Goal: Task Accomplishment & Management: Manage account settings

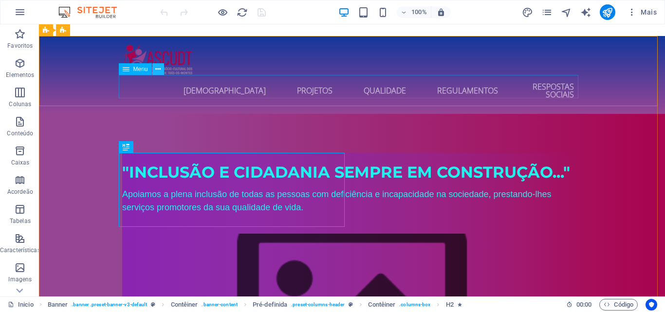
click at [156, 71] on icon at bounding box center [157, 69] width 5 height 10
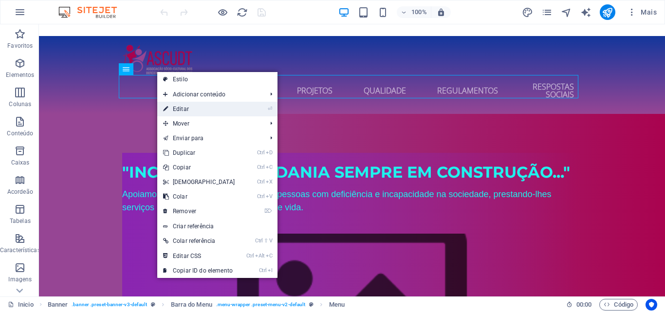
click at [183, 111] on link "⏎ Editar" at bounding box center [199, 109] width 84 height 15
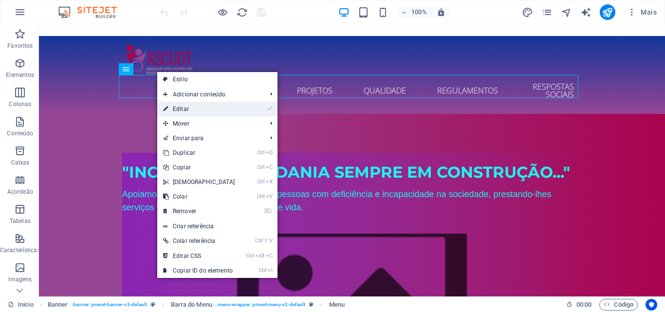
select select
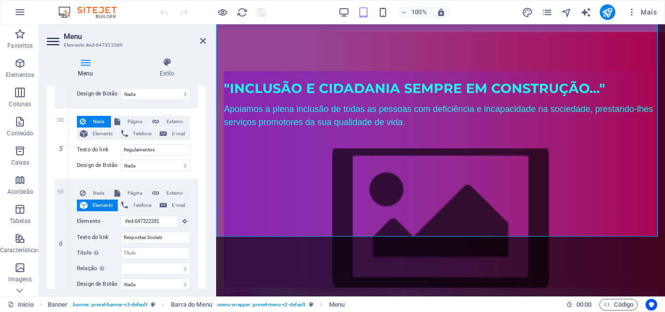
scroll to position [525, 0]
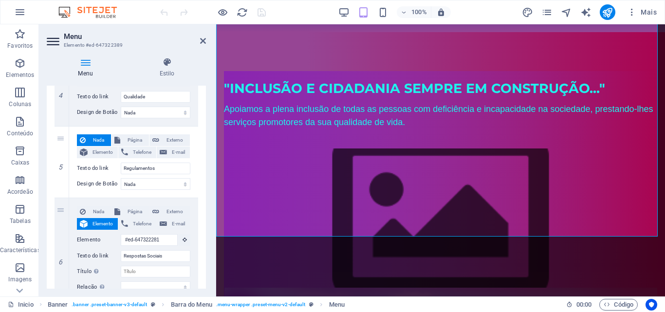
drag, startPoint x: 204, startPoint y: 234, endPoint x: 204, endPoint y: 203, distance: 30.7
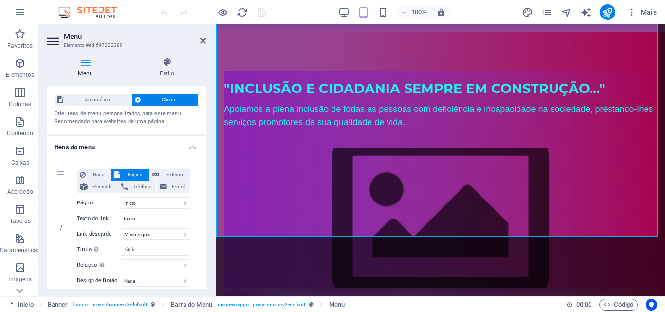
scroll to position [0, 0]
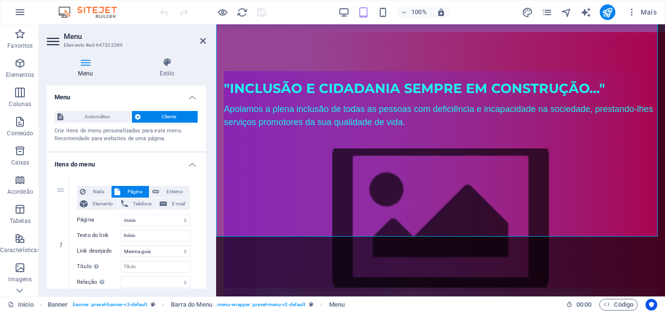
click at [80, 67] on icon at bounding box center [85, 62] width 77 height 10
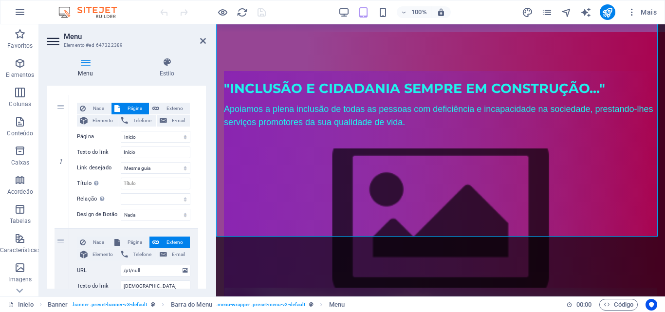
scroll to position [100, 0]
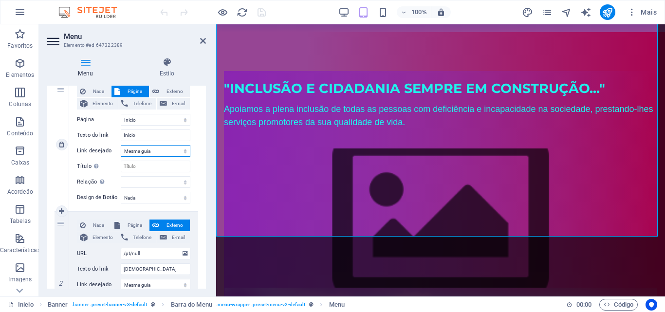
click at [175, 151] on select "Nova guia Mesma guia Sobreposição" at bounding box center [156, 151] width 70 height 12
click at [183, 151] on select "Nova guia Mesma guia Sobreposição" at bounding box center [156, 151] width 70 height 12
click at [121, 145] on select "Nova guia Mesma guia Sobreposição" at bounding box center [156, 151] width 70 height 12
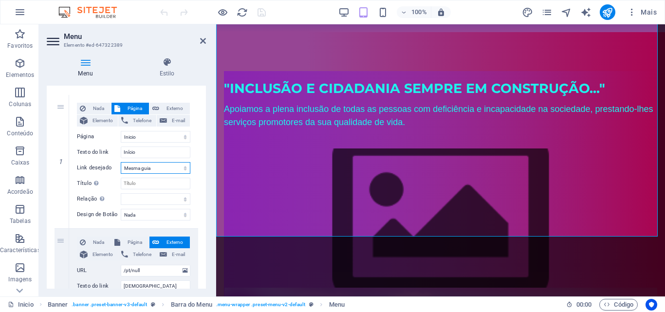
scroll to position [85, 0]
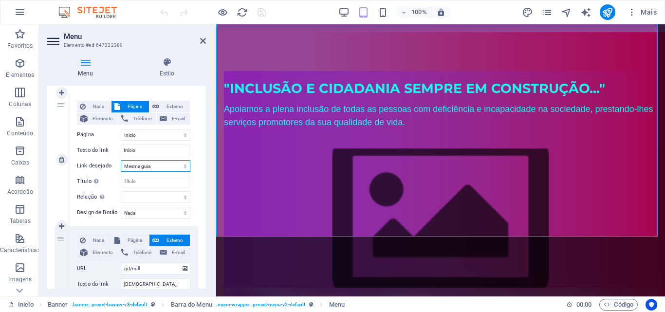
click at [184, 166] on select "Nova guia Mesma guia Sobreposição" at bounding box center [156, 166] width 70 height 12
click at [121, 160] on select "Nova guia Mesma guia Sobreposição" at bounding box center [156, 166] width 70 height 12
click at [136, 189] on div "Nada Página Externo Elemento Telefone E-mail Página Inicio ASCUDT Subpage sobre…" at bounding box center [133, 152] width 113 height 102
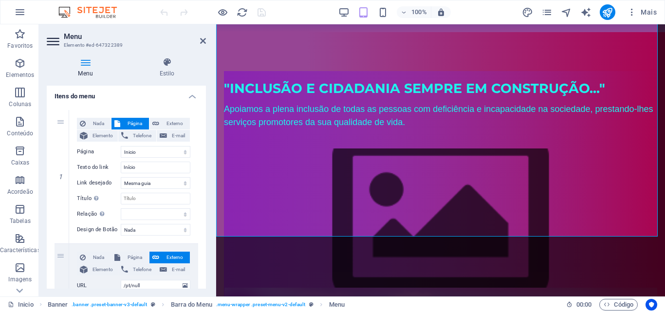
scroll to position [60, 0]
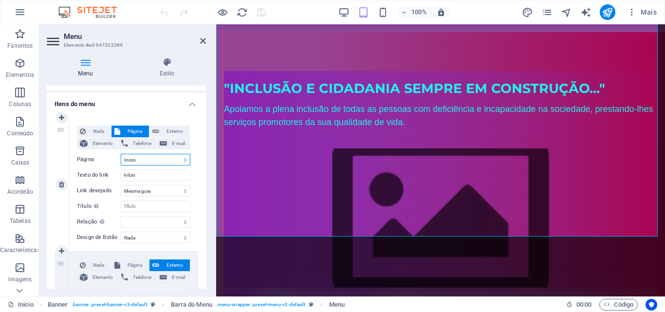
click at [181, 158] on select "Inicio ASCUDT Subpage sobre_nos premios atividades gestao_qualidade avaliacoes …" at bounding box center [156, 160] width 70 height 12
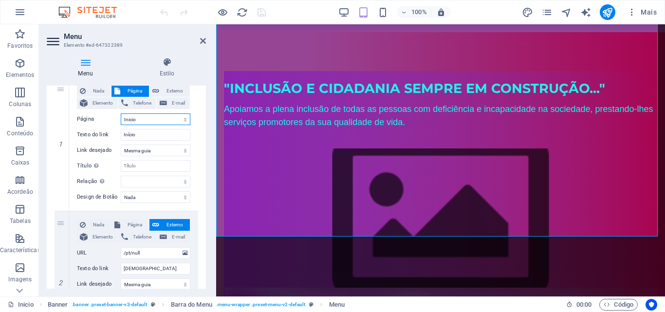
scroll to position [104, 0]
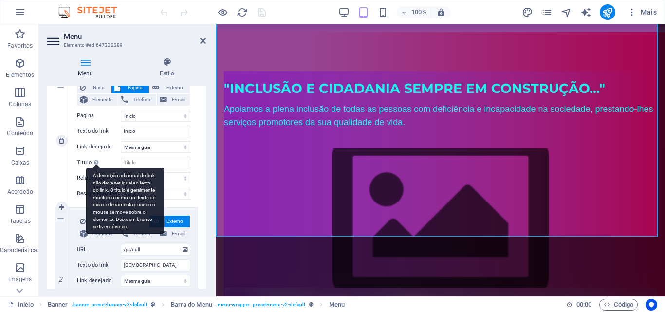
click at [94, 168] on div "A descrição adicional do link não deve ser igual ao texto do link. O título é g…" at bounding box center [125, 201] width 78 height 66
click at [121, 164] on input "Título A descrição adicional do link não deve ser igual ao texto do link. O tít…" at bounding box center [156, 163] width 70 height 12
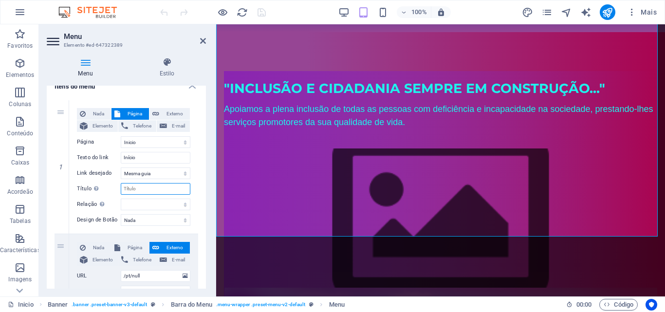
scroll to position [0, 0]
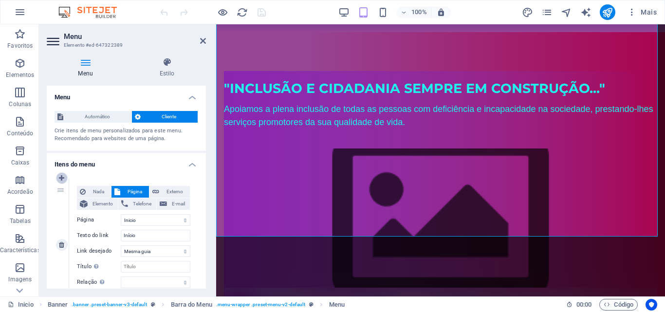
click at [62, 178] on icon at bounding box center [61, 178] width 5 height 7
select select
select select "0"
type input "Início"
select select
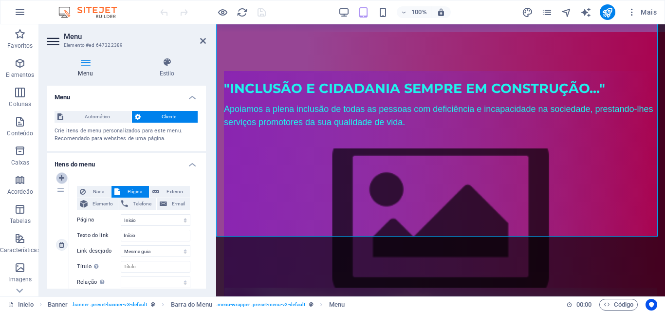
type input "[DEMOGRAPHIC_DATA]"
select select
type input "/pt/null"
type input "Projetos"
select select
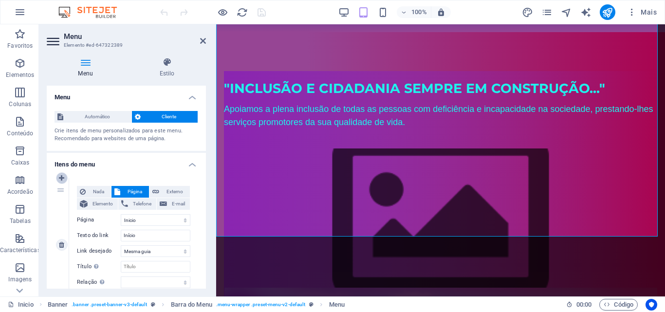
type input "Qualidade"
type input "Regulamentos"
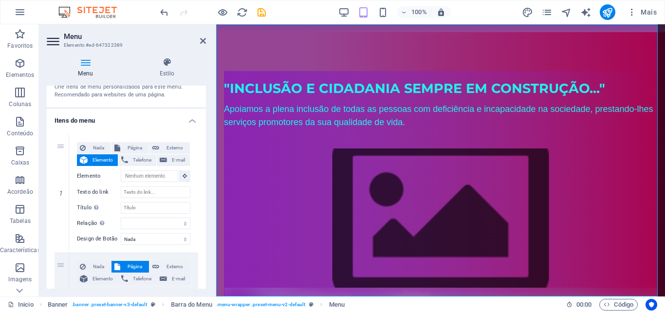
scroll to position [53, 0]
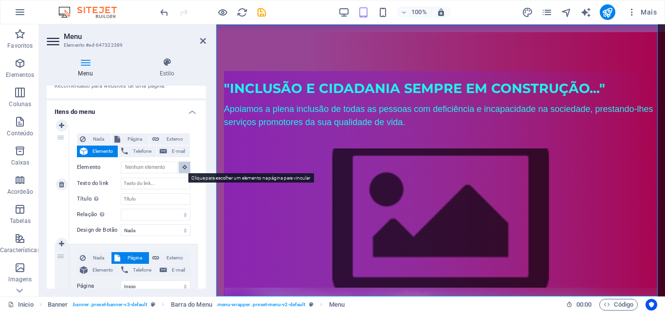
click at [183, 165] on icon at bounding box center [185, 167] width 4 height 5
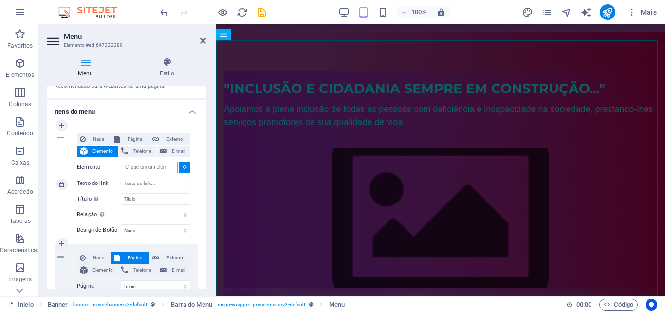
scroll to position [0, 0]
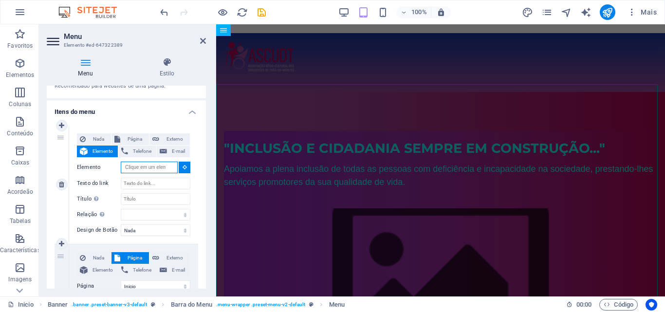
click at [164, 168] on input "Elemento" at bounding box center [149, 168] width 57 height 12
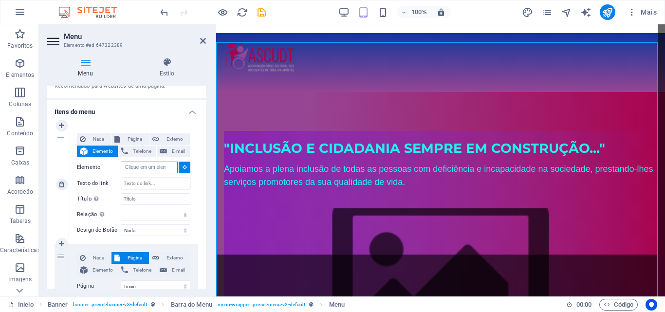
scroll to position [60, 0]
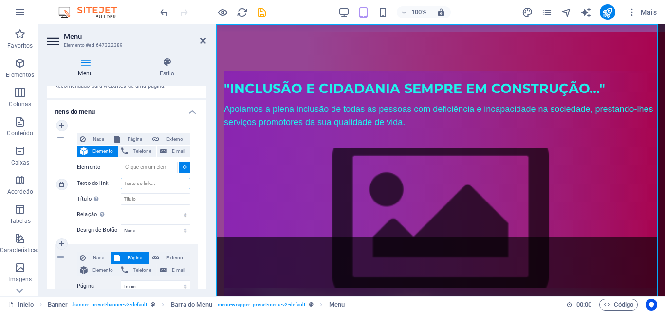
click at [125, 185] on input "Texto do link" at bounding box center [156, 184] width 70 height 12
click at [129, 216] on select "alternado autor guia de favoritos externo ajuda licença avançar nofollow norefe…" at bounding box center [156, 215] width 70 height 12
click at [59, 137] on div "1" at bounding box center [62, 185] width 15 height 118
click at [60, 186] on icon at bounding box center [61, 184] width 5 height 7
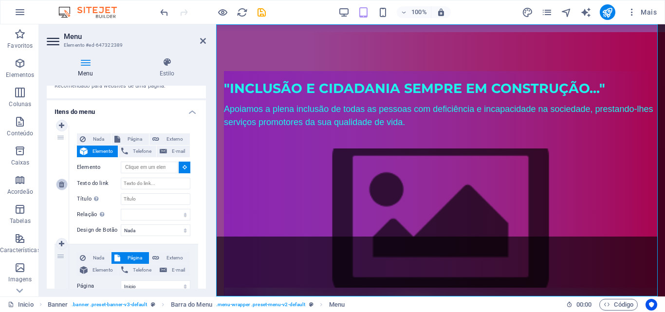
select select "0"
type input "Início"
select select
type input "/pt/null"
type input "[DEMOGRAPHIC_DATA]"
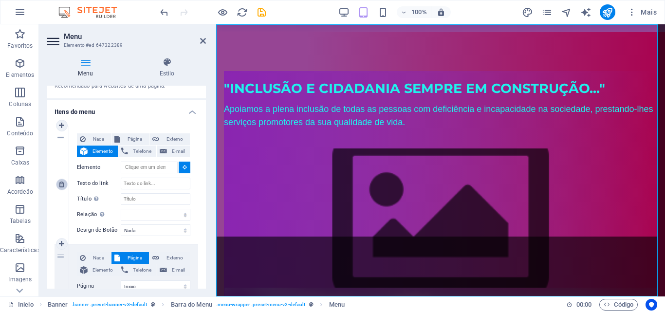
select select
type input "Projetos"
select select
type input "Qualidade"
type input "Regulamentos"
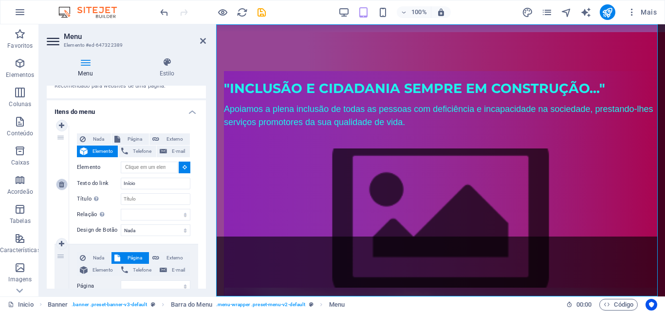
type input "#ed-647322281"
type input "Respostas Sociais"
select select
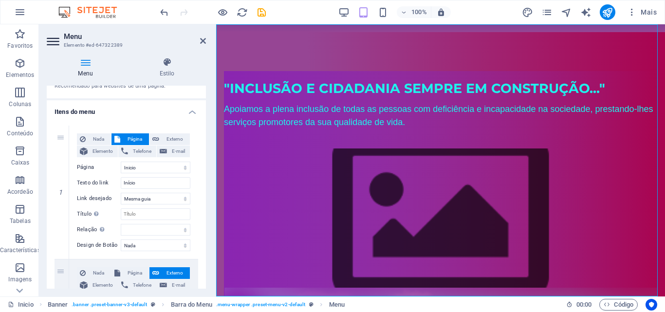
scroll to position [0, 0]
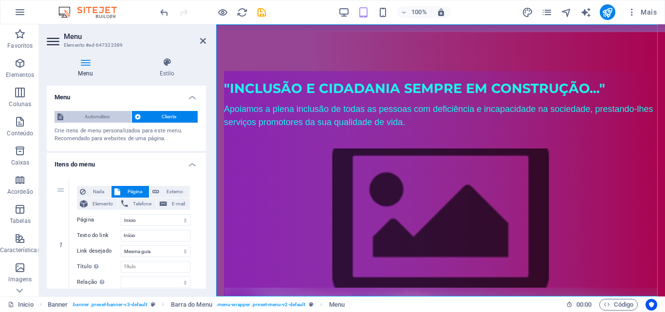
click at [99, 113] on span "Automático" at bounding box center [97, 117] width 62 height 12
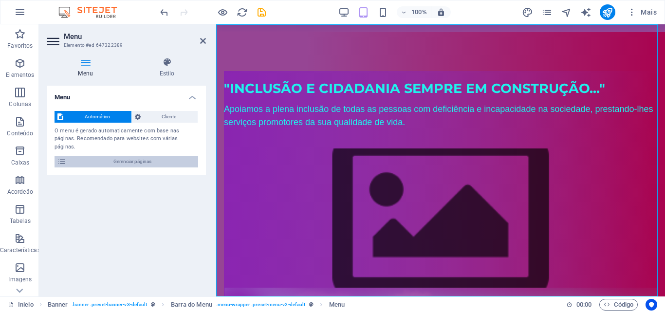
click at [70, 156] on span "Gerenciar páginas" at bounding box center [132, 162] width 126 height 12
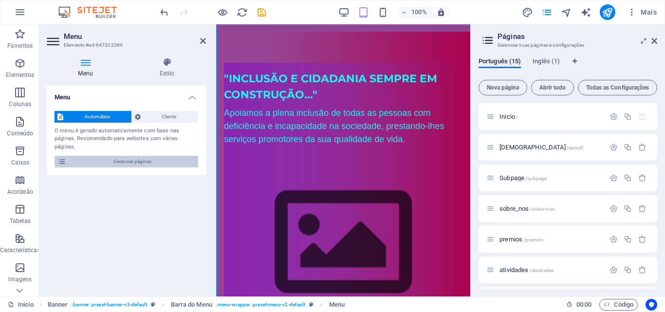
scroll to position [59, 0]
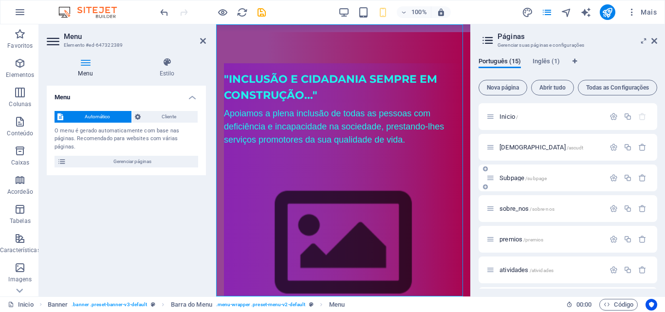
click at [509, 176] on span "Subpage /subpage" at bounding box center [523, 177] width 47 height 7
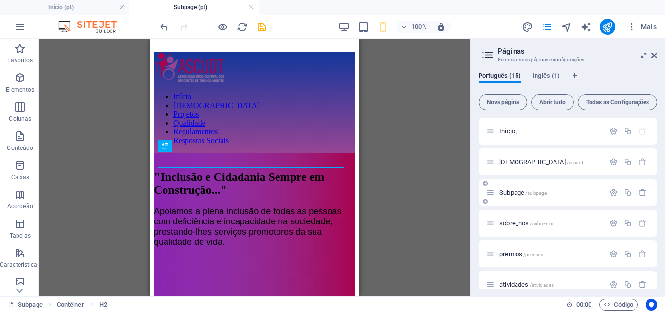
scroll to position [323, 0]
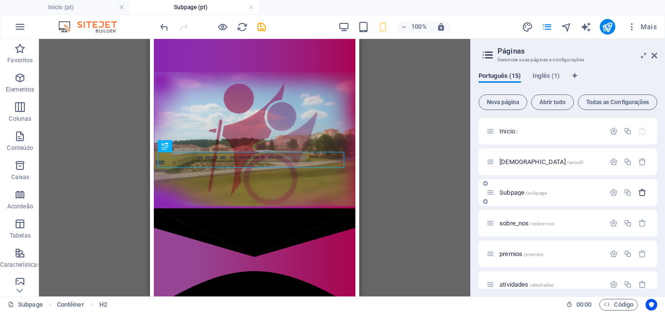
click at [639, 192] on icon "button" at bounding box center [642, 192] width 8 height 8
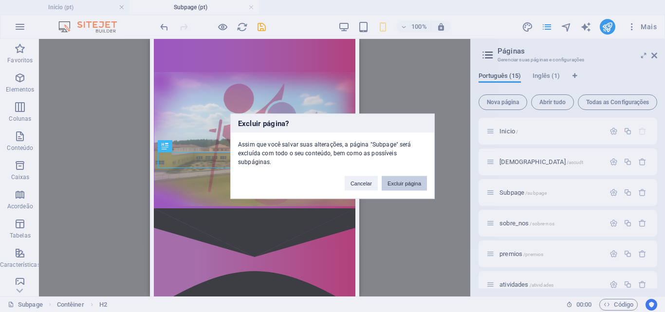
click at [407, 186] on button "Excluir página" at bounding box center [404, 183] width 45 height 15
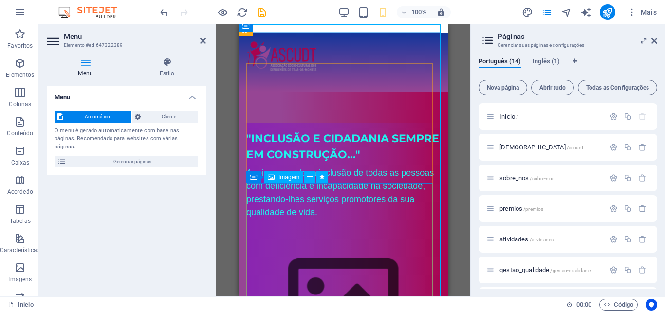
scroll to position [59, 0]
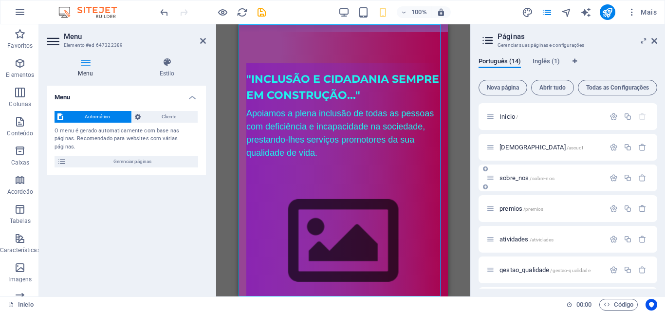
click at [491, 181] on icon at bounding box center [490, 178] width 8 height 8
click at [503, 178] on span "sobre_nos /sobre-nos" at bounding box center [527, 177] width 55 height 7
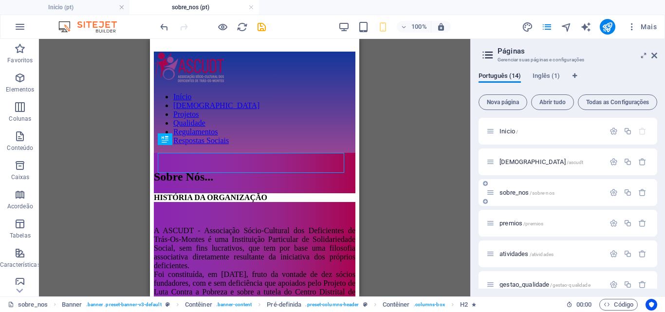
scroll to position [0, 0]
click at [526, 193] on span "sobre_nos /sobre-nos" at bounding box center [527, 192] width 55 height 7
click at [611, 192] on icon "button" at bounding box center [614, 192] width 8 height 8
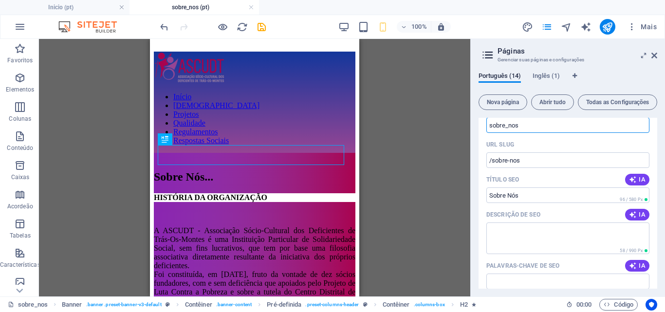
scroll to position [106, 0]
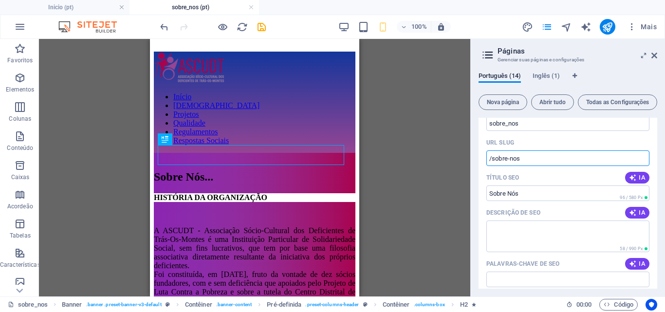
click at [488, 160] on input "/sobre-nos" at bounding box center [567, 158] width 163 height 16
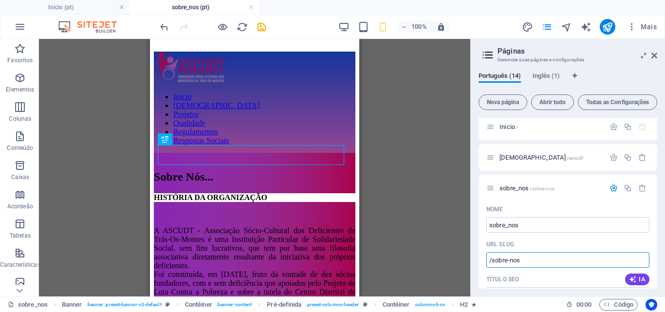
scroll to position [0, 0]
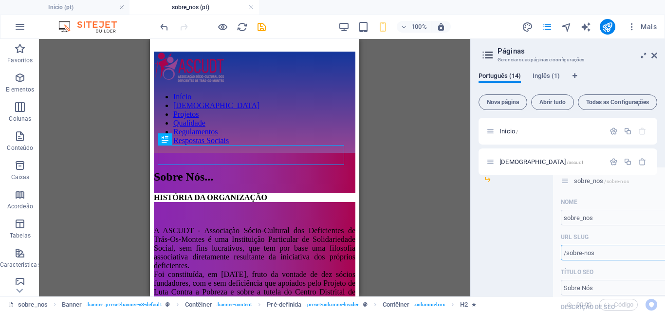
drag, startPoint x: 491, startPoint y: 191, endPoint x: 568, endPoint y: 180, distance: 77.8
click at [568, 180] on div "Inicio / ASCUDT /ascudt sobre_nos /sobre-nos Nome sobre_nos ​ URL SLUG /sobre-n…" at bounding box center [568, 315] width 179 height 395
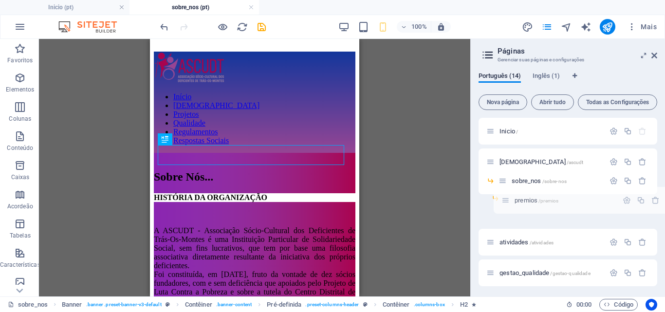
drag, startPoint x: 491, startPoint y: 211, endPoint x: 508, endPoint y: 200, distance: 20.8
click at [508, 200] on div "Inicio / ASCUDT /ascudt sobre_nos /sobre-nos premios /premios atividades /ativi…" at bounding box center [568, 309] width 179 height 383
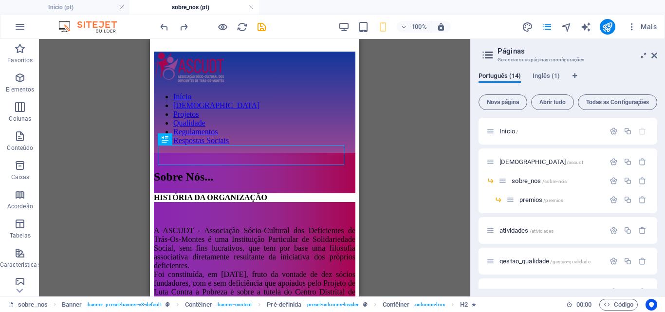
drag, startPoint x: 532, startPoint y: 199, endPoint x: 477, endPoint y: 198, distance: 54.5
click at [477, 198] on div "Português (14) Inglês (1) Nova página Abrir tudo Todas as Configurações Inicio …" at bounding box center [568, 180] width 194 height 232
click at [506, 209] on icon at bounding box center [505, 209] width 5 height 6
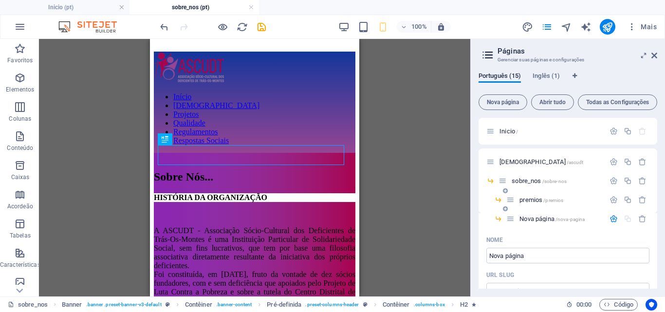
click at [506, 191] on icon at bounding box center [505, 191] width 5 height 6
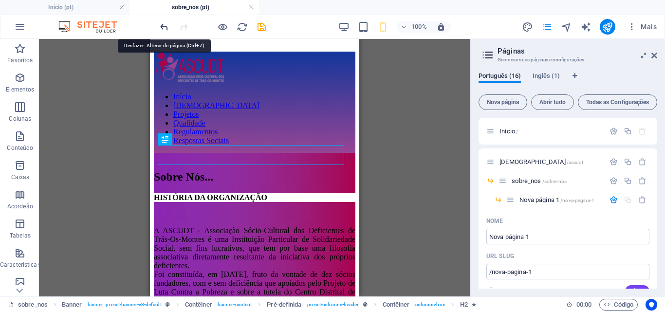
click at [164, 25] on icon "undo" at bounding box center [164, 26] width 11 height 11
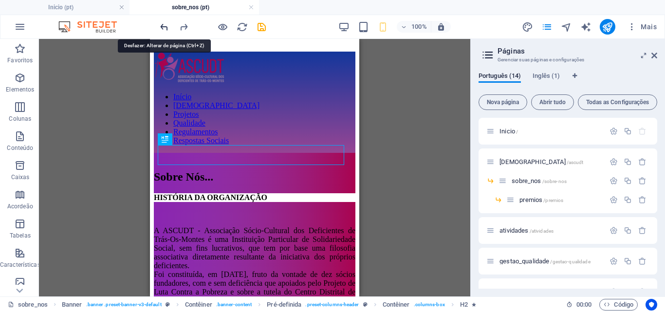
click at [164, 25] on icon "undo" at bounding box center [164, 26] width 11 height 11
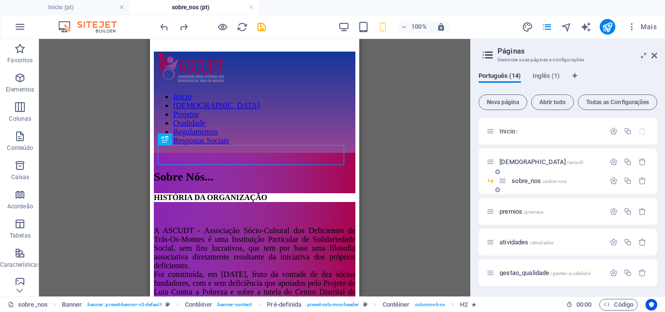
drag, startPoint x: 507, startPoint y: 213, endPoint x: 498, endPoint y: 188, distance: 26.0
drag, startPoint x: 507, startPoint y: 214, endPoint x: 550, endPoint y: 187, distance: 51.2
drag, startPoint x: 516, startPoint y: 211, endPoint x: 567, endPoint y: 189, distance: 56.1
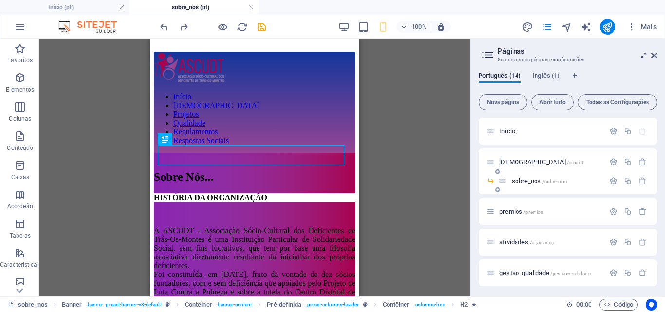
drag, startPoint x: 502, startPoint y: 212, endPoint x: 511, endPoint y: 192, distance: 22.4
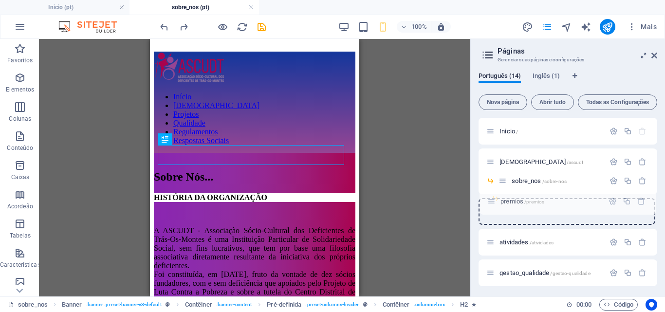
drag, startPoint x: 490, startPoint y: 213, endPoint x: 491, endPoint y: 200, distance: 12.7
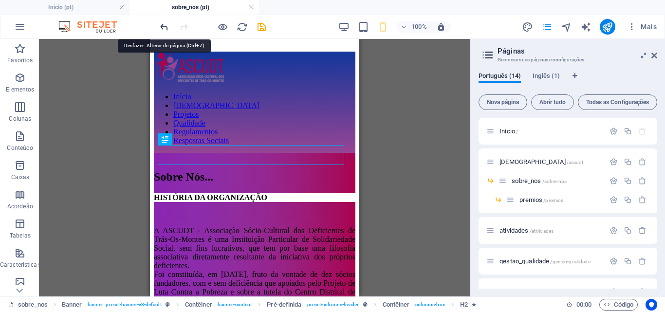
click at [167, 29] on icon "undo" at bounding box center [164, 26] width 11 height 11
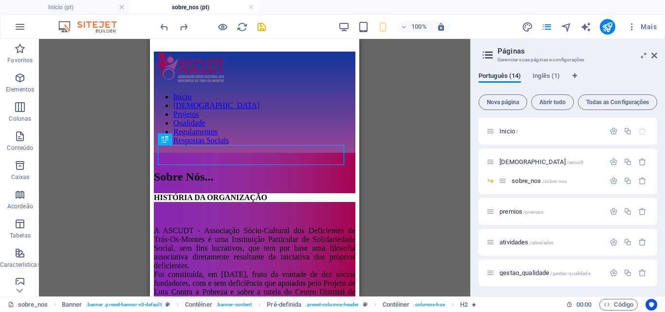
click at [607, 58] on h3 "Gerenciar suas páginas e configurações" at bounding box center [568, 60] width 140 height 9
drag, startPoint x: 503, startPoint y: 210, endPoint x: 548, endPoint y: 191, distance: 49.1
drag, startPoint x: 491, startPoint y: 211, endPoint x: 490, endPoint y: 195, distance: 16.1
click at [490, 195] on div "Inicio / ASCUDT /ascudt sobre_nos /sobre-nos premios /premios atividades /ativi…" at bounding box center [568, 309] width 179 height 383
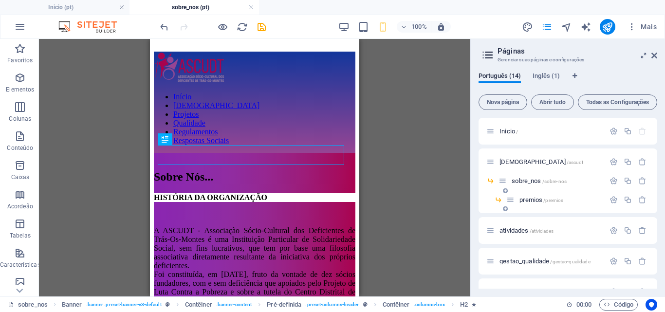
drag, startPoint x: 498, startPoint y: 199, endPoint x: 485, endPoint y: 198, distance: 13.2
click at [485, 198] on div "premios /premios" at bounding box center [568, 203] width 179 height 19
drag, startPoint x: 510, startPoint y: 202, endPoint x: 500, endPoint y: 200, distance: 10.8
click at [500, 200] on div "Inicio / ASCUDT /ascudt sobre_nos /sobre-nos premios /premios atividades /ativi…" at bounding box center [568, 309] width 179 height 383
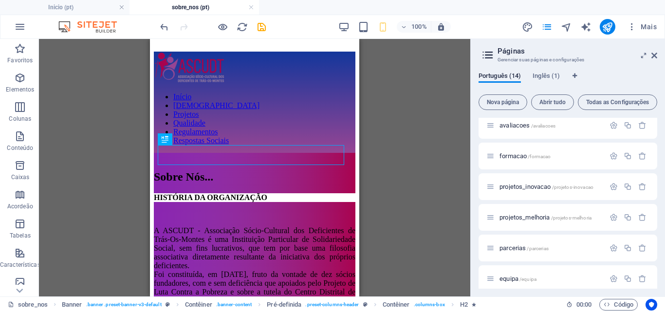
scroll to position [168, 0]
drag, startPoint x: 514, startPoint y: 245, endPoint x: 511, endPoint y: 142, distance: 103.3
click at [511, 142] on div "Inicio / ASCUDT /ascudt sobre_nos /sobre-nos premios /premios atividades /ativi…" at bounding box center [568, 151] width 179 height 402
drag, startPoint x: 506, startPoint y: 248, endPoint x: 494, endPoint y: 165, distance: 84.6
click at [494, 165] on div "Inicio / ASCUDT /ascudt sobre_nos /sobre-nos premios /premios atividades /ativi…" at bounding box center [568, 151] width 179 height 402
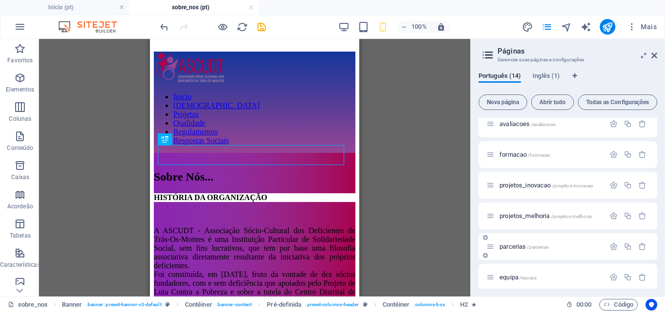
click at [526, 236] on div "parcerias /parcerias" at bounding box center [568, 246] width 179 height 27
drag, startPoint x: 517, startPoint y: 246, endPoint x: 497, endPoint y: 139, distance: 109.4
click at [497, 139] on div "Inicio / ASCUDT /ascudt sobre_nos /sobre-nos premios /premios atividades /ativi…" at bounding box center [568, 151] width 179 height 402
click at [486, 238] on icon at bounding box center [485, 238] width 5 height 6
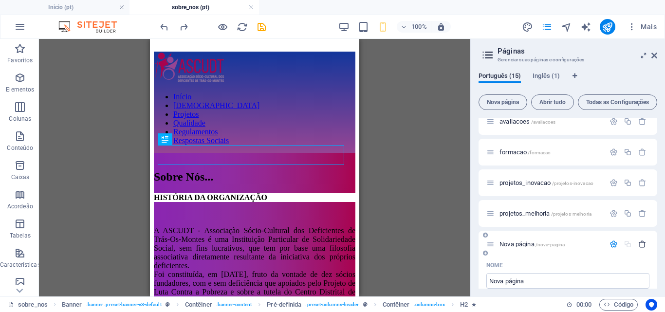
click at [642, 245] on icon "button" at bounding box center [642, 244] width 8 height 8
drag, startPoint x: 518, startPoint y: 235, endPoint x: 514, endPoint y: 205, distance: 30.4
click at [514, 205] on div "Inicio / ASCUDT /ascudt sobre_nos /sobre-nos premios /premios atividades /ativi…" at bounding box center [568, 148] width 179 height 402
drag, startPoint x: 497, startPoint y: 235, endPoint x: 535, endPoint y: 227, distance: 39.3
click at [535, 227] on div "Inicio / ASCUDT /ascudt sobre_nos /sobre-nos premios /premios atividades /ativi…" at bounding box center [568, 148] width 179 height 402
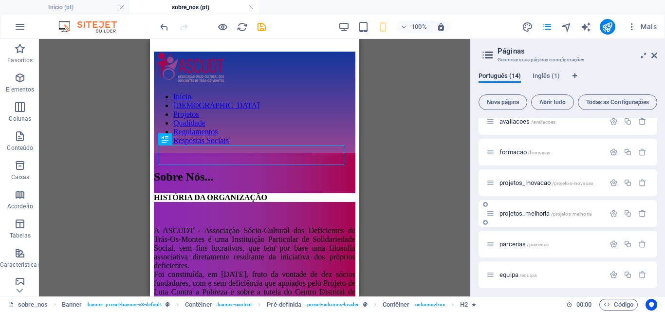
drag, startPoint x: 521, startPoint y: 253, endPoint x: 516, endPoint y: 222, distance: 31.1
click at [516, 222] on div "Inicio / ASCUDT /ascudt sobre_nos /sobre-nos premios /premios atividades /ativi…" at bounding box center [568, 148] width 179 height 402
drag, startPoint x: 513, startPoint y: 245, endPoint x: 507, endPoint y: 201, distance: 44.7
click at [507, 201] on div "Inicio / ASCUDT /ascudt sobre_nos /sobre-nos premios /premios atividades /ativi…" at bounding box center [568, 148] width 179 height 402
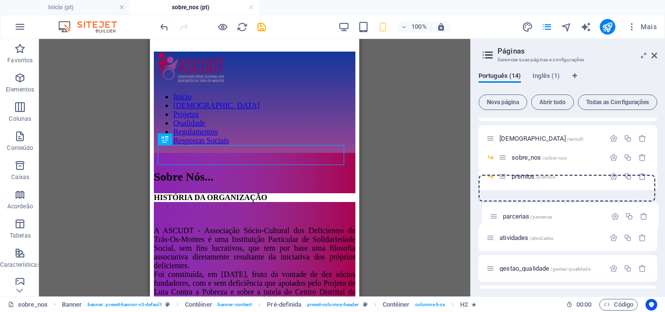
scroll to position [21, 0]
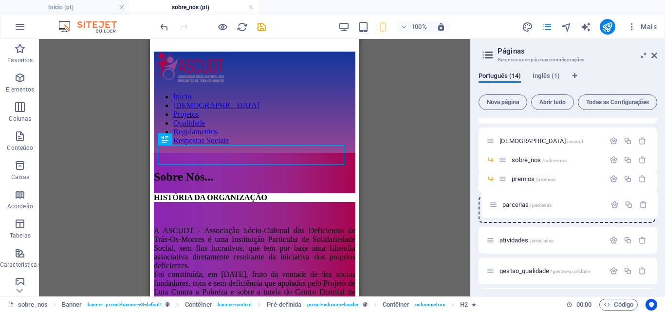
drag, startPoint x: 491, startPoint y: 244, endPoint x: 494, endPoint y: 201, distance: 43.4
click at [494, 201] on div "Inicio / ASCUDT /ascudt sobre_nos /sobre-nos premios /premios atividades /ativi…" at bounding box center [568, 298] width 179 height 402
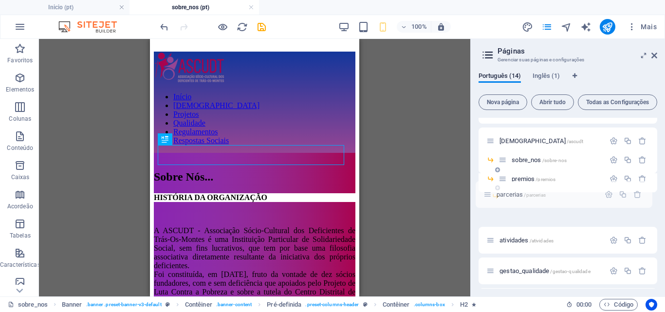
drag, startPoint x: 493, startPoint y: 207, endPoint x: 489, endPoint y: 190, distance: 17.9
click at [489, 190] on div "Inicio / ASCUDT /ascudt sobre_nos /sobre-nos premios /premios parcerias /parcer…" at bounding box center [568, 283] width 179 height 372
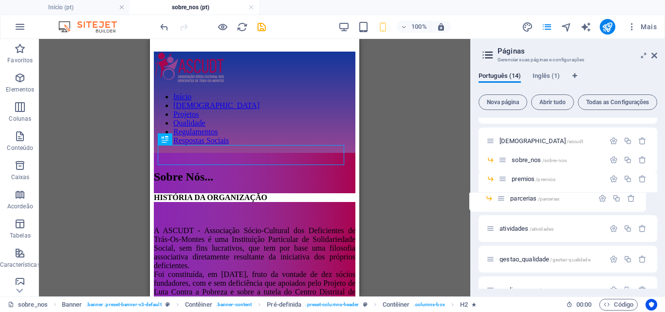
drag, startPoint x: 510, startPoint y: 197, endPoint x: 499, endPoint y: 198, distance: 11.8
click at [499, 198] on div "Inicio / ASCUDT /ascudt sobre_nos /sobre-nos premios /premios parcerias /parcer…" at bounding box center [568, 283] width 179 height 372
click at [508, 198] on div "parcerias /parcerias" at bounding box center [552, 197] width 106 height 11
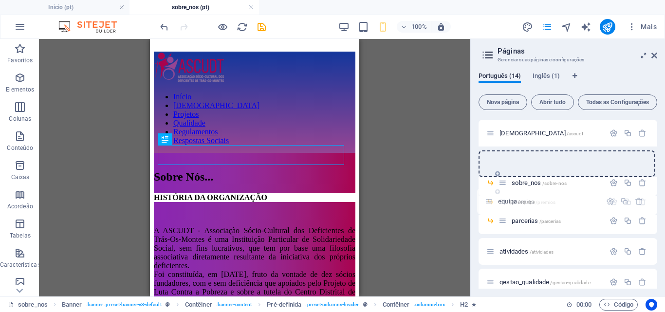
scroll to position [24, 0]
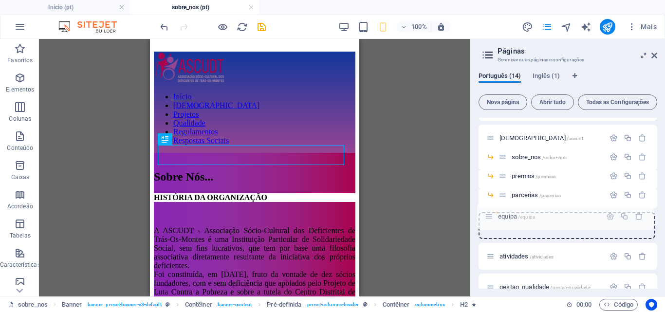
drag, startPoint x: 490, startPoint y: 242, endPoint x: 488, endPoint y: 214, distance: 27.8
click at [488, 214] on div "Inicio / ASCUDT /ascudt sobre_nos /sobre-nos premios /premios parcerias /parcer…" at bounding box center [568, 289] width 179 height 391
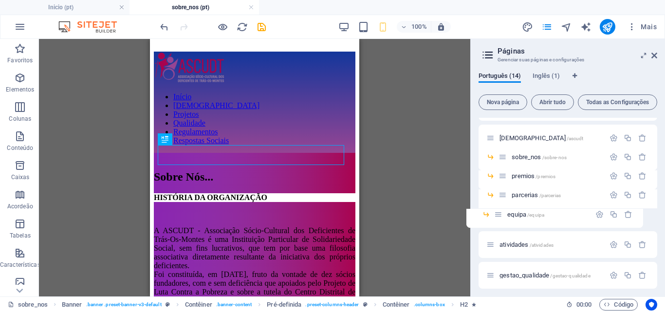
drag, startPoint x: 510, startPoint y: 215, endPoint x: 495, endPoint y: 216, distance: 15.1
click at [495, 216] on div "Inicio / ASCUDT /ascudt sobre_nos /sobre-nos premios /premios parcerias /parcer…" at bounding box center [568, 274] width 179 height 360
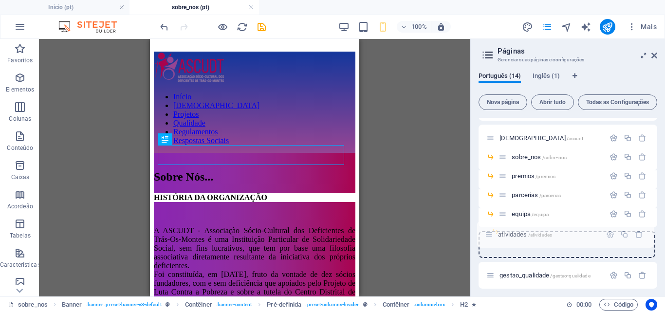
drag, startPoint x: 491, startPoint y: 245, endPoint x: 489, endPoint y: 232, distance: 12.8
click at [489, 232] on div "Inicio / ASCUDT /ascudt sobre_nos /sobre-nos premios /premios parcerias /parcer…" at bounding box center [568, 283] width 179 height 379
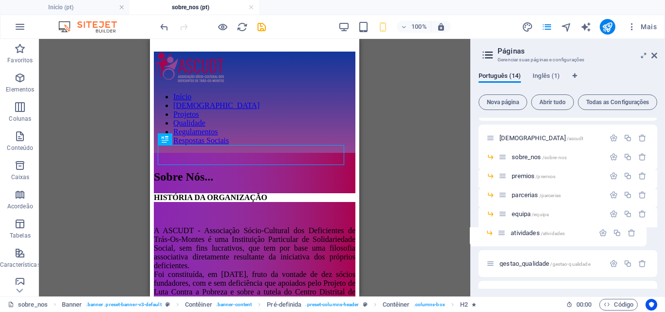
drag, startPoint x: 511, startPoint y: 233, endPoint x: 500, endPoint y: 233, distance: 11.2
click at [500, 233] on div "Inicio / ASCUDT /ascudt sobre_nos /sobre-nos premios /premios parcerias /parcer…" at bounding box center [568, 268] width 179 height 348
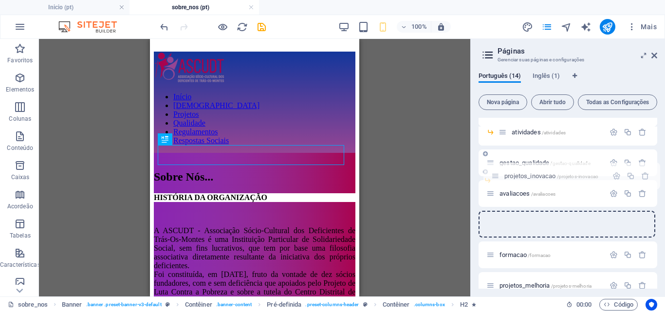
scroll to position [125, 0]
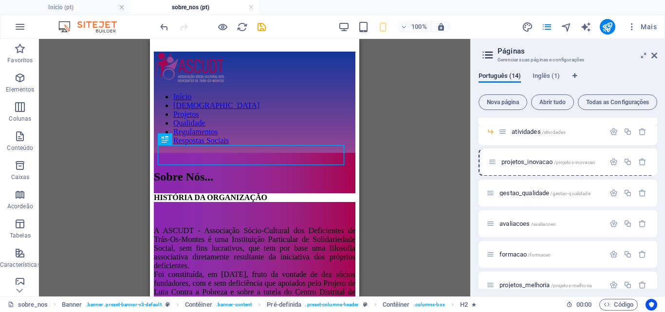
drag, startPoint x: 492, startPoint y: 254, endPoint x: 494, endPoint y: 157, distance: 96.9
click at [494, 157] on div "Inicio / ASCUDT /ascudt sobre_nos /sobre-nos premios /premios parcerias /parcer…" at bounding box center [568, 176] width 179 height 367
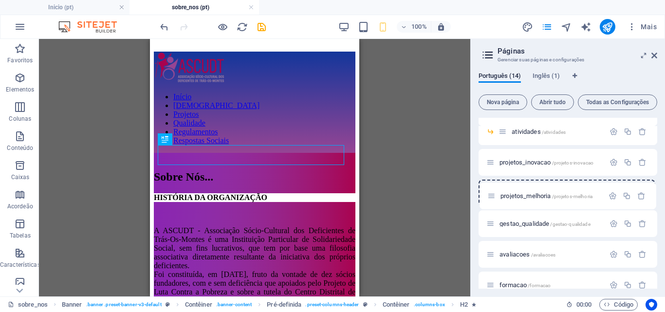
scroll to position [126, 0]
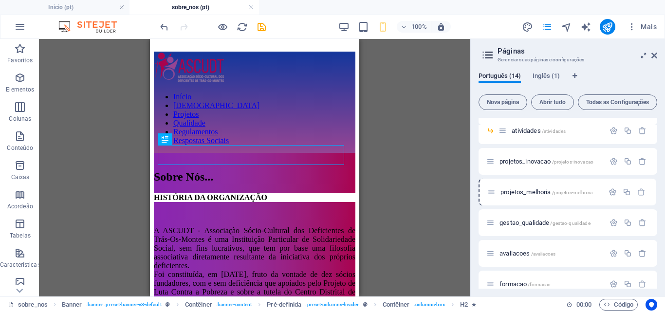
drag, startPoint x: 491, startPoint y: 284, endPoint x: 492, endPoint y: 187, distance: 96.4
click at [492, 187] on div "Inicio / ASCUDT /ascudt sobre_nos /sobre-nos premios /premios parcerias /parcer…" at bounding box center [568, 175] width 179 height 367
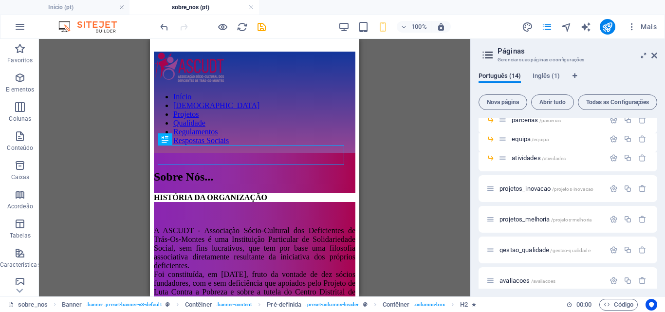
scroll to position [101, 0]
click at [610, 186] on icon "button" at bounding box center [614, 187] width 8 height 8
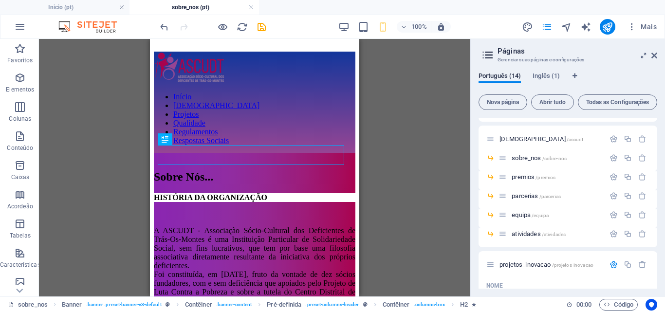
scroll to position [17, 0]
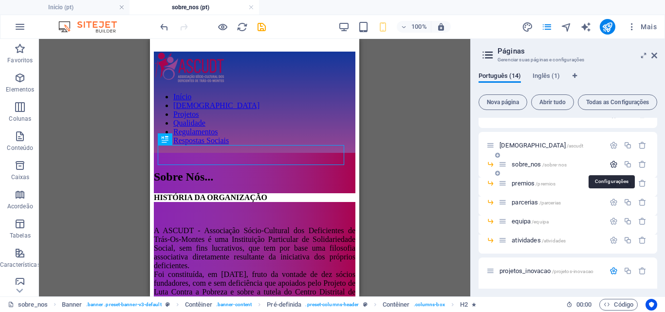
click at [611, 163] on icon "button" at bounding box center [614, 164] width 8 height 8
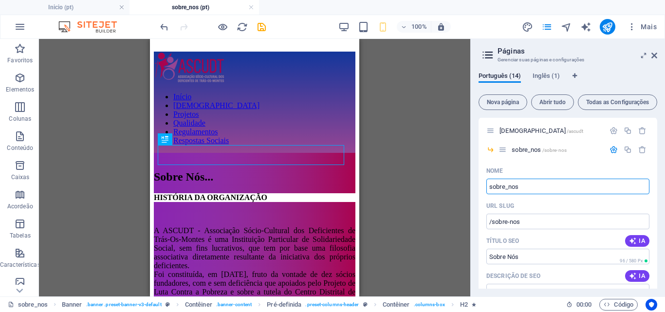
scroll to position [0, 0]
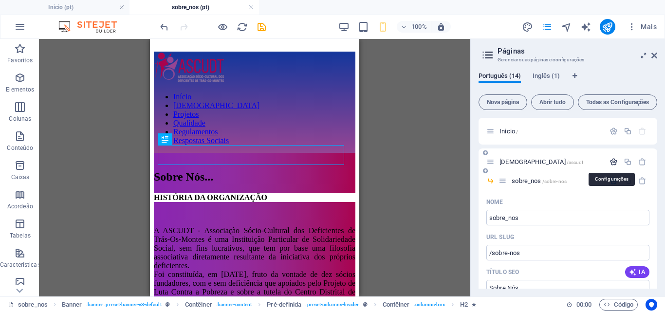
click at [610, 161] on icon "button" at bounding box center [614, 162] width 8 height 8
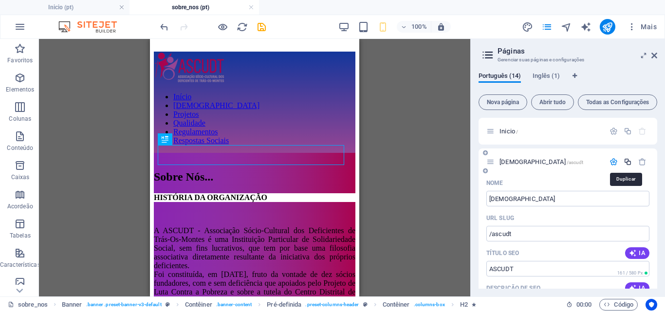
click at [627, 159] on icon "button" at bounding box center [628, 162] width 8 height 8
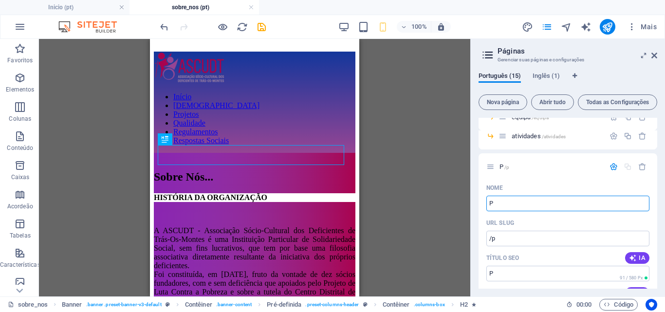
type input "P"
type input "/p"
type input "P"
type input "projetos"
type input "/projetos"
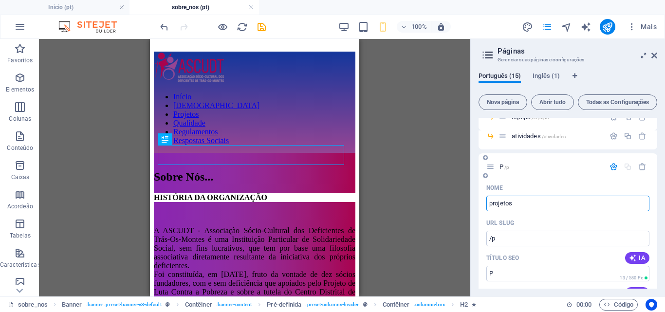
type input "projetos"
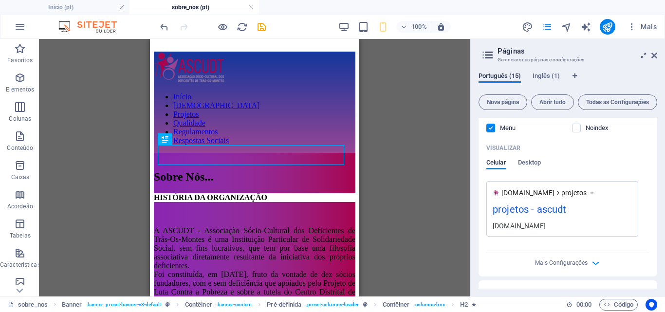
scroll to position [1135, 0]
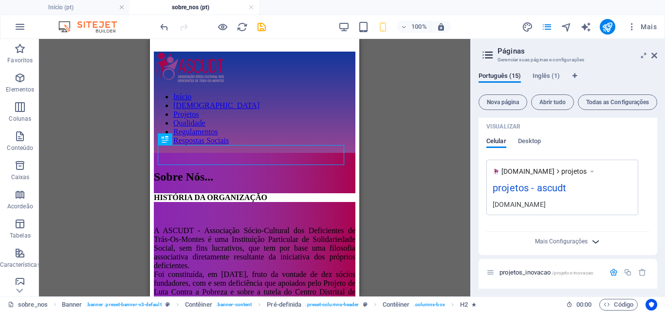
click at [595, 241] on icon "button" at bounding box center [595, 241] width 11 height 11
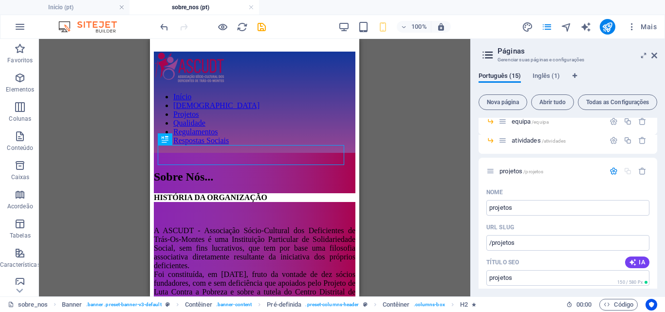
scroll to position [831, 0]
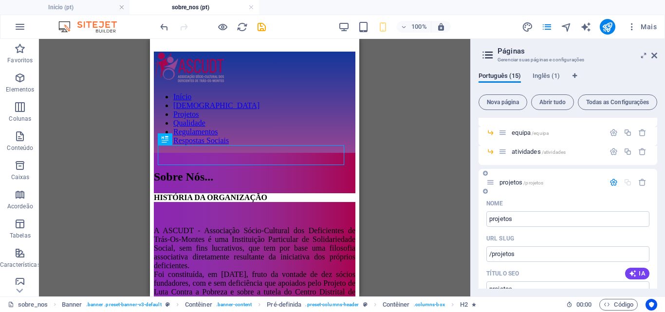
click at [516, 181] on span "projetos /projetos" at bounding box center [522, 182] width 44 height 7
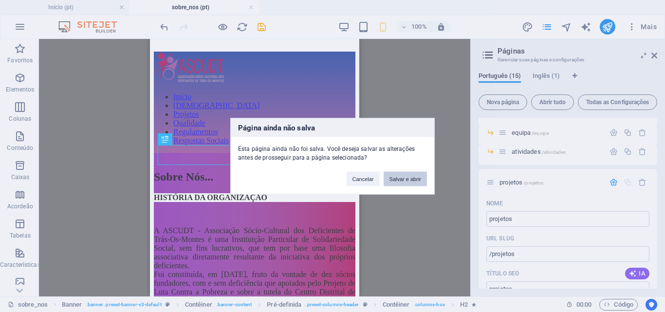
click at [416, 175] on button "Salvar e abrir" at bounding box center [405, 178] width 43 height 15
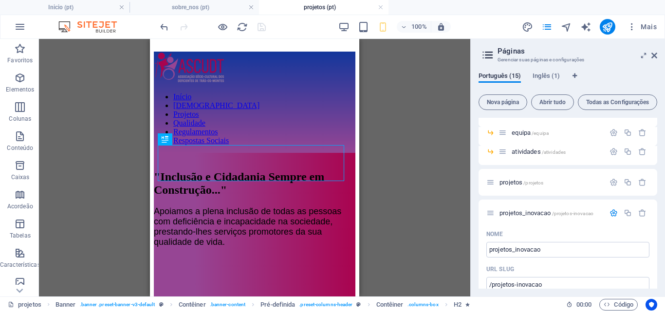
scroll to position [0, 0]
drag, startPoint x: 513, startPoint y: 213, endPoint x: 527, endPoint y: 184, distance: 32.2
click at [527, 184] on div "Inicio / ASCUDT /ascudt Nome ASCUDT ​ URL SLUG /ascudt ​ Título SEO IA ​ 161 / …" at bounding box center [568, 30] width 179 height 1487
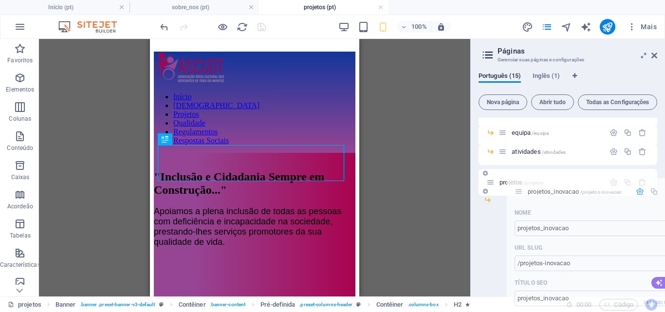
drag, startPoint x: 491, startPoint y: 213, endPoint x: 522, endPoint y: 189, distance: 38.9
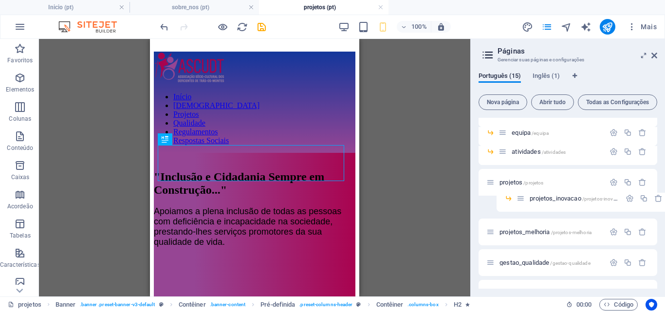
drag, startPoint x: 503, startPoint y: 202, endPoint x: 523, endPoint y: 199, distance: 20.7
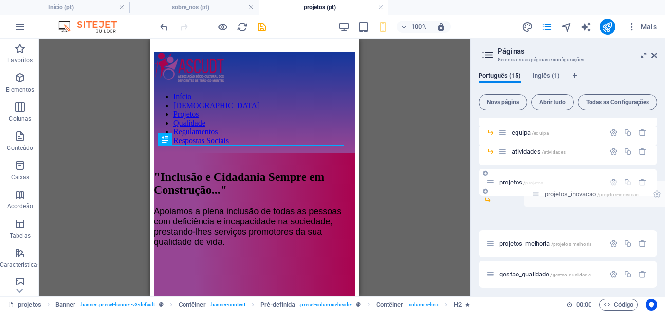
drag, startPoint x: 492, startPoint y: 212, endPoint x: 545, endPoint y: 189, distance: 58.1
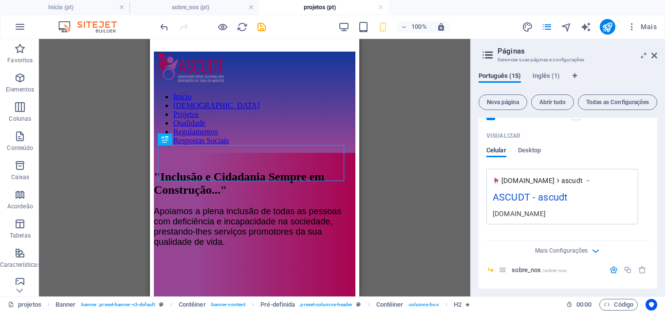
scroll to position [290, 0]
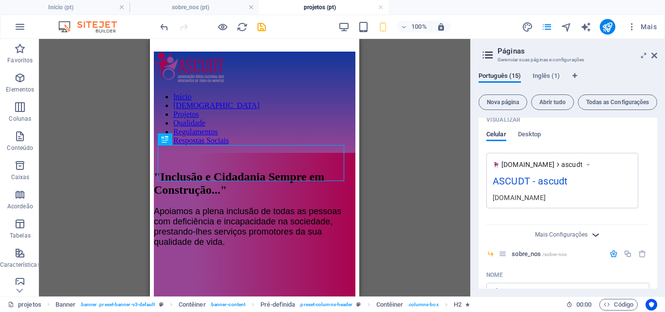
click at [593, 235] on icon "button" at bounding box center [595, 234] width 11 height 11
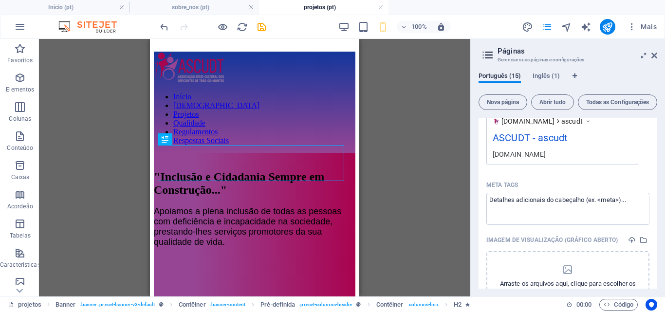
scroll to position [0, 0]
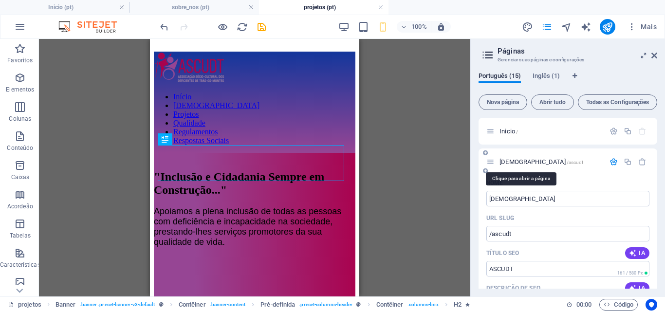
click at [567, 162] on span "/ascudt" at bounding box center [575, 162] width 17 height 5
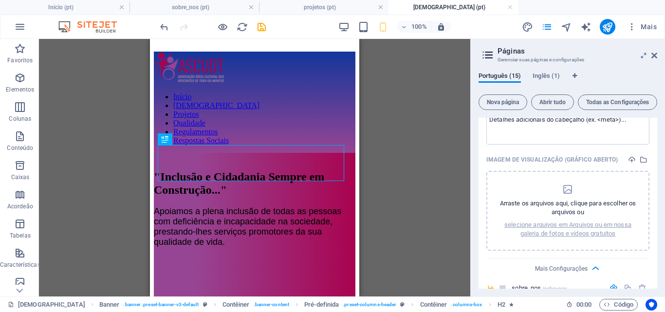
scroll to position [421, 0]
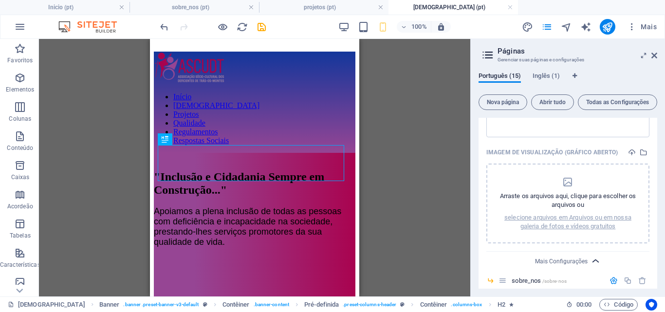
click at [595, 262] on icon "button" at bounding box center [595, 261] width 11 height 11
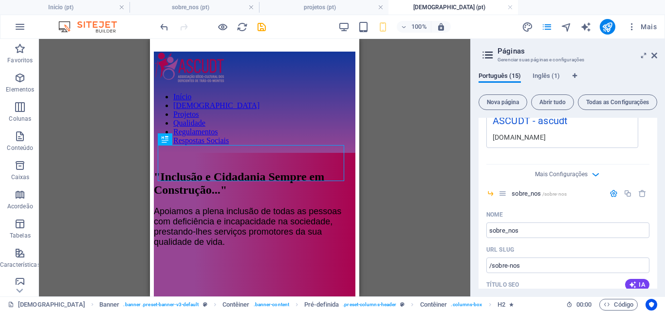
scroll to position [354, 0]
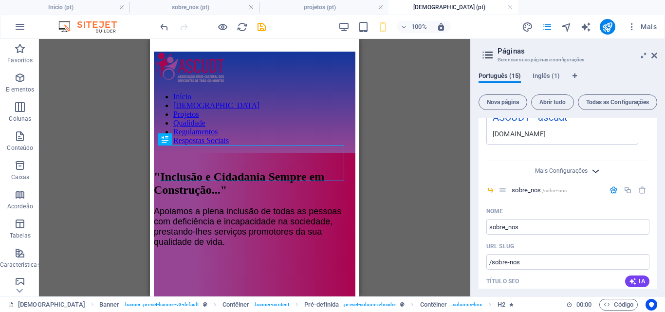
click at [595, 170] on icon "button" at bounding box center [595, 171] width 11 height 11
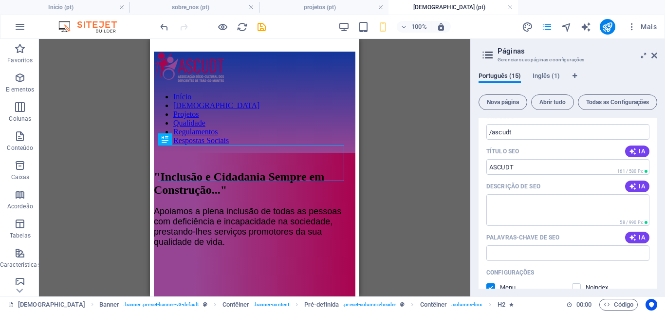
scroll to position [29, 0]
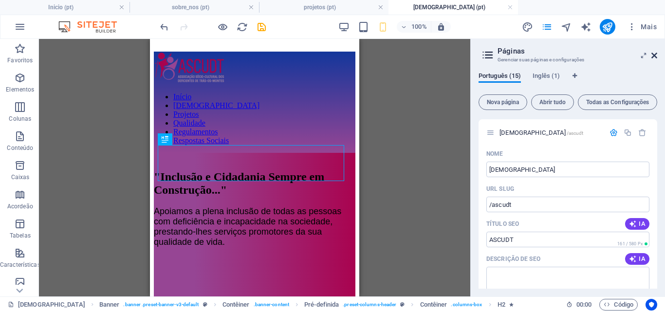
click at [652, 56] on icon at bounding box center [655, 56] width 6 height 8
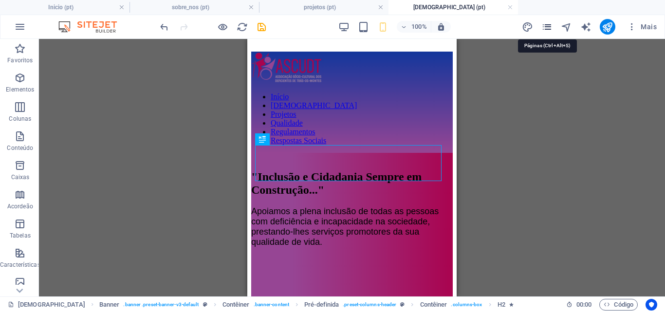
click at [548, 30] on icon "pages" at bounding box center [546, 26] width 11 height 11
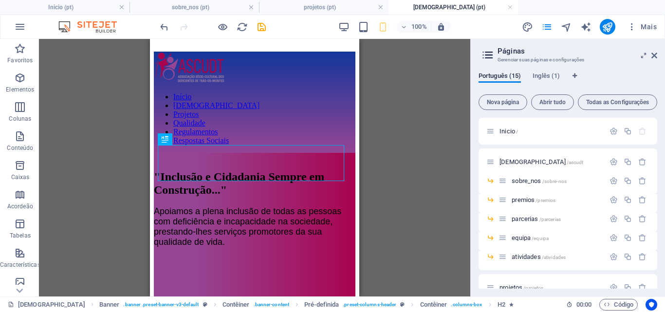
drag, startPoint x: 655, startPoint y: 148, endPoint x: 655, endPoint y: 160, distance: 12.2
click at [655, 160] on div "Inicio / ASCUDT /ascudt sobre_nos /sobre-nos premios /premios parcerias /parcer…" at bounding box center [568, 203] width 179 height 171
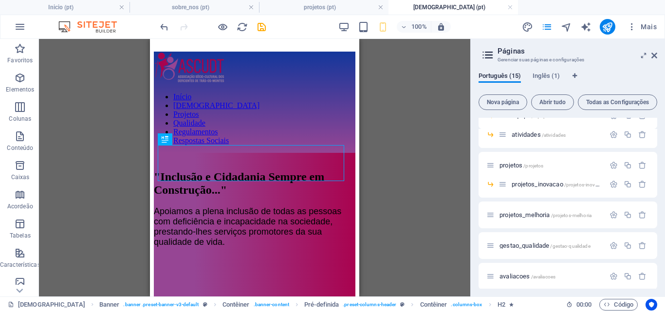
scroll to position [124, 0]
click at [492, 211] on div "Inicio / ASCUDT /ascudt sobre_nos /sobre-nos premios /premios parcerias /parcer…" at bounding box center [568, 187] width 179 height 386
drag, startPoint x: 491, startPoint y: 214, endPoint x: 490, endPoint y: 205, distance: 9.3
click at [490, 205] on div "Inicio / ASCUDT /ascudt sobre_nos /sobre-nos premios /premios parcerias /parcer…" at bounding box center [568, 187] width 179 height 386
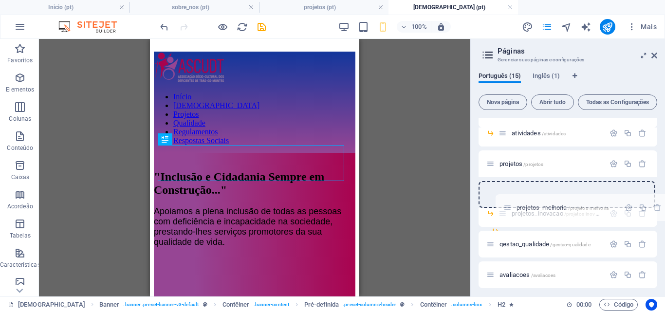
drag, startPoint x: 491, startPoint y: 216, endPoint x: 508, endPoint y: 206, distance: 19.8
click at [508, 206] on div "Inicio / ASCUDT /ascudt sobre_nos /sobre-nos premios /premios parcerias /parcer…" at bounding box center [568, 187] width 179 height 386
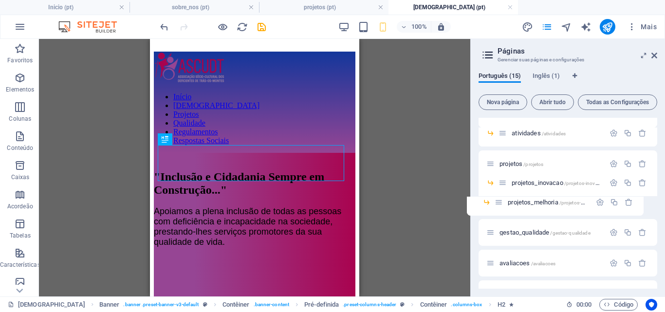
drag, startPoint x: 511, startPoint y: 203, endPoint x: 497, endPoint y: 203, distance: 14.6
click at [497, 203] on div "Inicio / ASCUDT /ascudt sobre_nos /sobre-nos premios /premios parcerias /parcer…" at bounding box center [568, 171] width 179 height 355
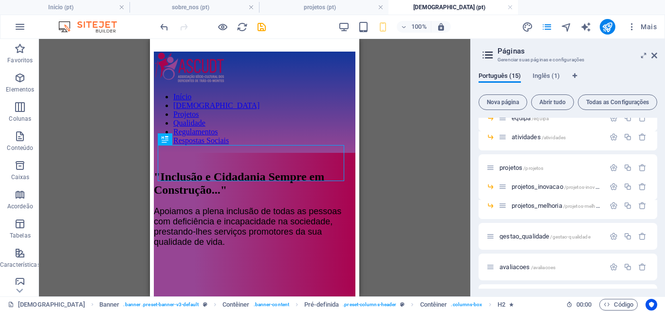
scroll to position [116, 0]
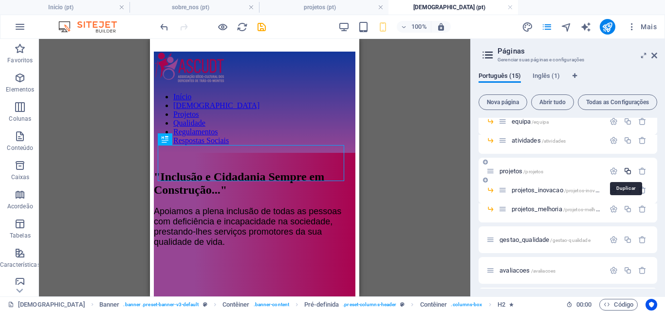
click at [628, 170] on icon "button" at bounding box center [628, 171] width 8 height 8
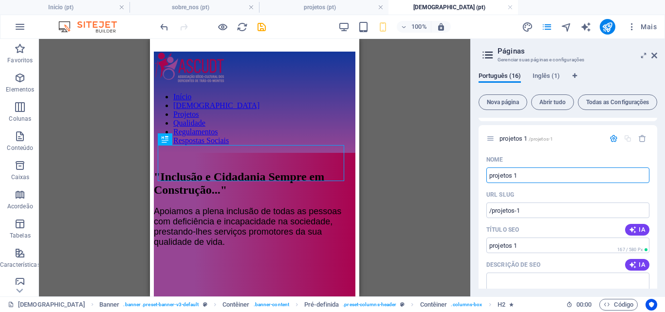
scroll to position [223, 0]
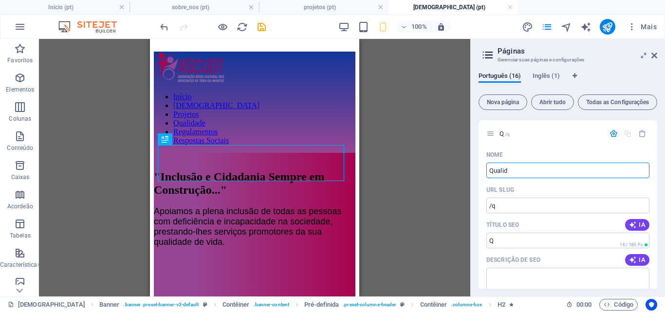
type input "Qualida"
type input "/q"
type input "Q"
type input "Qualidade"
type input "/qualidade"
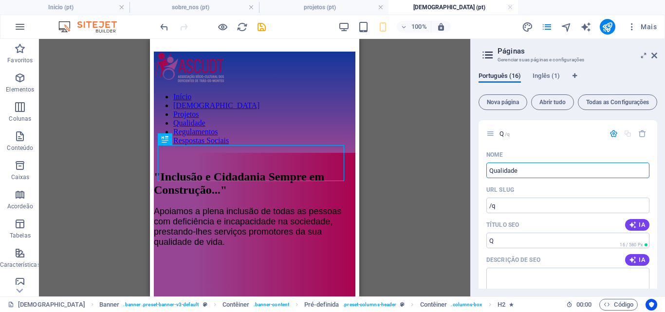
type input "Qualidade"
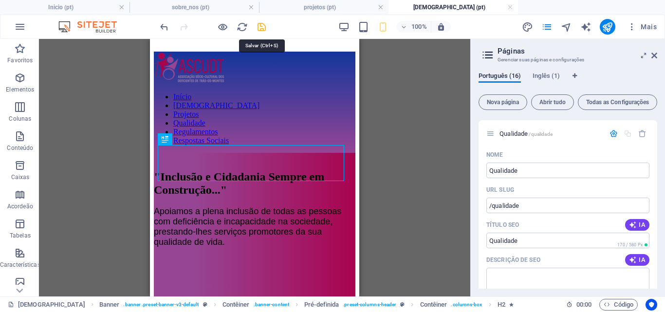
click at [261, 23] on icon "save" at bounding box center [261, 26] width 11 height 11
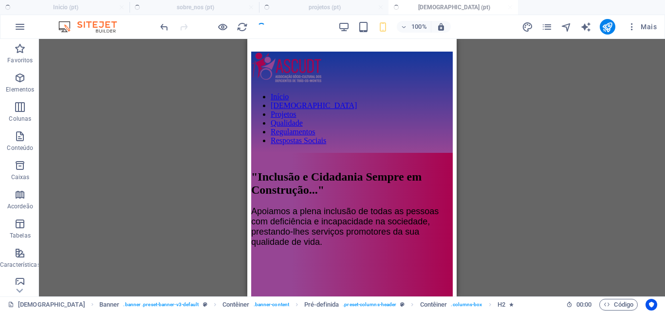
checkbox input "false"
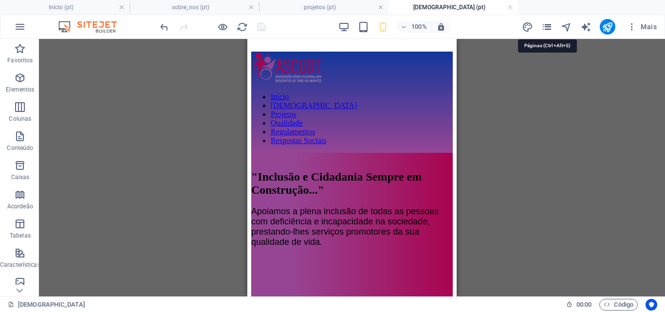
click at [545, 26] on icon "pages" at bounding box center [546, 26] width 11 height 11
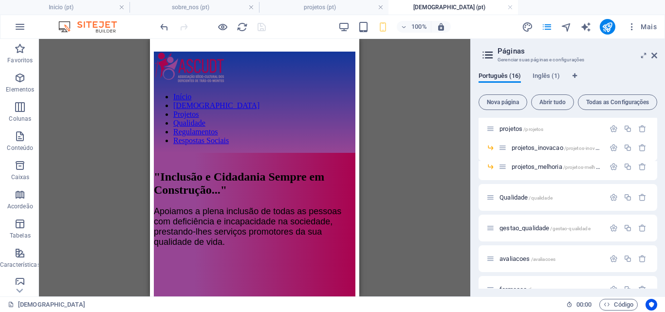
scroll to position [160, 0]
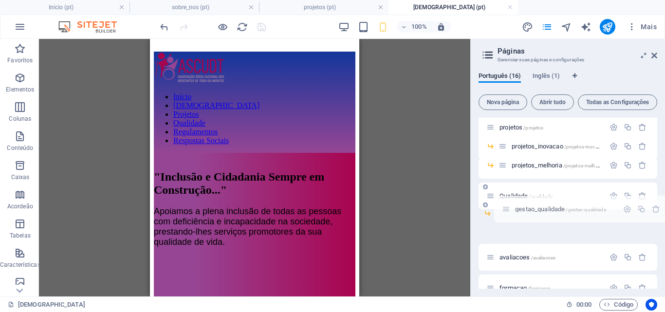
drag, startPoint x: 491, startPoint y: 226, endPoint x: 506, endPoint y: 206, distance: 25.3
click at [506, 206] on div "Inicio / ASCUDT /ascudt sobre_nos /sobre-nos premios /premios parcerias /parcer…" at bounding box center [568, 145] width 179 height 374
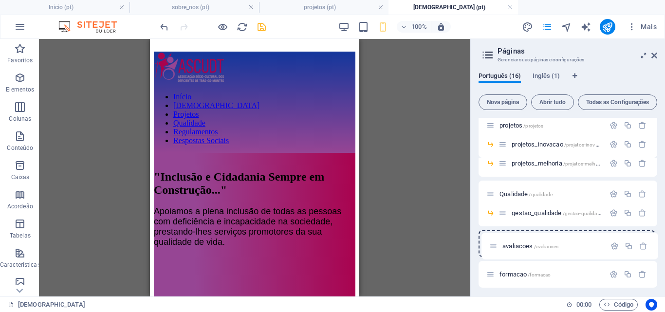
scroll to position [164, 0]
drag, startPoint x: 490, startPoint y: 246, endPoint x: 496, endPoint y: 229, distance: 18.5
click at [496, 229] on div "Inicio / ASCUDT /ascudt sobre_nos /sobre-nos premios /premios parcerias /parcer…" at bounding box center [568, 150] width 179 height 393
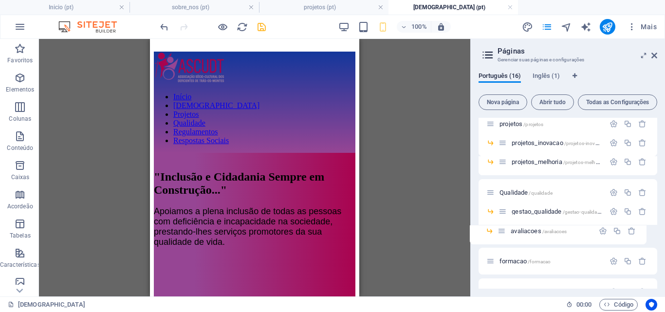
drag, startPoint x: 512, startPoint y: 230, endPoint x: 501, endPoint y: 231, distance: 11.2
click at [501, 231] on div "Inicio / ASCUDT /ascudt sobre_nos /sobre-nos premios /premios parcerias /parcer…" at bounding box center [568, 135] width 179 height 363
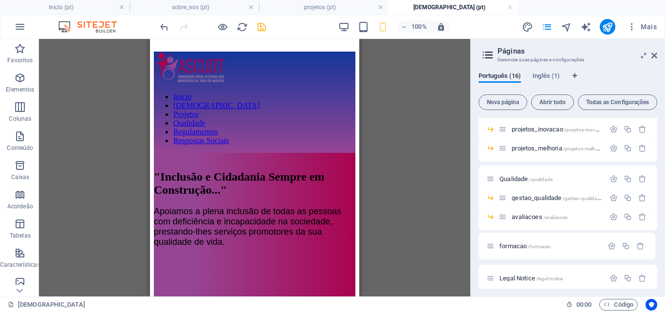
scroll to position [178, 0]
drag, startPoint x: 491, startPoint y: 261, endPoint x: 491, endPoint y: 235, distance: 25.8
click at [491, 235] on div "Inicio / ASCUDT /ascudt sobre_nos /sobre-nos premios /premios parcerias /parcer…" at bounding box center [568, 115] width 179 height 351
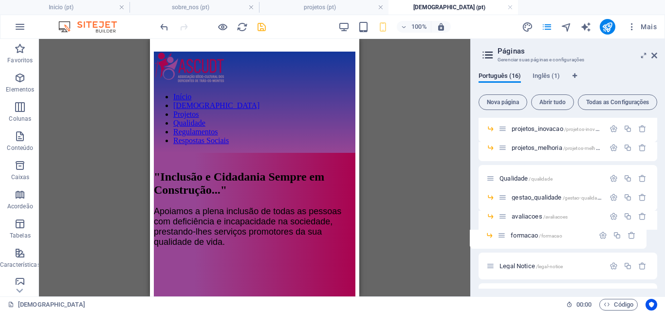
drag, startPoint x: 510, startPoint y: 235, endPoint x: 498, endPoint y: 235, distance: 11.7
click at [498, 235] on div "Inicio / ASCUDT /ascudt sobre_nos /sobre-nos premios /premios parcerias /parcer…" at bounding box center [568, 115] width 179 height 351
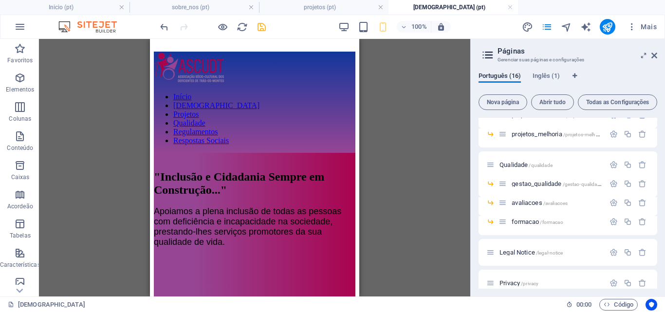
scroll to position [203, 0]
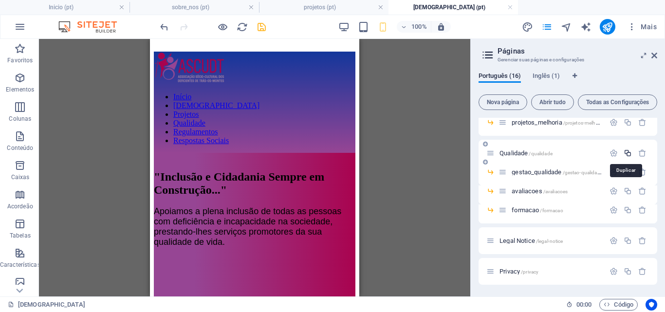
click at [626, 151] on icon "button" at bounding box center [628, 153] width 8 height 8
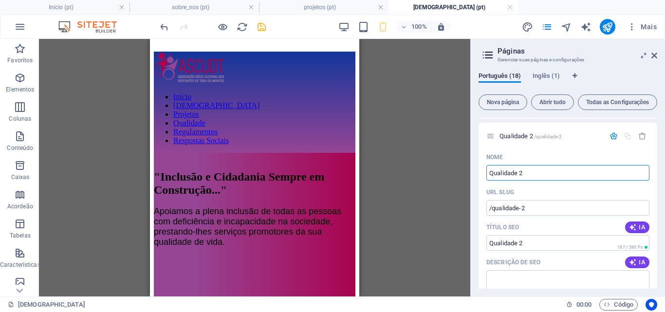
scroll to position [312, 0]
type input "Regu"
type input "/r"
type input "R"
type input "Regulamn"
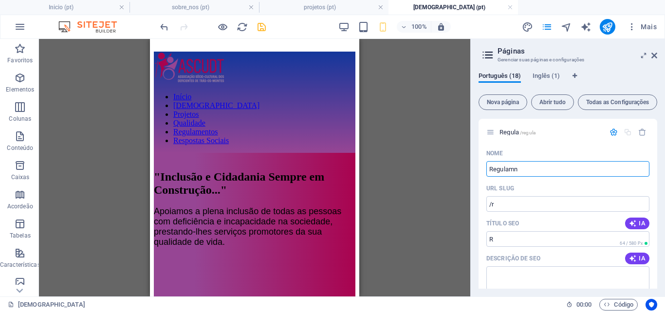
type input "/regula"
type input "Regula"
type input "Regulam"
type input "/regulamn"
type input "Regulamn"
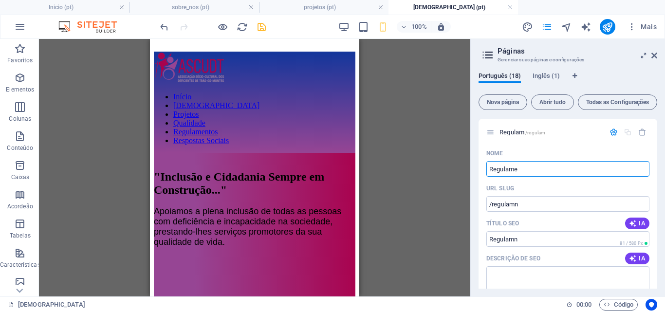
type input "Regulamen"
type input "/regulam"
type input "Regulam"
type input "Regulamentos"
type input "/regulamentos"
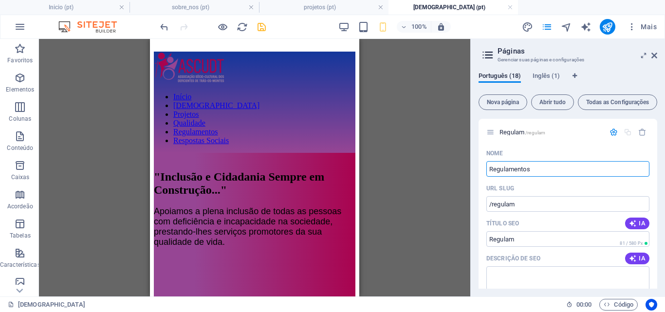
type input "Regulamentos"
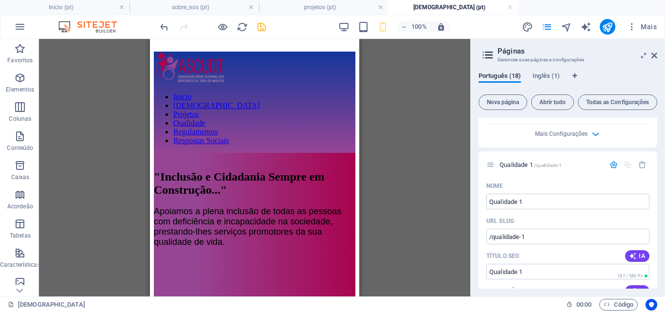
scroll to position [676, 0]
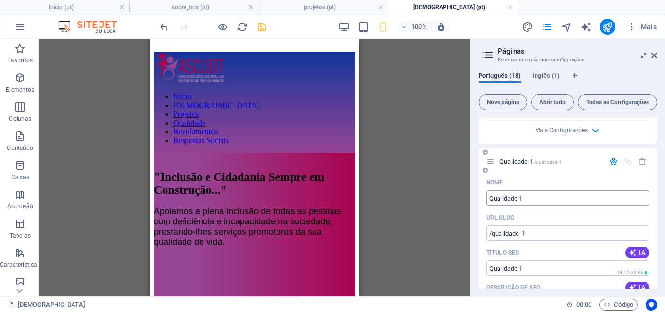
type input "Regulamentos"
click at [557, 194] on input "Qualidade 1" at bounding box center [567, 198] width 163 height 16
type input "Respost"
type input "/res"
type input "Res"
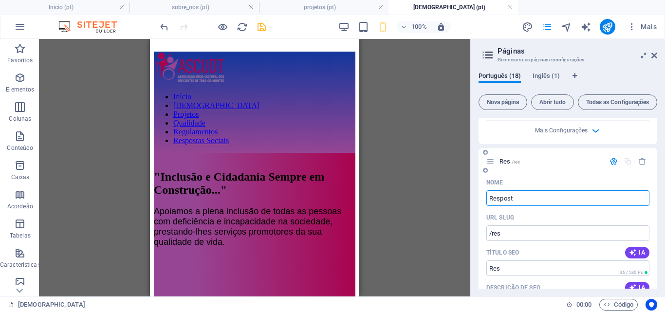
type input "Respost"
type input "/respost"
type input "Respost"
type input "Respostas Socia"
type input "/respostas"
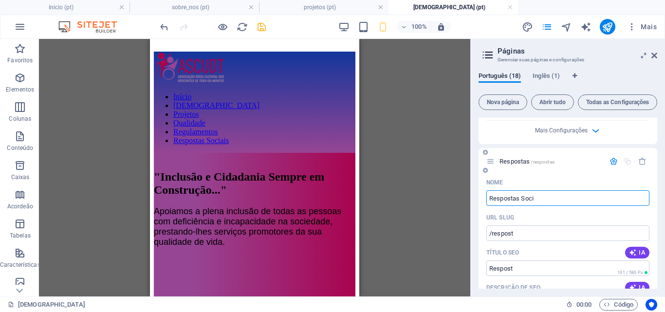
type input "Respostas"
type input "Respostas Sociai"
type input "/respostas-socia"
type input "Respostas Socia"
type input "Respostas Sociais"
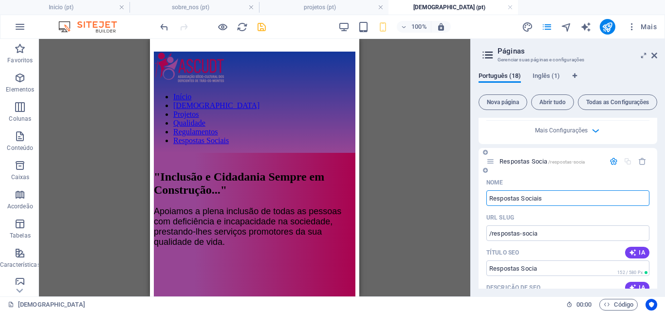
type input "/respostas-sociais"
type input "Respostas Sociais"
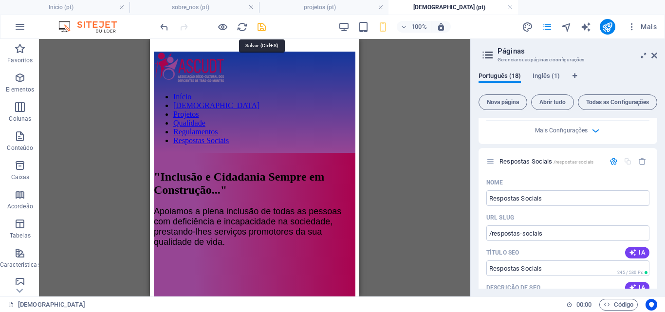
click at [261, 26] on icon "save" at bounding box center [261, 26] width 11 height 11
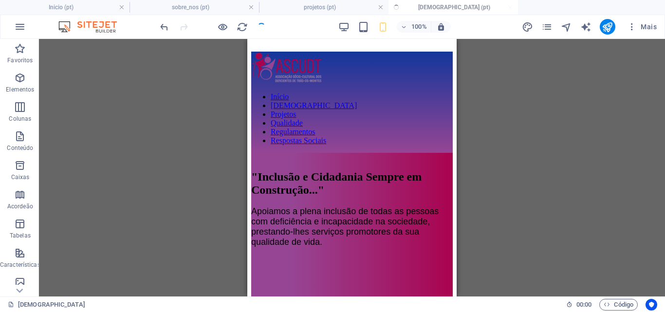
checkbox input "false"
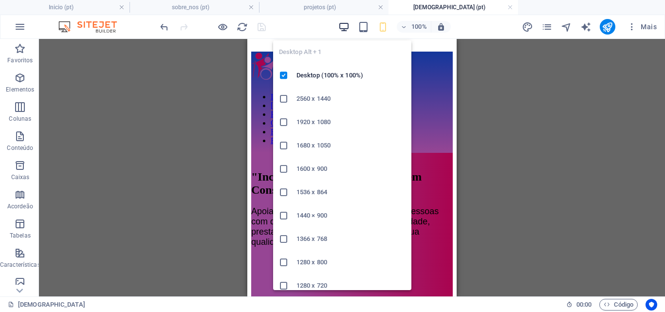
click at [342, 25] on icon "button" at bounding box center [343, 26] width 11 height 11
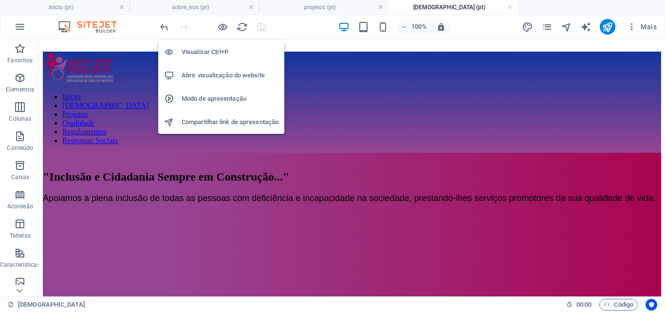
click at [216, 52] on h6 "Visualizar Ctrl+P" at bounding box center [230, 52] width 97 height 12
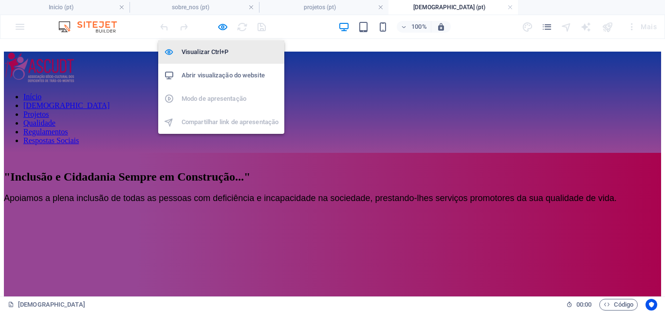
click at [216, 52] on h6 "Visualizar Ctrl+P" at bounding box center [230, 52] width 97 height 12
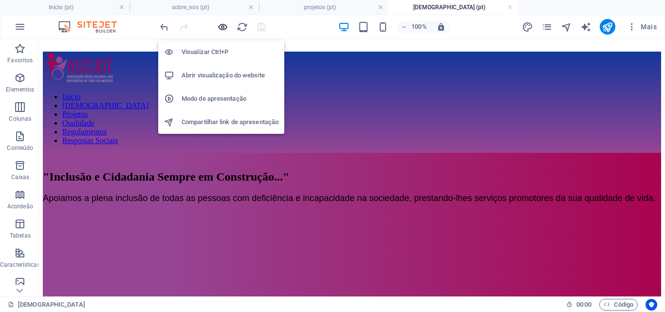
click at [223, 25] on icon "button" at bounding box center [222, 26] width 11 height 11
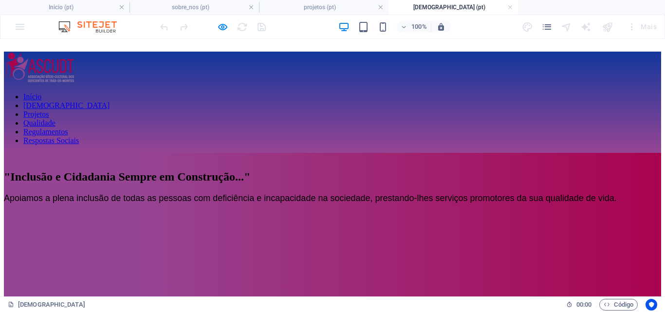
click at [110, 101] on link "[DEMOGRAPHIC_DATA]" at bounding box center [66, 105] width 86 height 8
click at [56, 119] on link "Qualidade" at bounding box center [39, 123] width 32 height 8
click at [68, 128] on link "Regulamentos" at bounding box center [45, 132] width 45 height 8
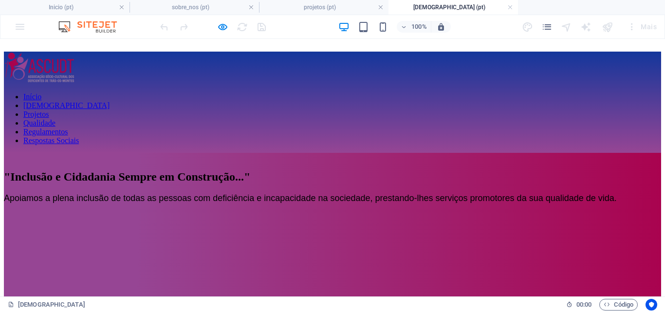
click at [68, 128] on link "Regulamentos" at bounding box center [45, 132] width 45 height 8
click at [79, 136] on link "Respostas Sociais" at bounding box center [51, 140] width 56 height 8
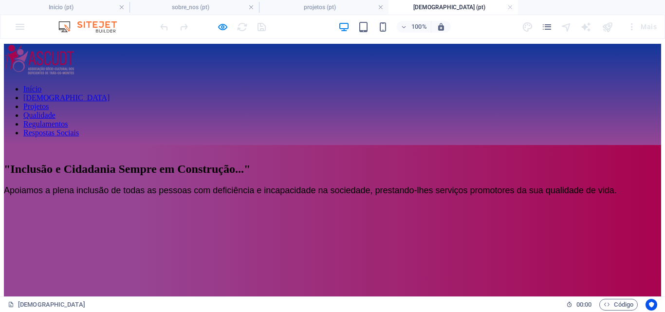
scroll to position [0, 0]
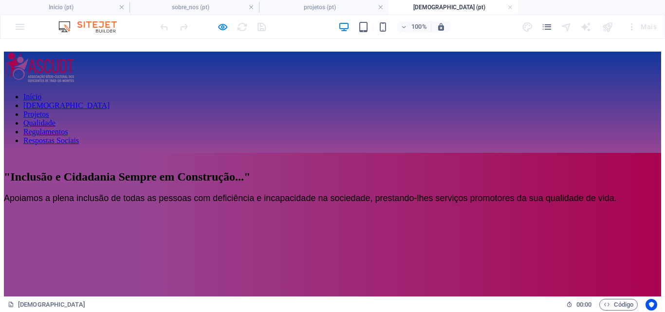
click at [68, 128] on link "Regulamentos" at bounding box center [45, 132] width 45 height 8
click at [56, 119] on link "Qualidade" at bounding box center [39, 123] width 32 height 8
click at [49, 110] on link "Projetos" at bounding box center [35, 114] width 25 height 8
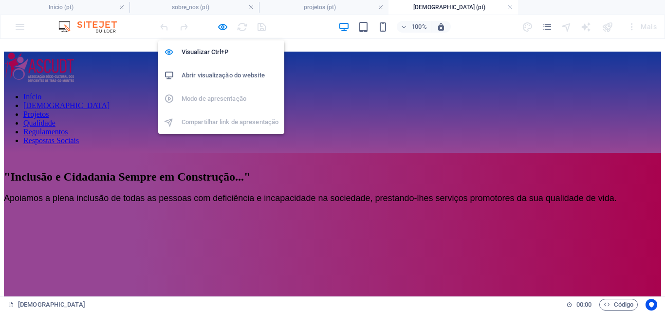
click at [217, 74] on h6 "Abrir visualização do website" at bounding box center [230, 76] width 97 height 12
click at [211, 78] on h6 "Abrir visualização do website" at bounding box center [230, 76] width 97 height 12
click at [210, 76] on h6 "Abrir visualização do website" at bounding box center [230, 76] width 97 height 12
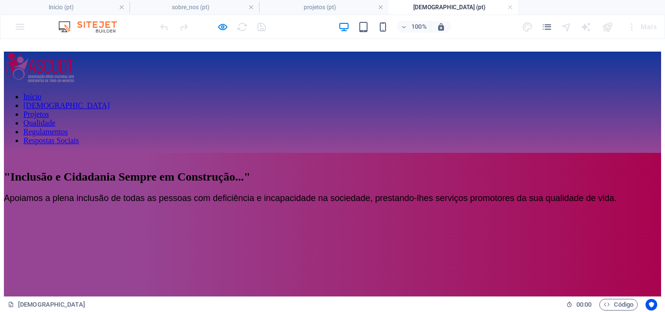
click at [137, 183] on span ""Inclusão e Cidadania Sempre em Construção..."" at bounding box center [127, 176] width 246 height 13
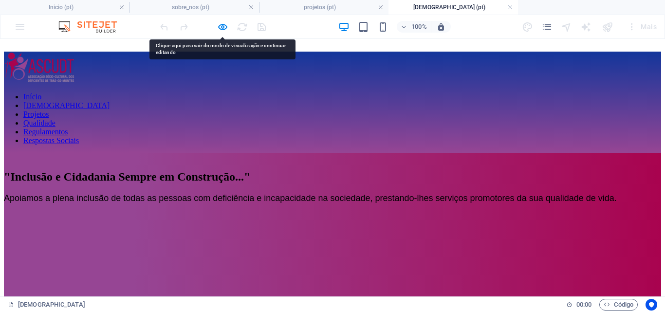
click at [226, 179] on span ""Inclusão e Cidadania Sempre em Construção..."" at bounding box center [127, 176] width 246 height 13
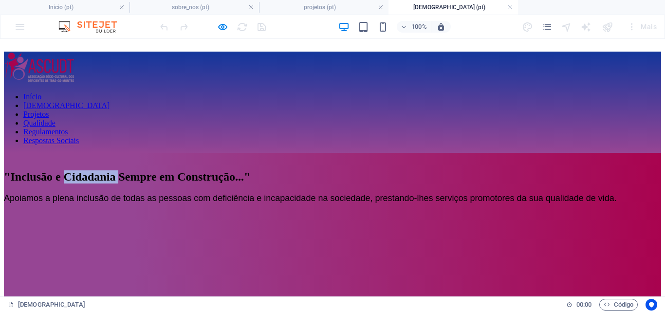
click at [226, 179] on span ""Inclusão e Cidadania Sempre em Construção..."" at bounding box center [127, 176] width 246 height 13
click at [548, 29] on icon "pages" at bounding box center [546, 26] width 11 height 11
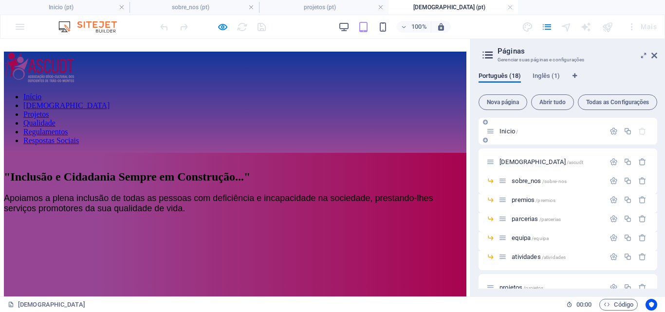
click at [490, 130] on icon at bounding box center [490, 131] width 8 height 8
click at [478, 8] on h4 "[DEMOGRAPHIC_DATA] (pt)" at bounding box center [454, 7] width 130 height 11
click at [192, 170] on h2 ""Inclusão e Cidadania Sempre em Construção..."" at bounding box center [235, 176] width 463 height 13
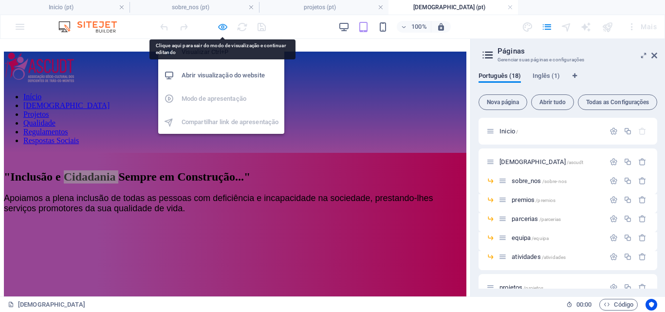
click at [221, 27] on icon "button" at bounding box center [222, 26] width 11 height 11
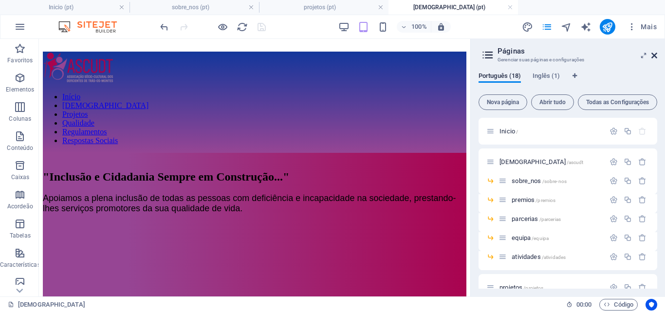
click at [655, 55] on icon at bounding box center [655, 56] width 6 height 8
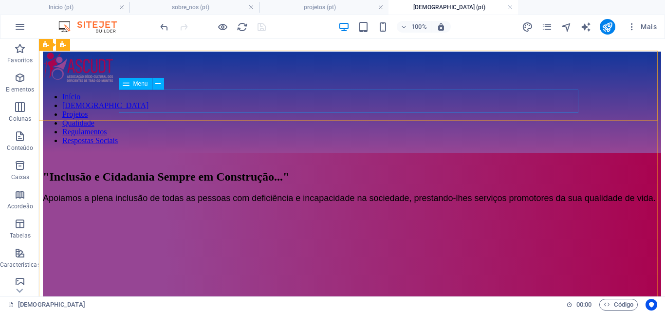
click at [147, 85] on span "Menu" at bounding box center [140, 84] width 15 height 6
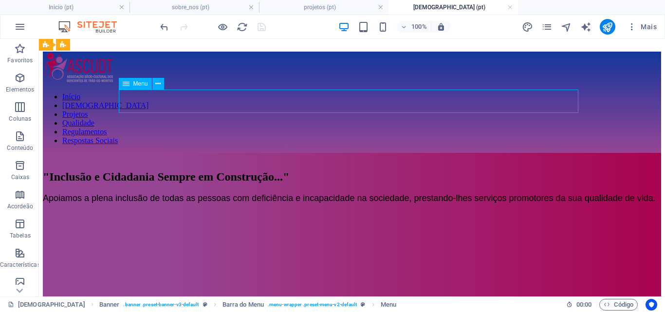
click at [130, 85] on div "Menu" at bounding box center [135, 84] width 33 height 12
click at [153, 84] on button at bounding box center [158, 84] width 12 height 12
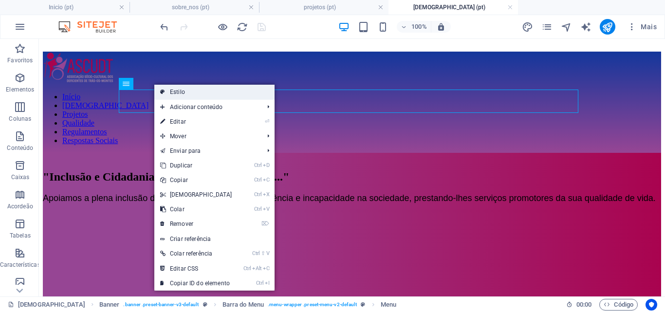
click at [181, 92] on link "Estilo" at bounding box center [214, 92] width 120 height 15
select select "rem"
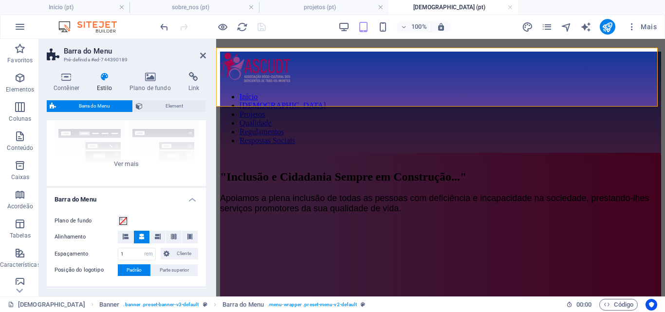
scroll to position [117, 0]
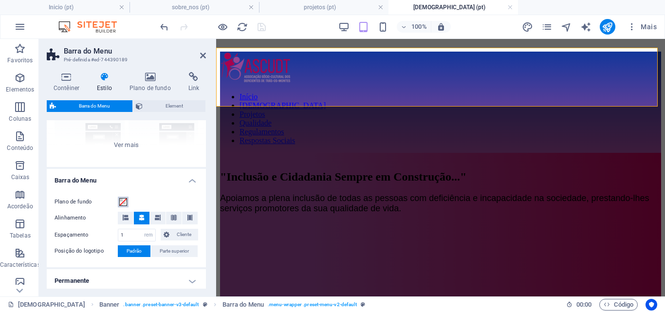
click at [124, 202] on span at bounding box center [123, 202] width 8 height 8
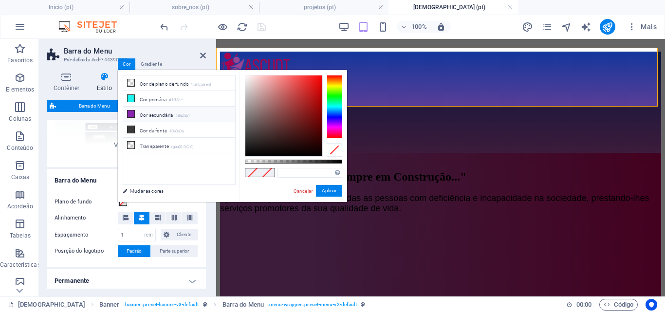
click at [144, 115] on li "Cor secundária #8a25b1" at bounding box center [179, 115] width 112 height 16
type input "#8a25b1"
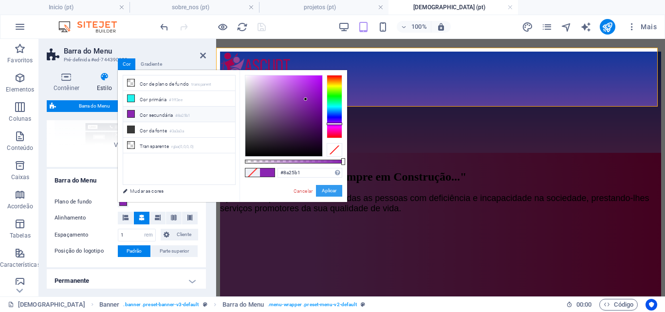
click at [332, 192] on button "Aplicar" at bounding box center [329, 191] width 26 height 12
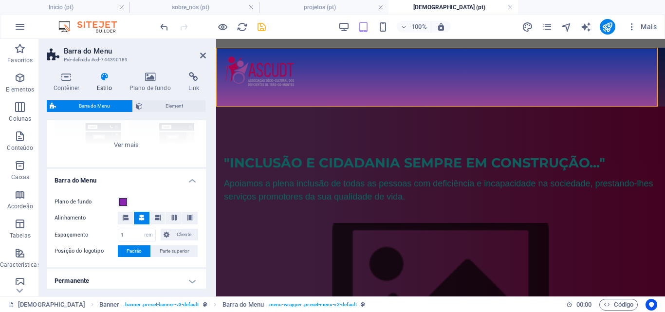
drag, startPoint x: 206, startPoint y: 193, endPoint x: 207, endPoint y: 216, distance: 22.4
click at [207, 216] on div "Contêiner Estilo Plano de fundo Link Tamanho Altura Padrão px rem % vh vw Altur…" at bounding box center [126, 180] width 175 height 232
click at [152, 73] on icon at bounding box center [150, 77] width 55 height 10
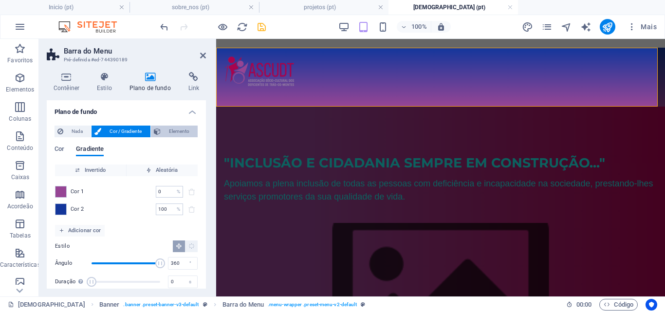
click at [168, 130] on span "Elemento" at bounding box center [179, 132] width 31 height 12
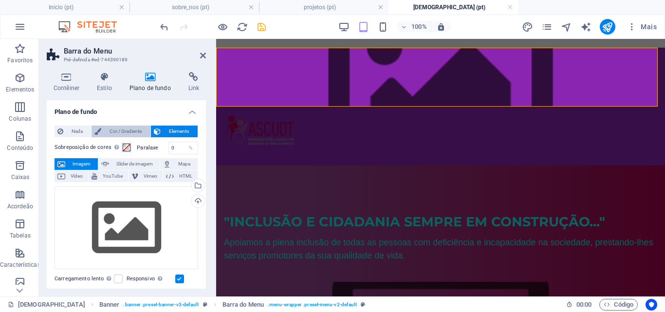
click at [126, 128] on span "Cor / Gradiente" at bounding box center [125, 132] width 43 height 12
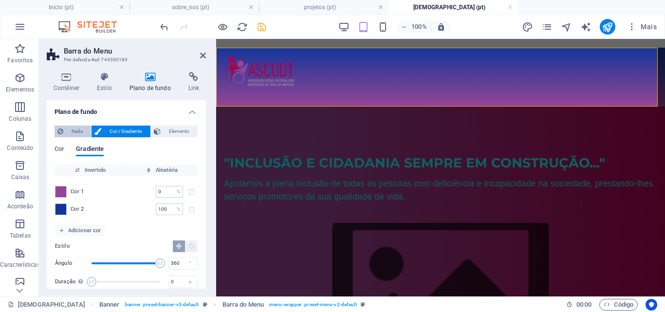
click at [84, 129] on span "Nada" at bounding box center [77, 132] width 22 height 12
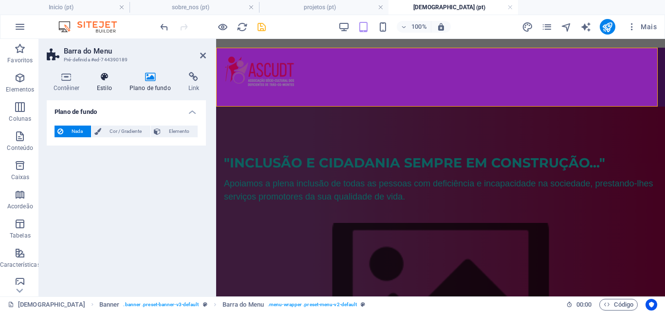
click at [104, 84] on h4 "Estilo" at bounding box center [106, 82] width 33 height 20
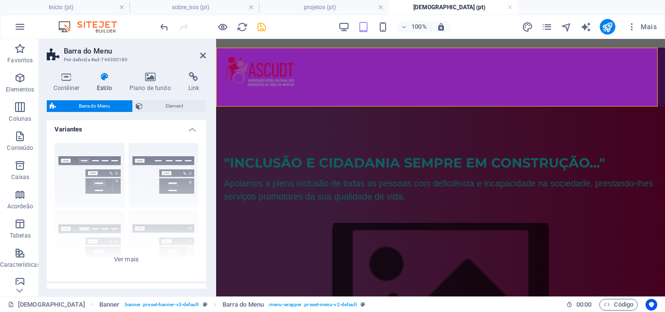
scroll to position [0, 0]
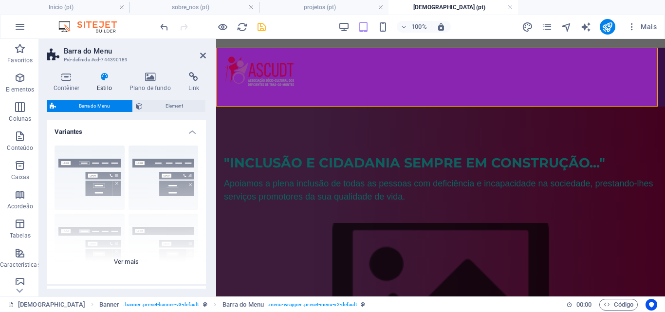
click at [134, 261] on div "Borda Centralizada Padrão Fixo Loki Trigger Largo XXL" at bounding box center [126, 211] width 159 height 146
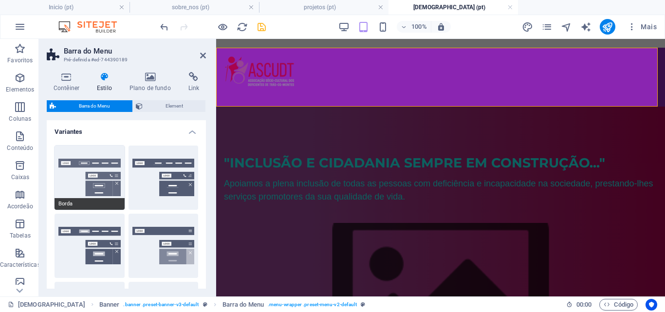
click at [96, 183] on button "Borda" at bounding box center [90, 178] width 70 height 64
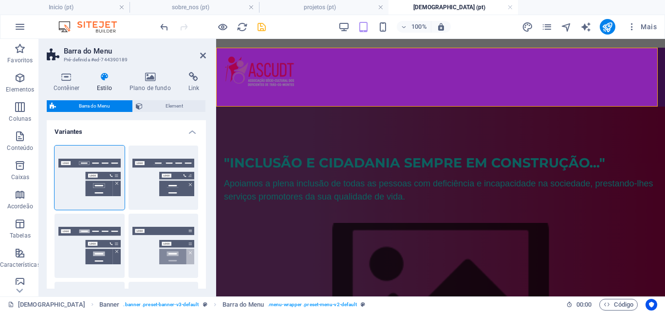
click at [191, 130] on h4 "Variantes" at bounding box center [126, 129] width 159 height 18
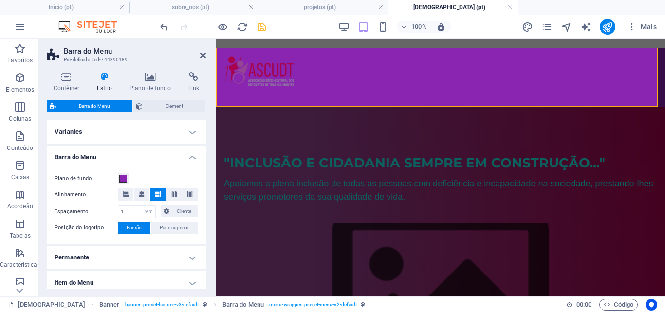
drag, startPoint x: 204, startPoint y: 130, endPoint x: 203, endPoint y: 177, distance: 46.3
click at [203, 177] on div "Variantes Borda Centralizada Padrão Fixo Loki Trigger Largo XXL Barra do Menu P…" at bounding box center [126, 204] width 159 height 168
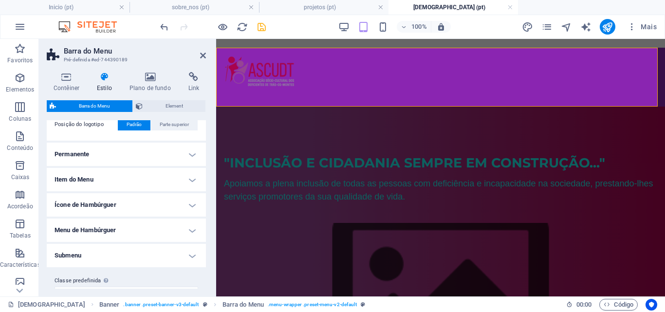
scroll to position [104, 0]
click at [188, 180] on h4 "Item do Menu" at bounding box center [126, 179] width 159 height 23
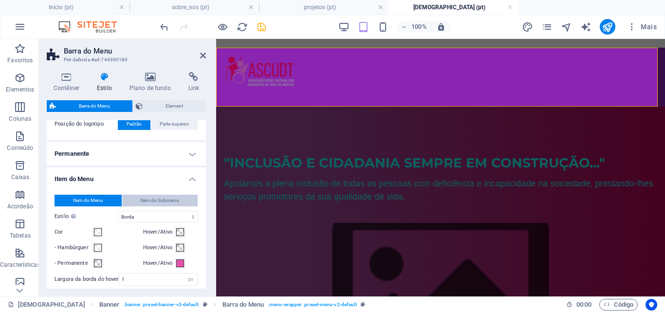
click at [182, 198] on button "Item do Submenu" at bounding box center [160, 201] width 76 height 12
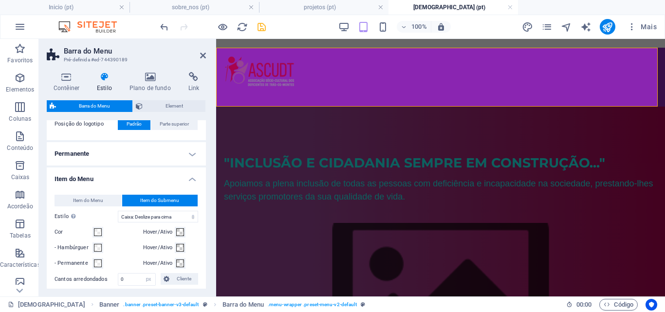
select select
click at [107, 200] on button "Item do Menu" at bounding box center [88, 201] width 67 height 12
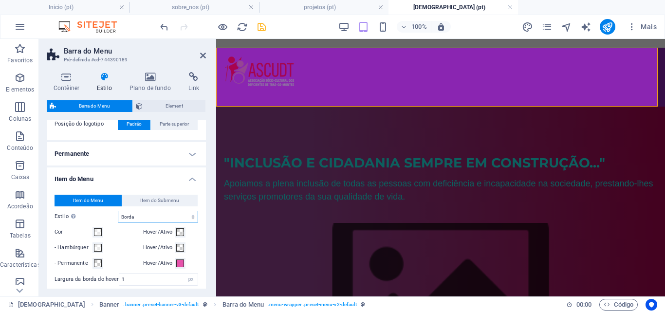
click at [130, 217] on select "Sem formatação Cor do texto Caixa: Dissipar Caixa: Virar na vertical Caixa: Vir…" at bounding box center [158, 217] width 80 height 12
click at [190, 218] on select "Sem formatação Cor do texto Caixa: Dissipar Caixa: Virar na vertical Caixa: Vir…" at bounding box center [158, 217] width 80 height 12
click at [190, 215] on select "Sem formatação Cor do texto Caixa: Dissipar Caixa: Virar na vertical Caixa: Vir…" at bounding box center [158, 217] width 80 height 12
click at [191, 179] on h4 "Item do Menu" at bounding box center [126, 177] width 159 height 18
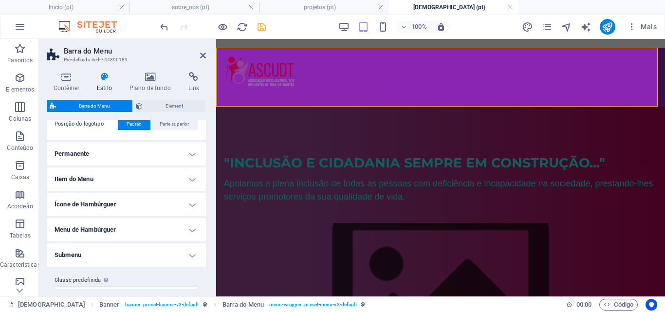
click at [188, 205] on h4 "Ícone de Hambúrguer" at bounding box center [126, 204] width 159 height 23
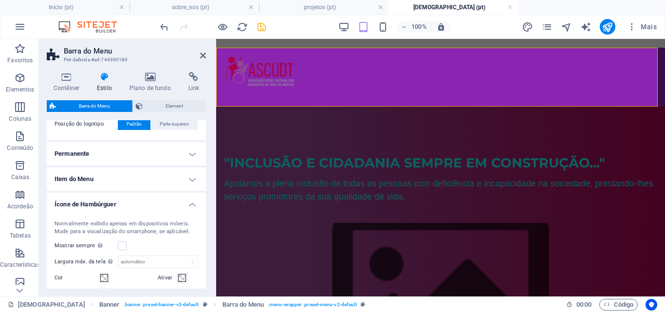
click at [188, 205] on h4 "Ícone de Hambúrguer" at bounding box center [126, 202] width 159 height 18
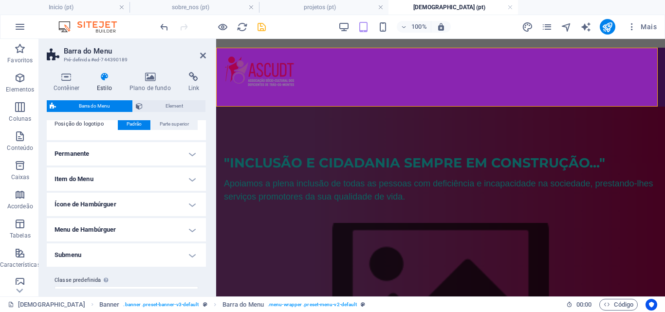
click at [189, 255] on h4 "Submenu" at bounding box center [126, 254] width 159 height 23
drag, startPoint x: 204, startPoint y: 196, endPoint x: 203, endPoint y: 221, distance: 24.8
click at [203, 221] on ul "Barra do Menu Plano de fundo Alinhamento Espaçamento 1 px rem % vh vw Cliente C…" at bounding box center [126, 243] width 159 height 402
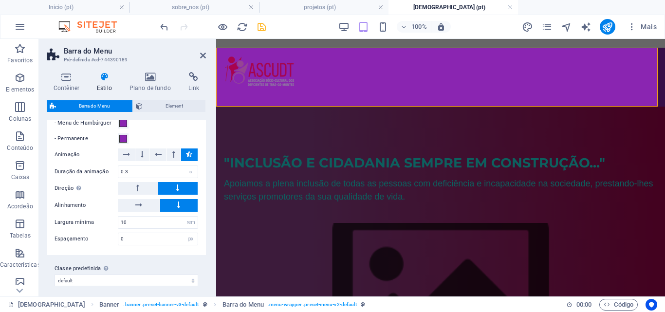
scroll to position [298, 0]
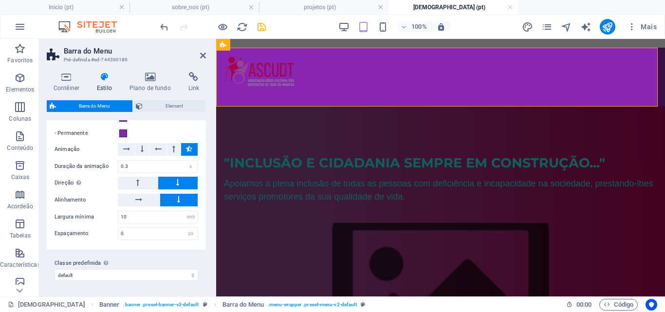
click at [260, 25] on icon "save" at bounding box center [261, 26] width 11 height 11
checkbox input "false"
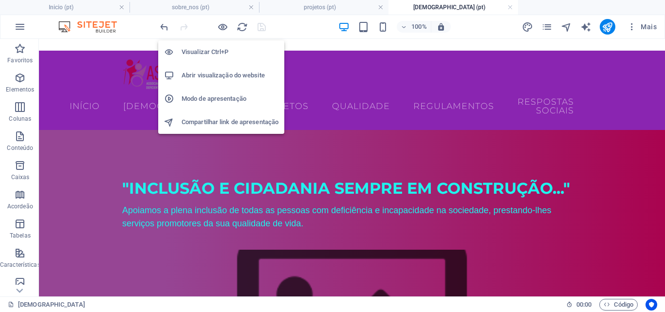
click at [212, 54] on h6 "Visualizar Ctrl+P" at bounding box center [230, 52] width 97 height 12
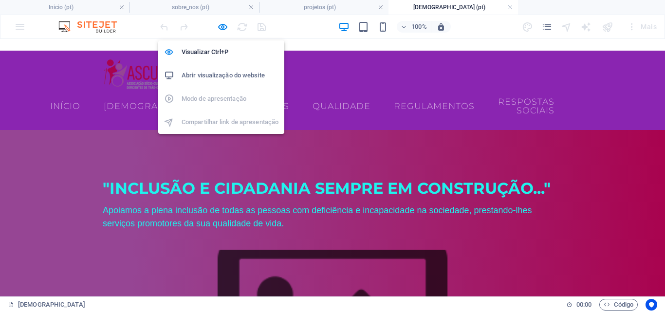
click at [219, 73] on h6 "Abrir visualização do website" at bounding box center [230, 76] width 97 height 12
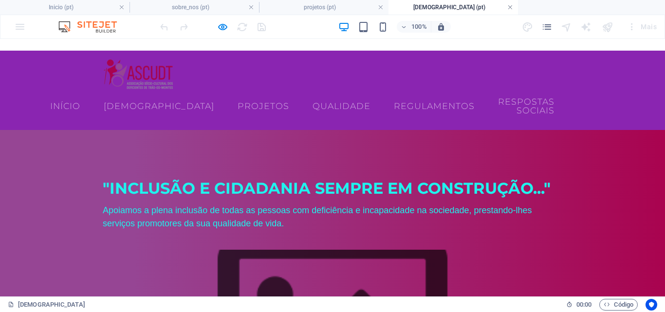
click at [510, 8] on link at bounding box center [510, 7] width 6 height 9
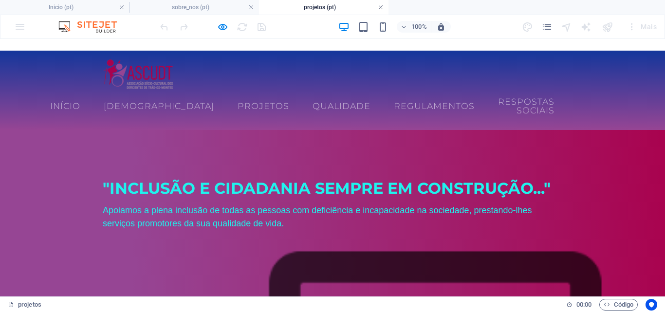
click at [380, 10] on link at bounding box center [381, 7] width 6 height 9
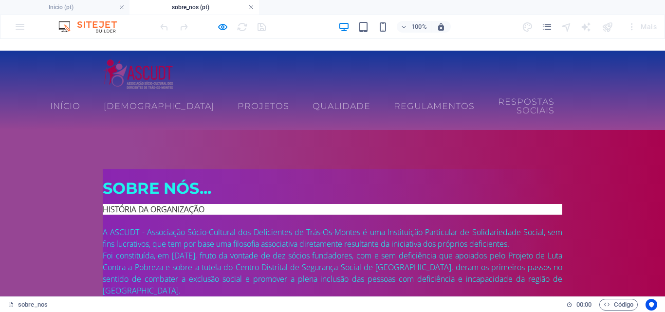
click at [253, 8] on link at bounding box center [251, 7] width 6 height 9
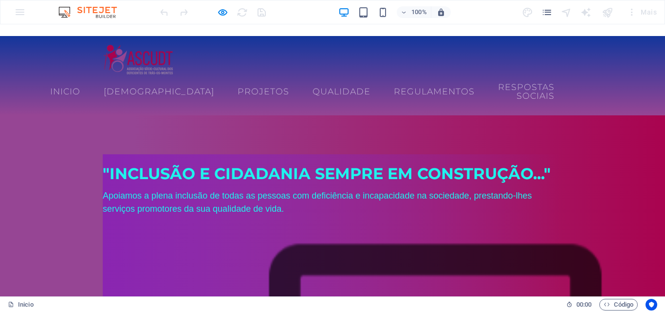
scroll to position [59, 0]
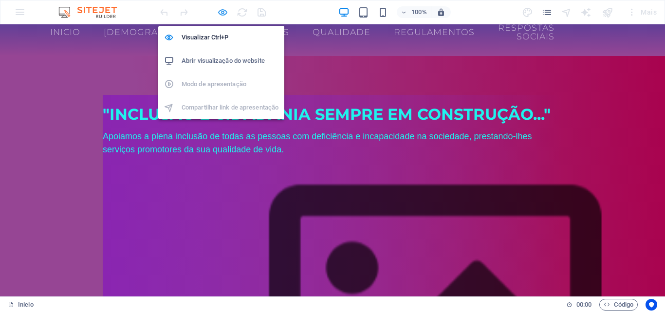
click at [222, 11] on icon "button" at bounding box center [222, 12] width 11 height 11
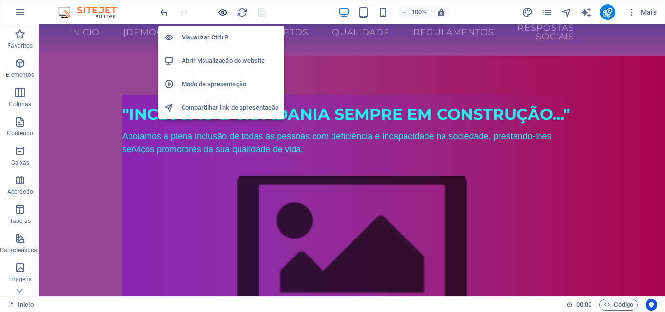
click at [225, 12] on icon "button" at bounding box center [222, 12] width 11 height 11
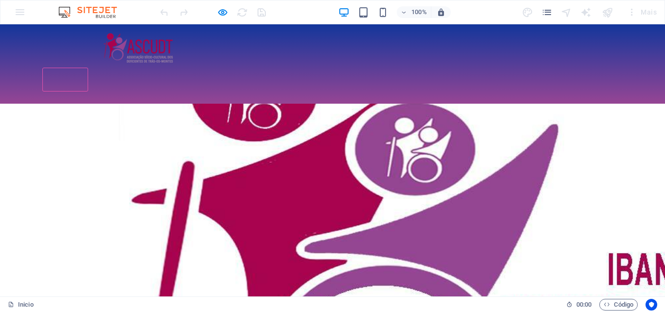
scroll to position [0, 0]
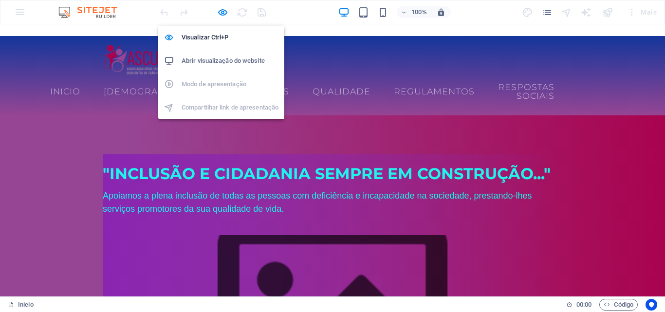
click at [217, 61] on h6 "Abrir visualização do website" at bounding box center [230, 61] width 97 height 12
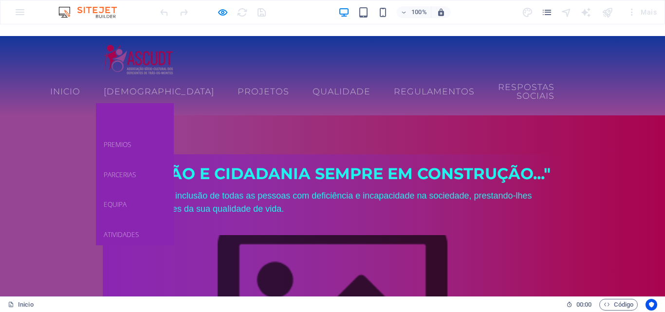
click at [174, 109] on link "sobre_nos" at bounding box center [135, 114] width 78 height 22
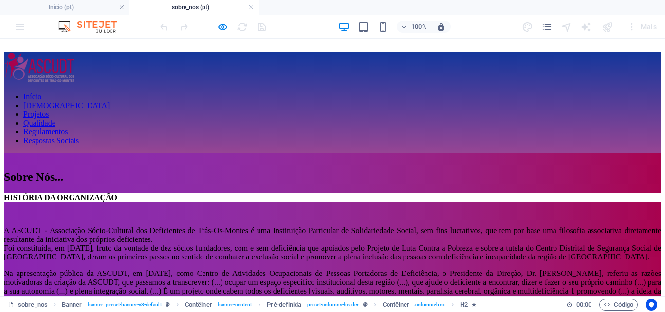
click at [124, 101] on nav "Início ASCUDT Projetos Qualidade Regulamentos Respostas Sociais" at bounding box center [332, 119] width 657 height 53
click at [176, 101] on nav "Início ASCUDT Projetos Qualidade Regulamentos Respostas Sociais" at bounding box center [332, 119] width 657 height 53
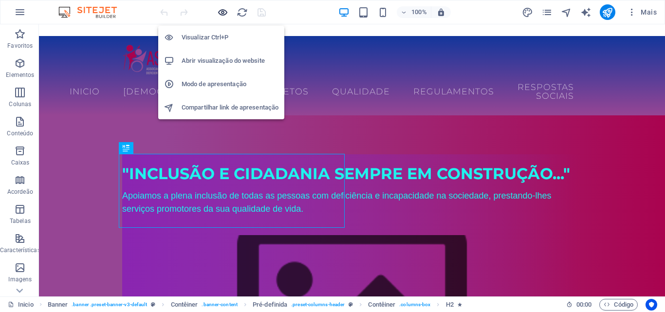
click at [222, 14] on icon "button" at bounding box center [222, 12] width 11 height 11
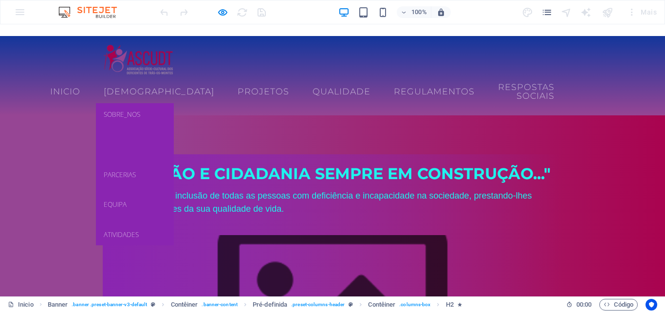
click at [174, 140] on link "premios" at bounding box center [135, 144] width 78 height 22
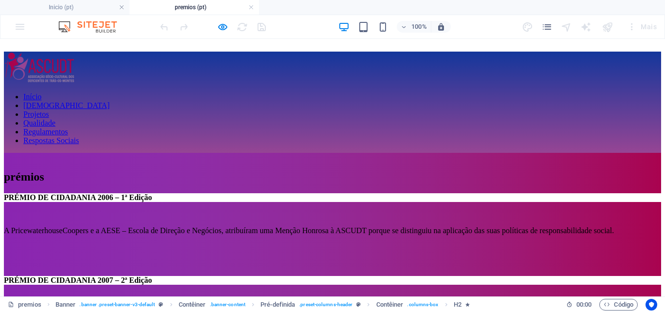
click at [187, 100] on nav "Início ASCUDT Projetos Qualidade Regulamentos Respostas Sociais" at bounding box center [332, 119] width 657 height 53
click at [243, 96] on nav "Início ASCUDT Projetos Qualidade Regulamentos Respostas Sociais" at bounding box center [332, 119] width 657 height 53
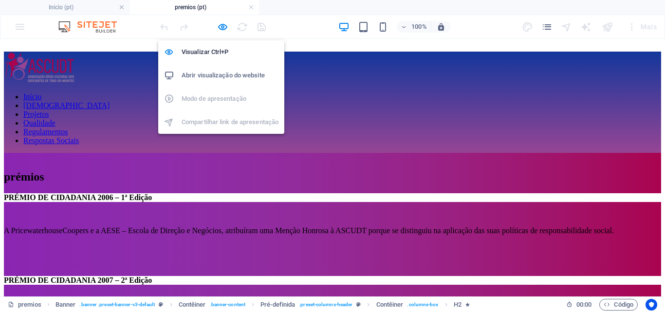
click at [217, 73] on h6 "Abrir visualização do website" at bounding box center [230, 76] width 97 height 12
click at [219, 48] on h6 "Visualizar Ctrl+P" at bounding box center [230, 52] width 97 height 12
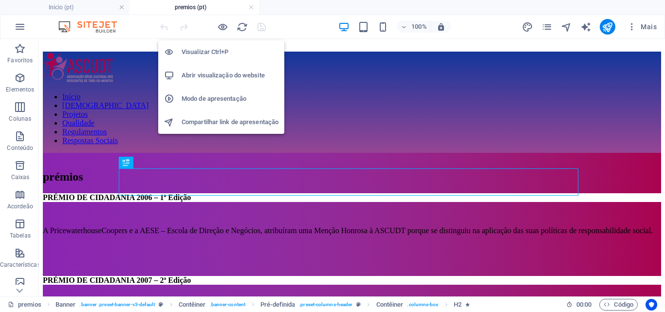
click at [210, 51] on h6 "Visualizar Ctrl+P" at bounding box center [230, 52] width 97 height 12
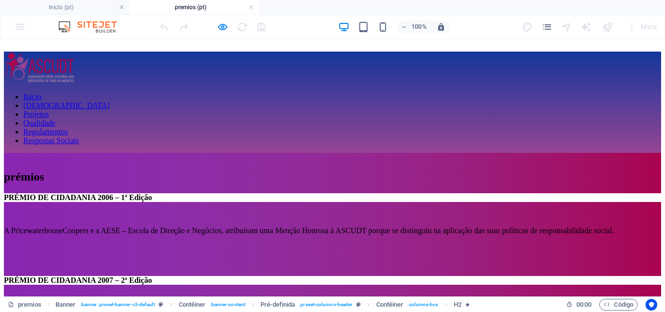
click at [41, 101] on link "Início" at bounding box center [32, 97] width 18 height 8
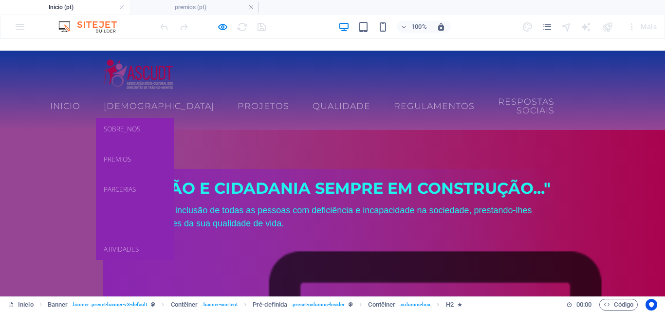
click at [169, 212] on link "equipa" at bounding box center [135, 219] width 78 height 22
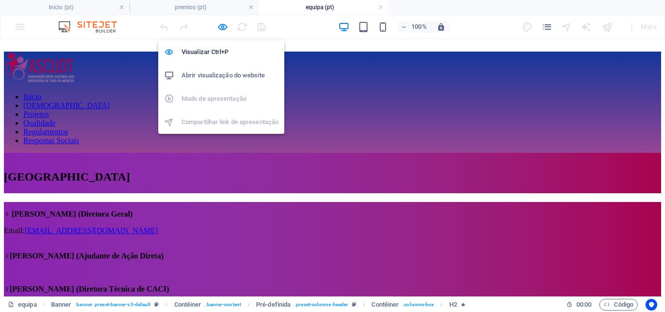
click at [202, 75] on h6 "Abrir visualização do website" at bounding box center [230, 76] width 97 height 12
click at [224, 27] on icon "button" at bounding box center [222, 26] width 11 height 11
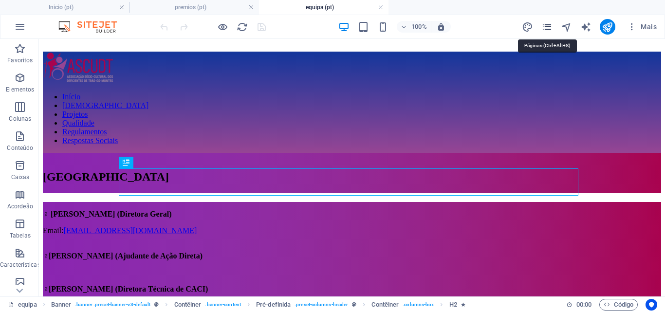
click at [546, 26] on icon "pages" at bounding box center [546, 26] width 11 height 11
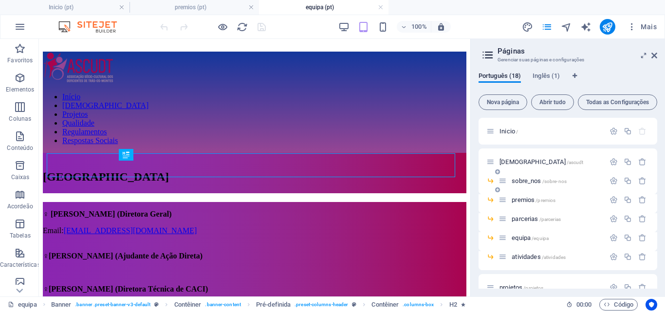
click at [521, 180] on span "sobre_nos /sobre-nos" at bounding box center [539, 180] width 55 height 7
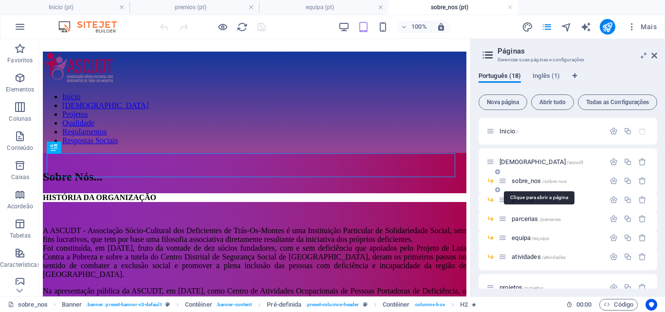
click at [521, 180] on span "sobre_nos /sobre-nos" at bounding box center [539, 180] width 55 height 7
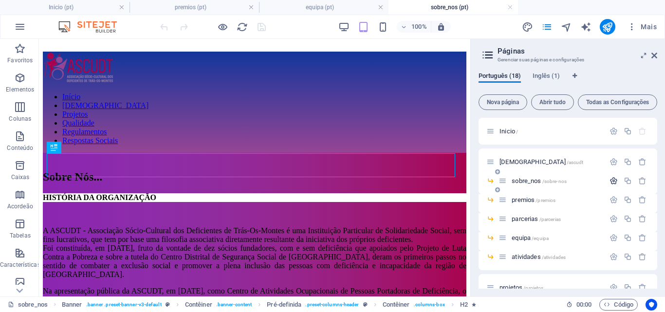
click at [610, 183] on icon "button" at bounding box center [614, 181] width 8 height 8
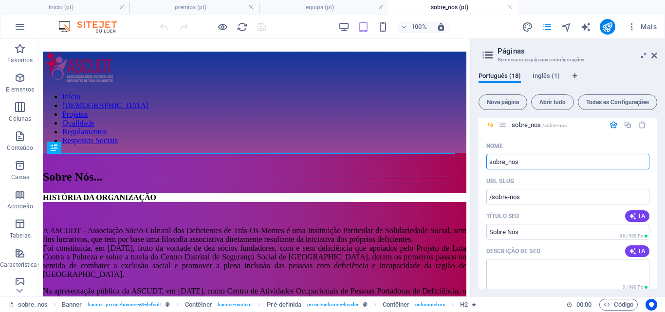
scroll to position [45, 0]
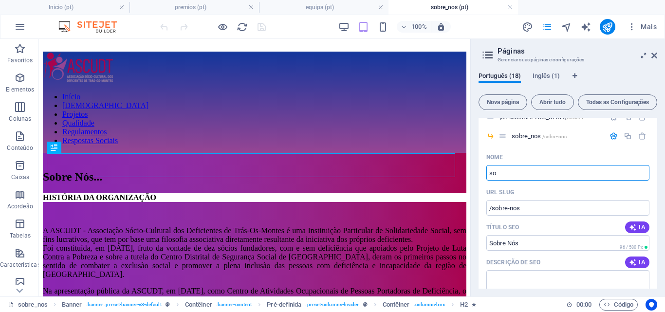
type input "s"
type input "/sobre-no"
type input "/"
type input "Sobre"
type input "/sobre"
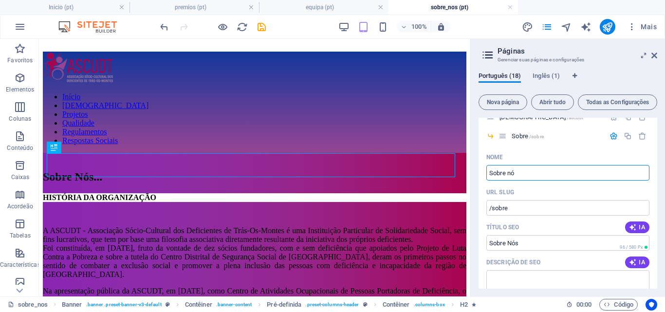
type input "Sobre nós"
type input "/sobre-n"
type input "Sobre nós"
type input "/sobre-nos"
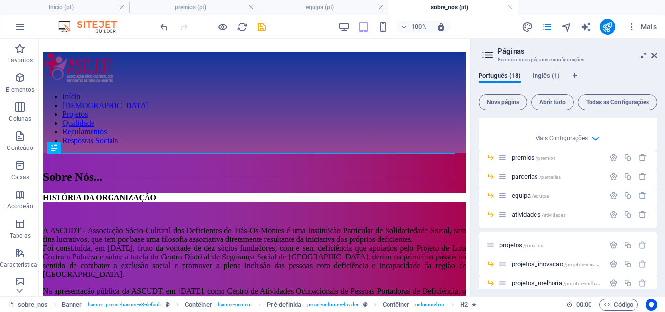
scroll to position [397, 0]
type input "Sobre nós"
click at [612, 155] on icon "button" at bounding box center [614, 155] width 8 height 8
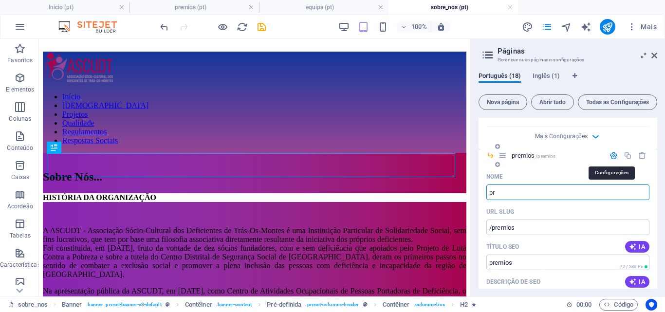
type input "p"
type input "/"
type input "P"
type input "/p"
type input "P"
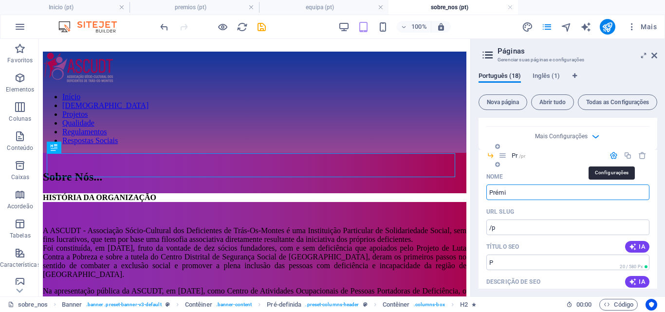
type input "Prémio"
type input "/pr"
type input "Pr"
type input "Prémios"
type input "/premios"
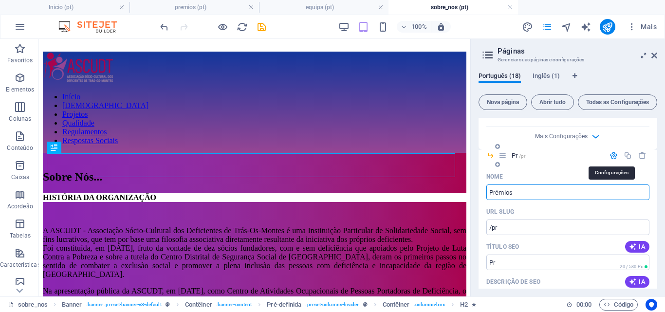
type input "Prémios"
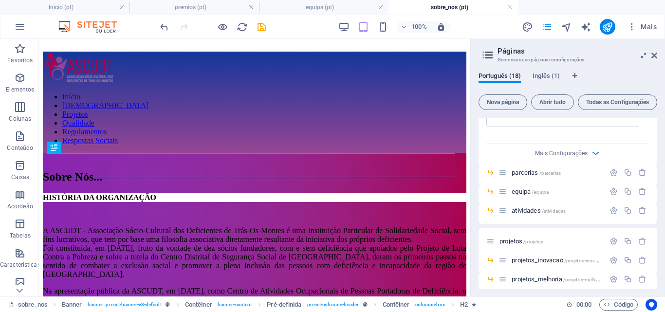
scroll to position [756, 0]
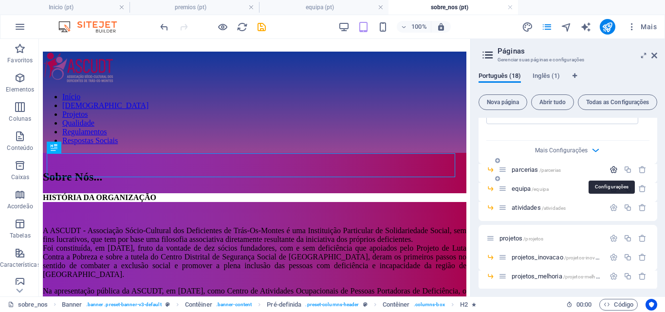
type input "Prémios"
click at [613, 171] on icon "button" at bounding box center [614, 170] width 8 height 8
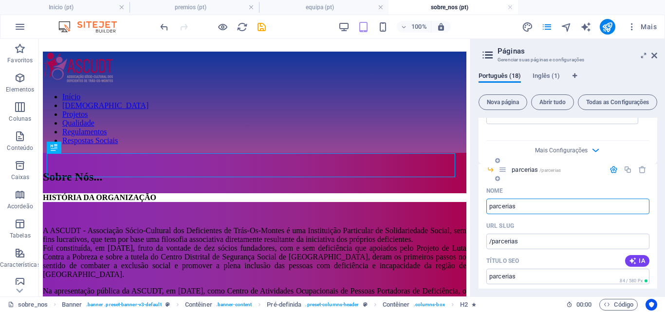
drag, startPoint x: 493, startPoint y: 206, endPoint x: 487, endPoint y: 206, distance: 5.8
click at [487, 206] on input "parcerias" at bounding box center [567, 207] width 163 height 16
type input "Parcerias"
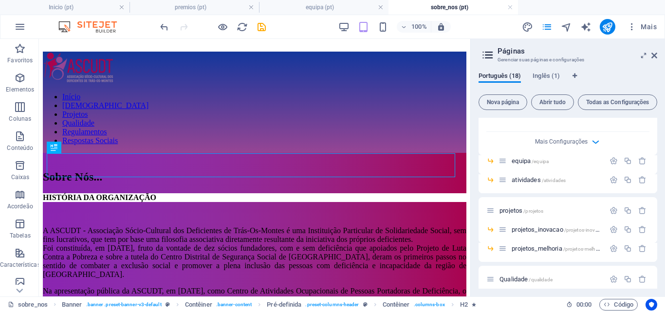
scroll to position [1145, 0]
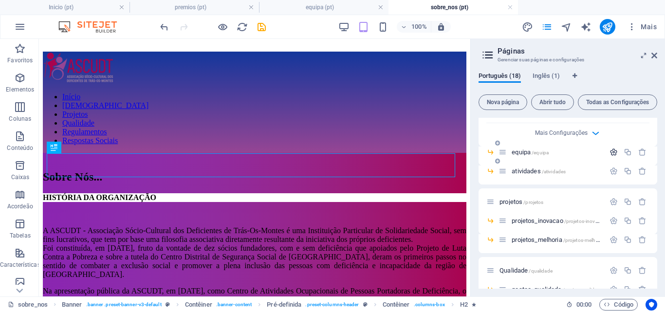
type input "Parcerias"
click at [610, 152] on icon "button" at bounding box center [614, 152] width 8 height 8
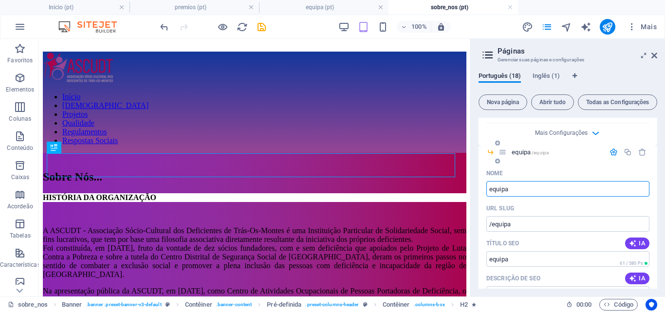
click at [488, 189] on input "equipa" at bounding box center [567, 189] width 163 height 16
type input "Equipa"
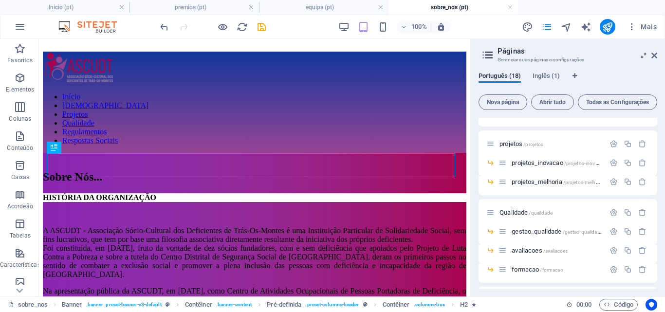
scroll to position [1520, 0]
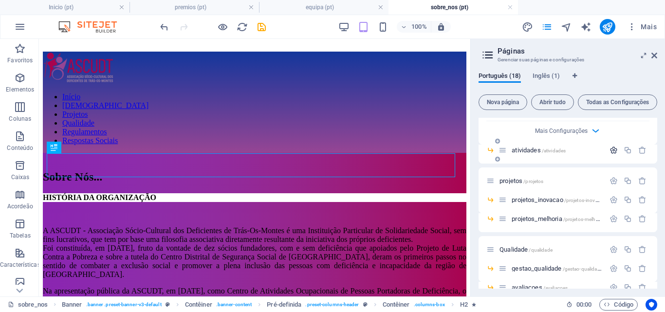
type input "Equipa"
click at [612, 148] on icon "button" at bounding box center [614, 150] width 8 height 8
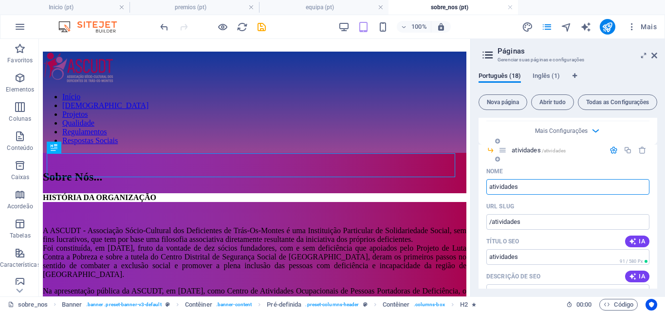
click at [492, 185] on input "atividades" at bounding box center [567, 187] width 163 height 16
type input "Atividades"
type input "/tividades"
type input "tividades"
type input "Atividades"
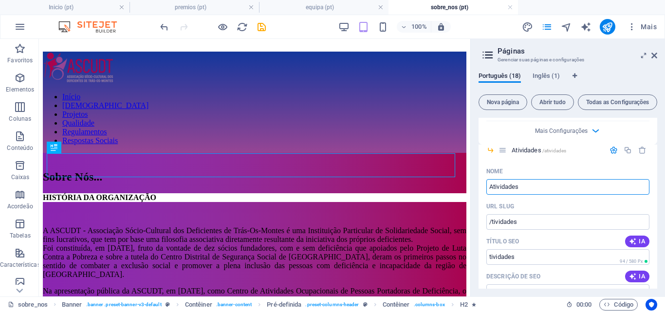
type input "/atividades"
type input "Atividades"
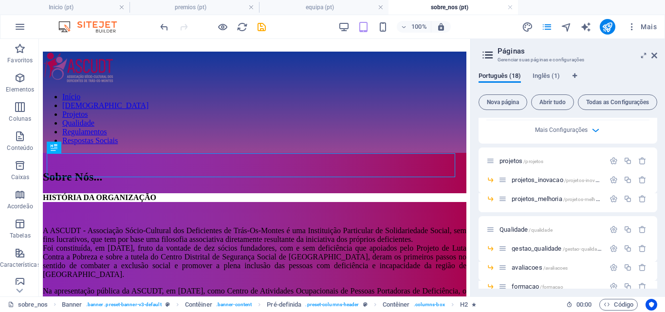
scroll to position [1899, 0]
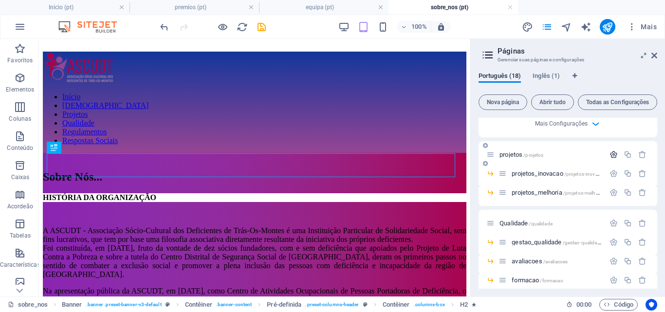
type input "Atividades"
click at [611, 152] on icon "button" at bounding box center [614, 154] width 8 height 8
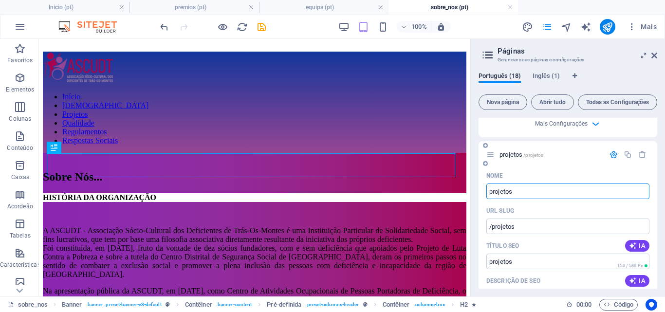
click at [492, 192] on input "projetos" at bounding box center [567, 192] width 163 height 16
type input "Projetos"
type input "/rojetos"
type input "rojetos"
type input "Projetos"
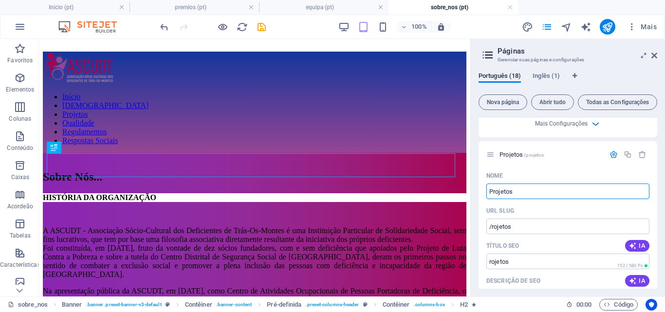
type input "/projetos"
type input "Projetos"
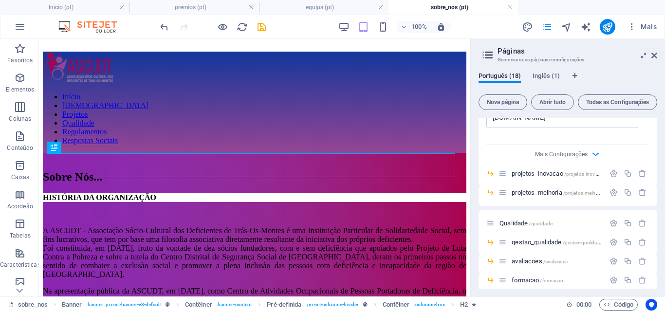
scroll to position [2277, 0]
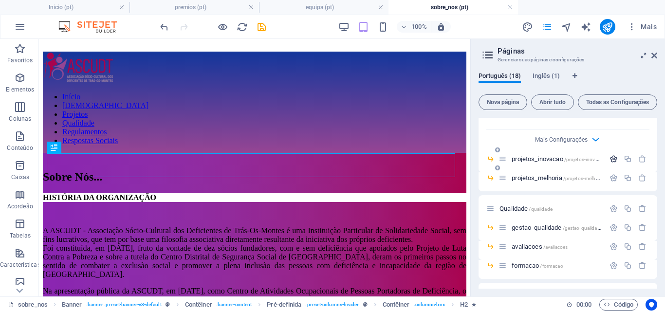
type input "Projetos"
click at [612, 162] on icon "button" at bounding box center [614, 159] width 8 height 8
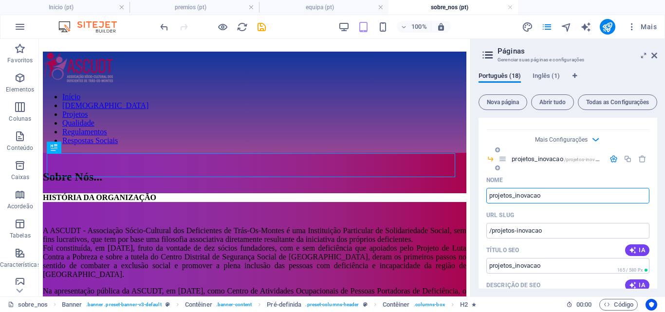
click at [490, 196] on input "projetos_inovacao" at bounding box center [567, 196] width 163 height 16
type input "Projetos_inovacao"
click at [515, 195] on input "Projetos_inovacao" at bounding box center [567, 196] width 163 height 16
type input "Projetos inovacao"
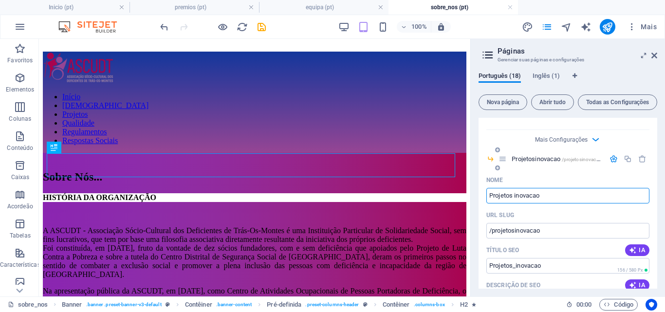
type input "/projetosinovacao"
type input "Projetosinovacao"
type input "Projetos deinovacao"
type input "/projetos-inovacao"
type input "Projetos inovacao"
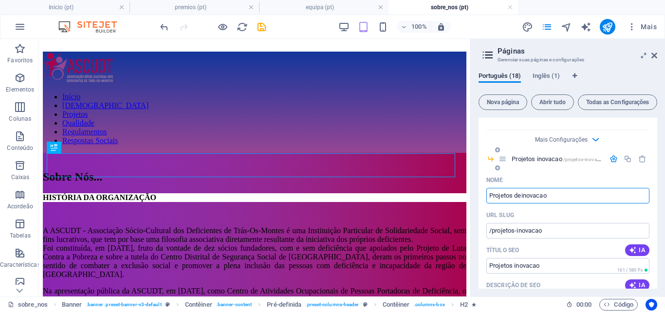
type input "Projetos de inovacao"
type input "/projetos-deinovacao"
type input "Projetos deinovacao"
type input "Projetos de novacao"
type input "/projetos-de-inovacao"
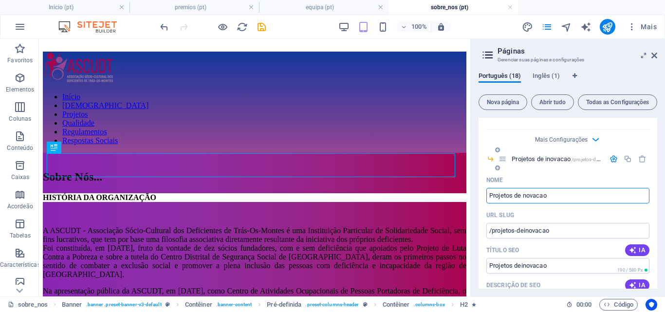
type input "Projetos de inovacao"
type input "Projetos de Inovacao"
click at [546, 196] on input "Projetos de Inovacao" at bounding box center [567, 196] width 163 height 16
type input "Projetos de Inovação"
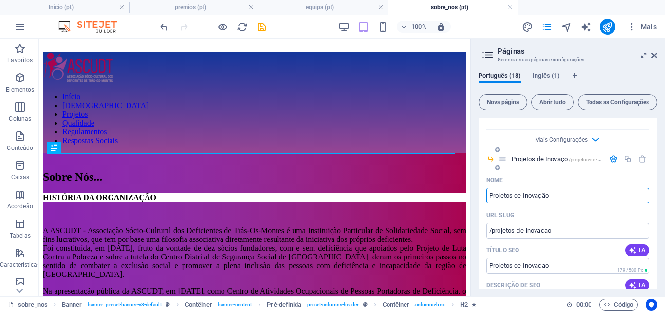
type input "/projetos-de-inovaco"
type input "Projetos de Inovaço"
type input "Projetos de Inovação"
type input "/projetos-de-inovacao"
type input "Projetos de Inovação"
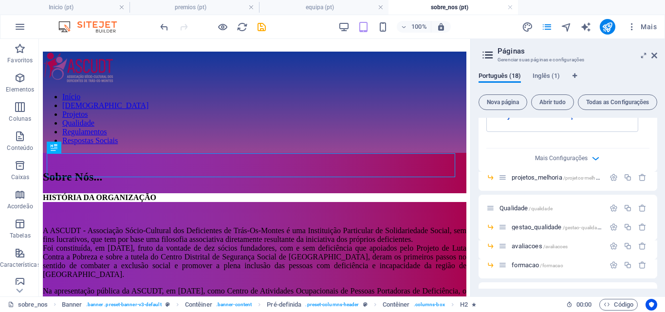
scroll to position [2639, 0]
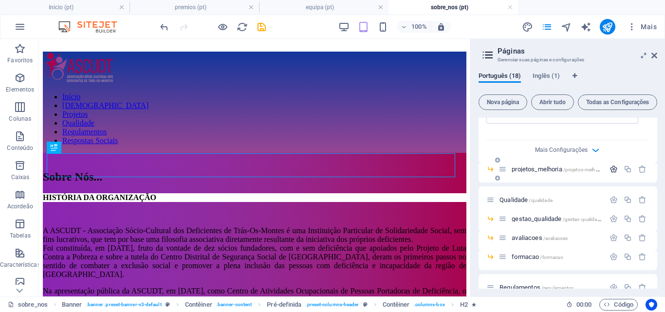
type input "Projetos de Inovação"
click at [611, 168] on icon "button" at bounding box center [614, 169] width 8 height 8
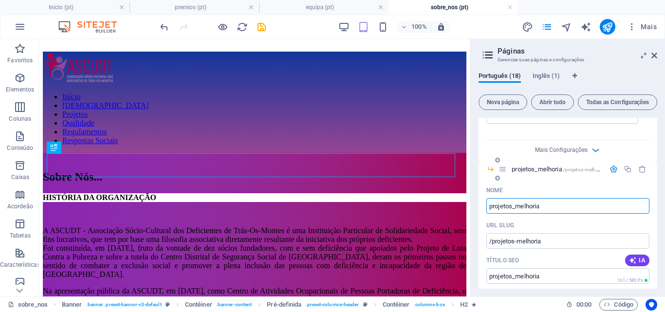
click at [491, 206] on input "projetos_melhoria" at bounding box center [567, 206] width 163 height 16
type input "Projetos_melhoria"
type input "/rojetos-melhoria"
type input "rojetos_melhoria"
type input "Projetos_melhoria"
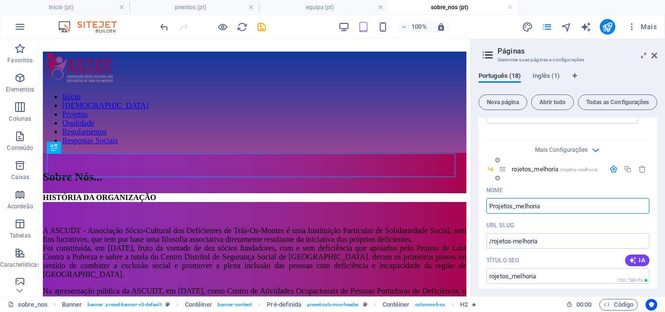
type input "/projetos-melhoria"
type input "Projetos_melhoria"
type input "Projetos melhoria"
type input "/projetosmelhoria"
type input "Projetosmelhoria"
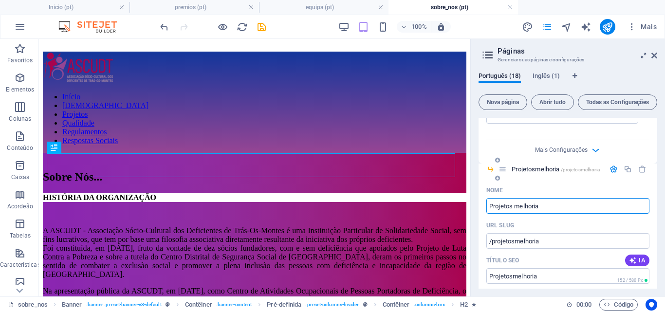
type input "Projetos melhoria"
type input "/projetos-melhoria"
type input "Projetos melhoria"
type input "Projetos elhoria"
type input "/projetos-elhoria"
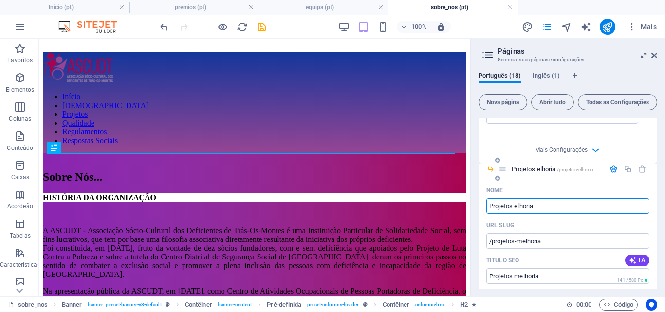
type input "Projetos elhoria"
type input "Projetos Melhoria"
type input "/projetos-melhoria"
type input "Projetos Melhoria"
type input "Projetos de Melhoria"
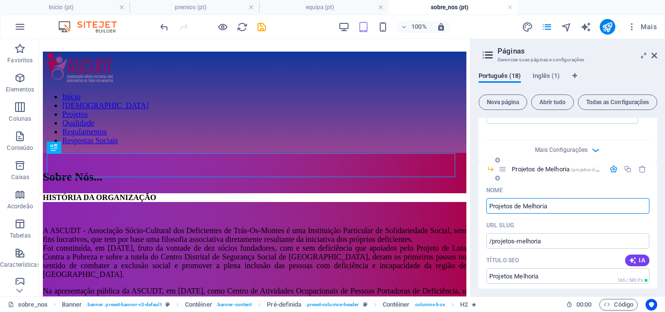
type input "/projetos-de-melhoria"
type input "Projetos de Melhoria"
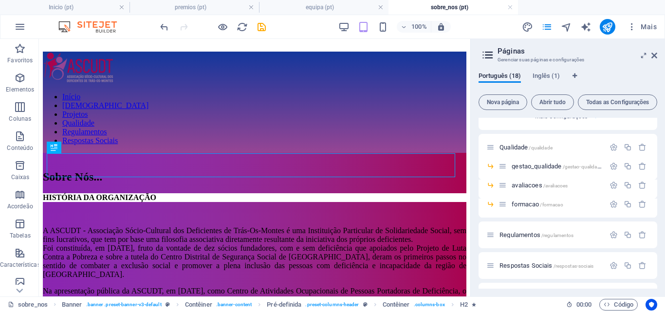
scroll to position [3054, 0]
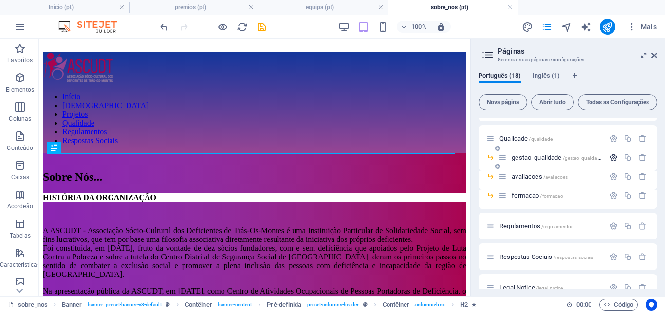
type input "Projetos de Melhoria"
click at [612, 157] on icon "button" at bounding box center [614, 157] width 8 height 8
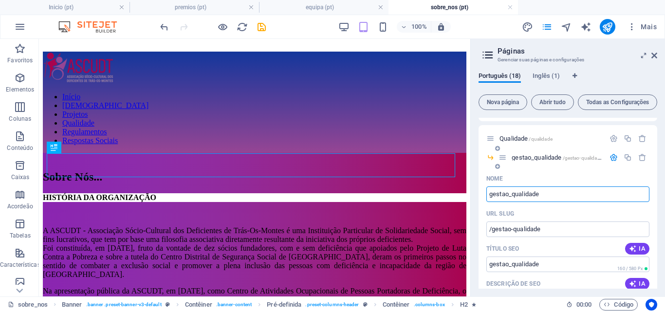
click at [492, 192] on input "gestao_qualidade" at bounding box center [567, 194] width 163 height 16
type input "Gestao_qualidade"
type input "/estao-qualidade"
type input "estao_qualidade"
type input "Gestao_qualidade"
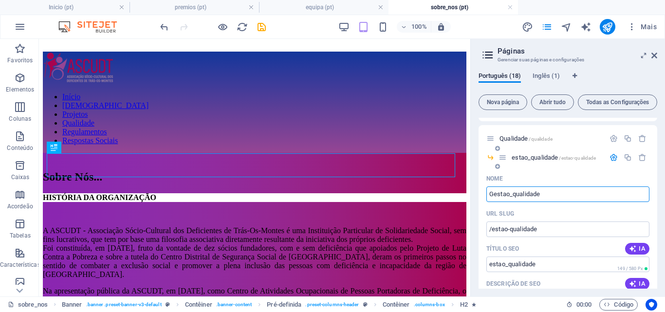
type input "/gestao-qualidade"
type input "Gestao_qualidade"
click at [505, 193] on input "Gestao_qualidade" at bounding box center [567, 194] width 163 height 16
type input "Gestão_qualidade"
type input "/gesto-qualidade"
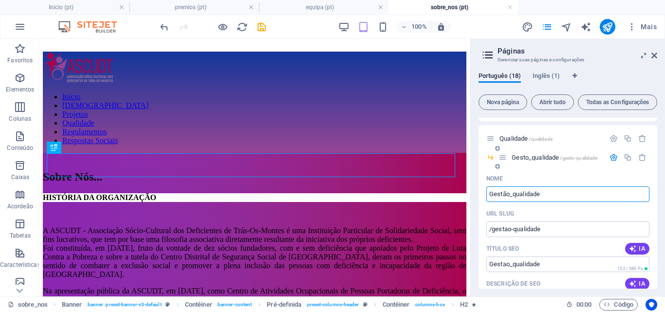
type input "Gesto_qualidade"
click at [512, 193] on input "Gestão_qualidade" at bounding box center [567, 194] width 163 height 16
type input "Gestão_qualidade"
type input "/gestao-qualidade"
type input "Gestão_qualidade"
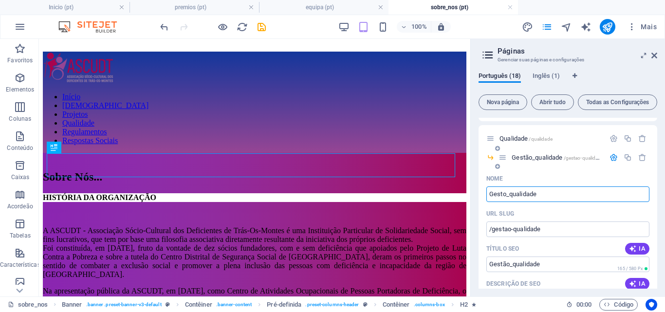
type input "Gesto_qualidade"
type input "/gesto-qualidade"
type input "Gesto_qualidade"
type input "Gestão_qualidade"
type input "/gestao-qualidade"
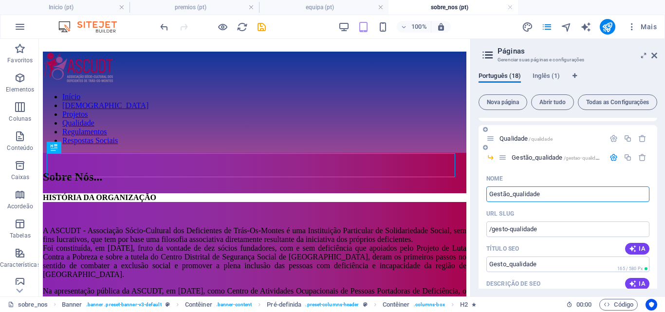
type input "Gestão_qualidade"
type input "Gestão dqualidade"
type input "/gestaoqualidade"
type input "Gestãoqualidade"
type input "Gestão da qualidade"
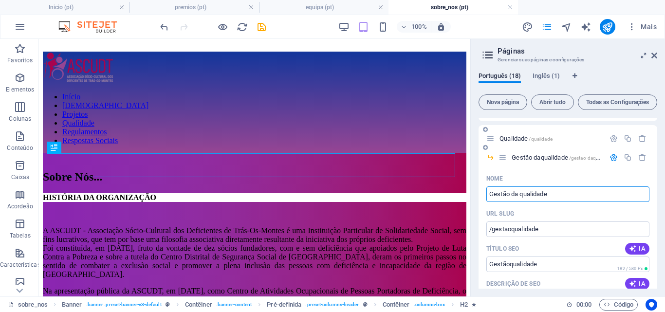
type input "/gestao-daqualidade"
type input "Gestão daqualidade"
type input "Gestão da ualidade"
type input "/gestao-da-qualidade"
type input "Gestão da qualidade"
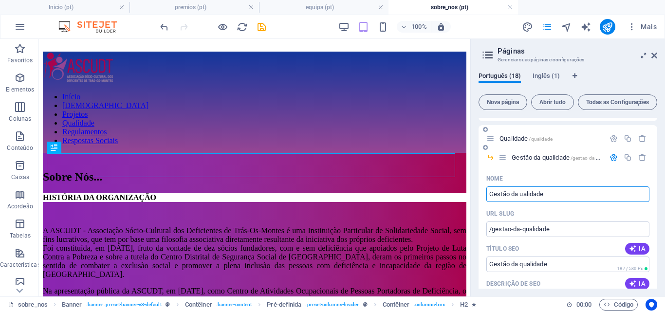
type input "Gestão da Qualidade"
type input "/gestao-da-ualidade"
type input "Gestão da ualidade"
type input "Gestão da Qualidade"
type input "/gestao-da-qualidade"
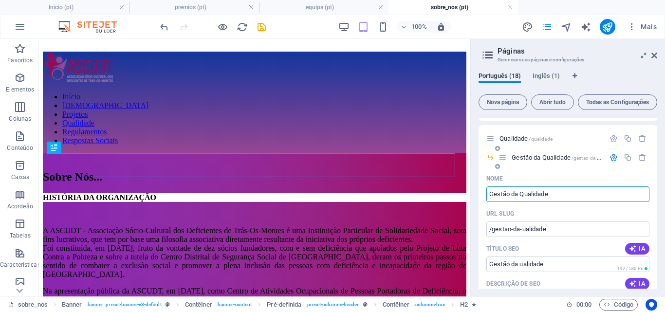
type input "Gestão da Qualidade"
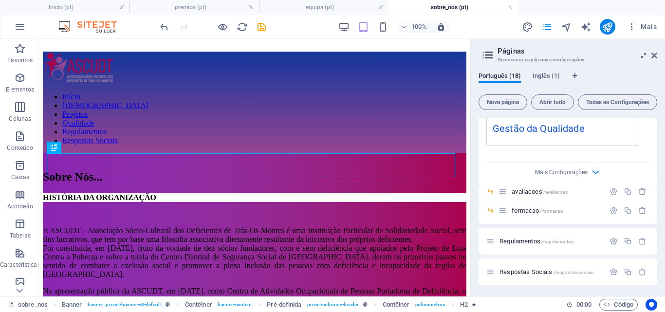
scroll to position [3412, 0]
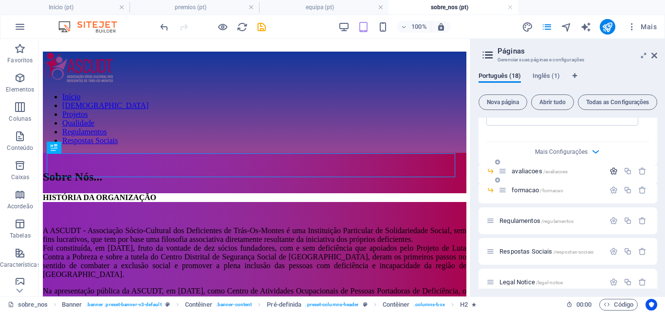
type input "Gestão da Qualidade"
click at [611, 170] on icon "button" at bounding box center [614, 171] width 8 height 8
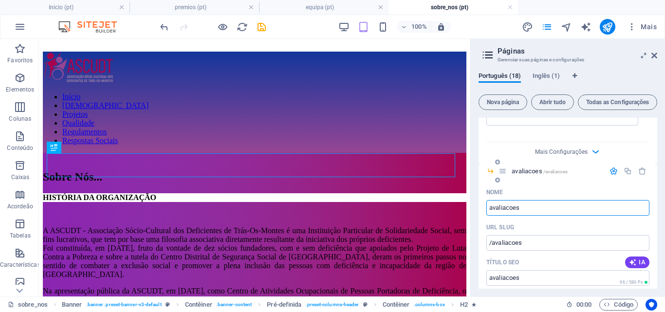
click at [492, 207] on input "avaliacoes" at bounding box center [567, 208] width 163 height 16
type input "Avaliacoes"
type input "/valiacoes"
type input "valiacoes"
click at [513, 207] on input "Avaliacoes" at bounding box center [567, 208] width 163 height 16
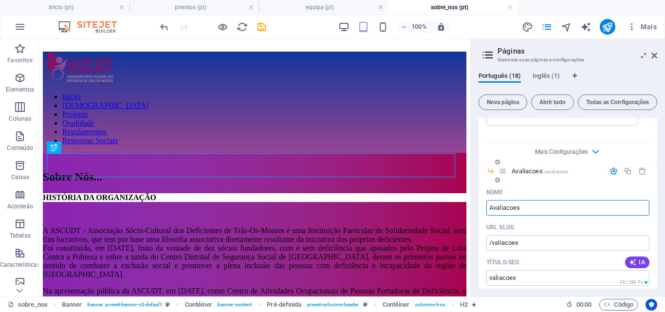
type input "Avaliacoes"
type input "/avaliacoes"
type input "Avaliacoes"
click at [513, 207] on input "Avaliacoes" at bounding box center [567, 208] width 163 height 16
type input "Avaliaes"
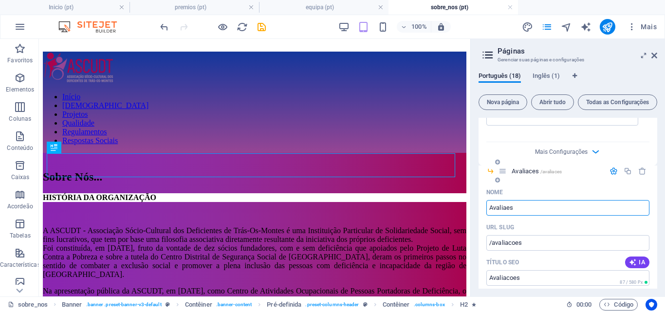
type input "/avaliaces"
type input "Avaliaces"
type input "Avaliações"
type input "/avaliaes"
type input "Avaliaes"
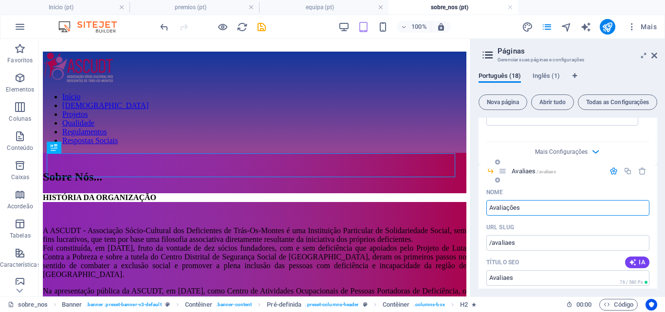
type input "Avaliações"
type input "/avaliacoes"
type input "Avaliações"
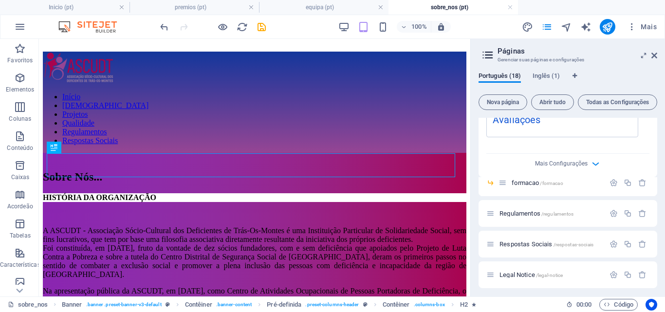
scroll to position [3784, 0]
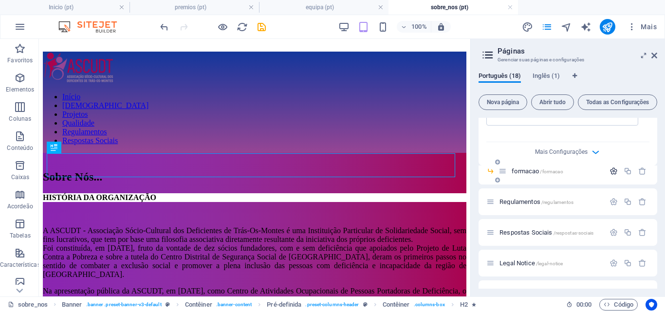
type input "Avaliações"
click at [612, 168] on icon "button" at bounding box center [614, 171] width 8 height 8
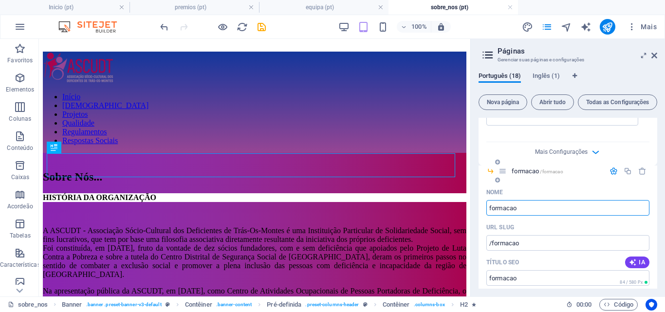
click at [491, 208] on input "formacao" at bounding box center [567, 208] width 163 height 16
type input "Formacao"
type input "/ormacao"
type input "ormacao"
click at [514, 208] on input "Formacao" at bounding box center [567, 208] width 163 height 16
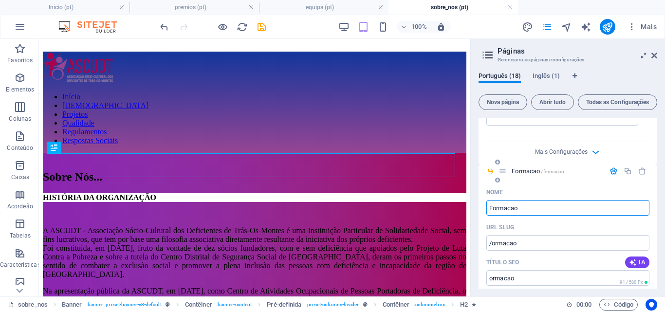
type input "Formacao"
type input "/formacao"
type input "Formacao"
click at [514, 209] on input "Formacao" at bounding box center [567, 208] width 163 height 16
type input "Formao"
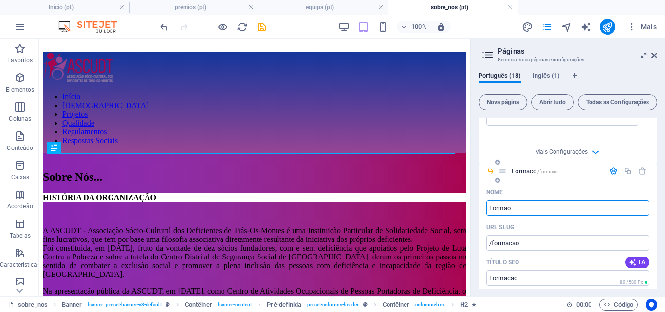
type input "/formaco"
type input "Formaco"
type input "Formaço"
type input "/formao"
type input "Formao"
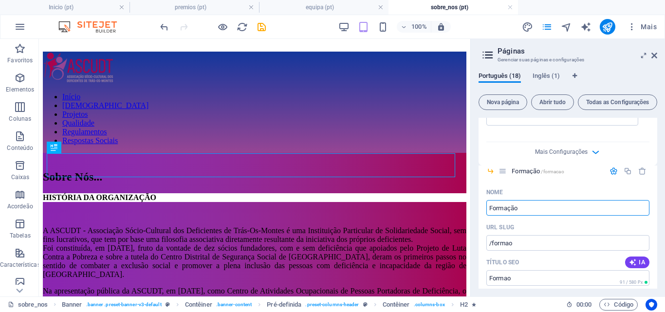
type input "Formação"
type input "/formacao"
type input "Formação"
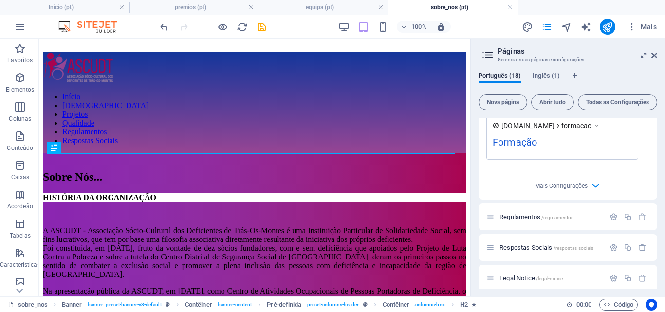
scroll to position [4160, 0]
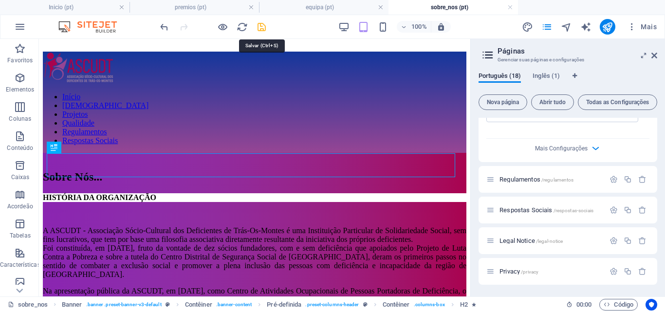
type input "Formação"
click at [262, 25] on icon "save" at bounding box center [261, 26] width 11 height 11
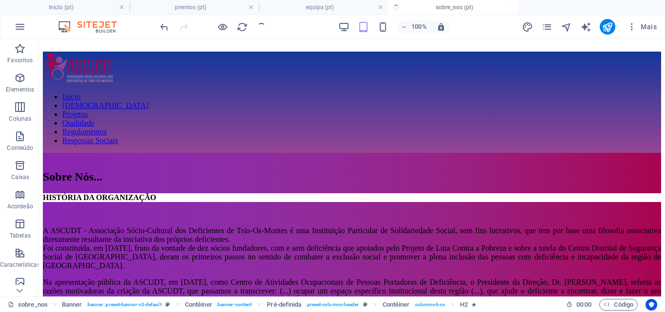
checkbox input "false"
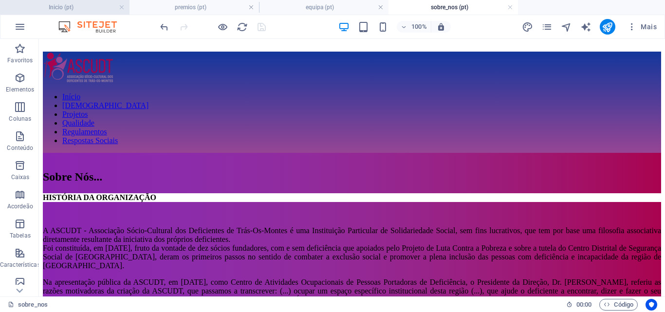
click at [99, 8] on h4 "Inicio (pt)" at bounding box center [65, 7] width 130 height 11
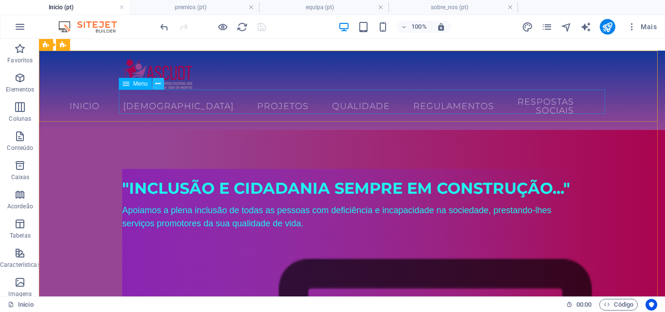
click at [158, 84] on icon at bounding box center [157, 84] width 5 height 10
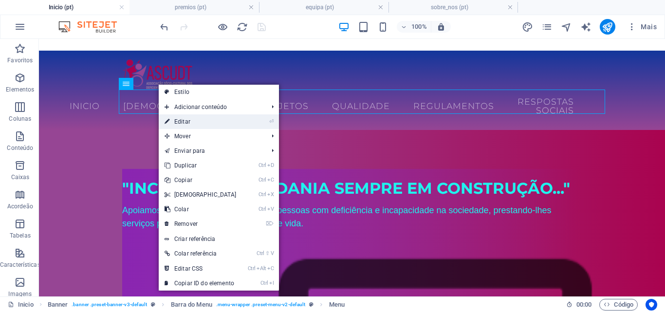
click at [171, 119] on link "⏎ Editar" at bounding box center [201, 121] width 84 height 15
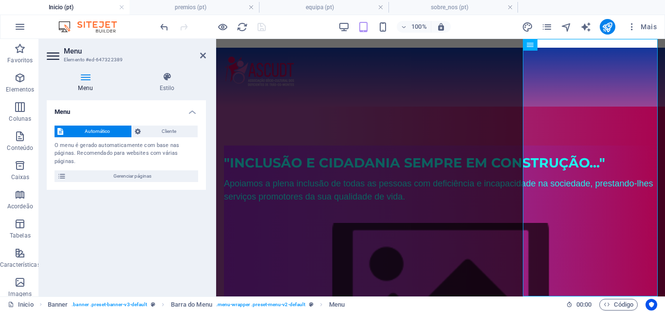
click at [112, 126] on span "Automático" at bounding box center [97, 132] width 62 height 12
click at [61, 170] on icon at bounding box center [61, 176] width 9 height 12
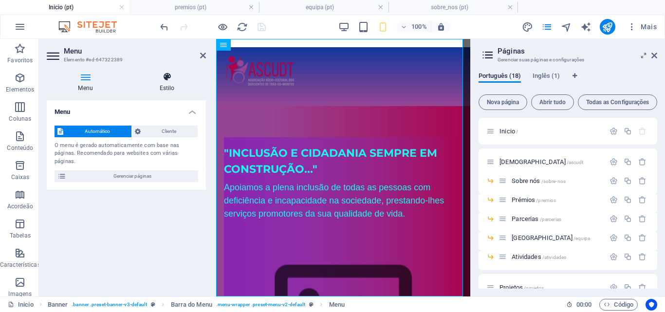
click at [166, 75] on icon at bounding box center [167, 77] width 78 height 10
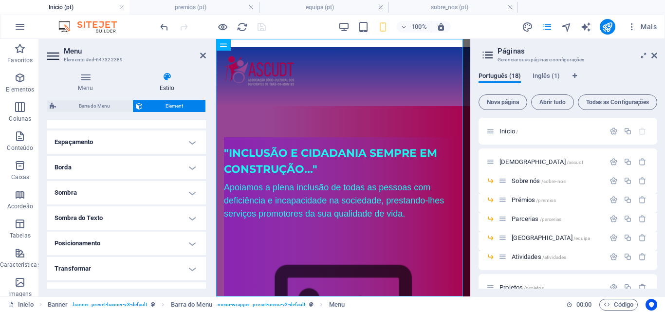
scroll to position [188, 0]
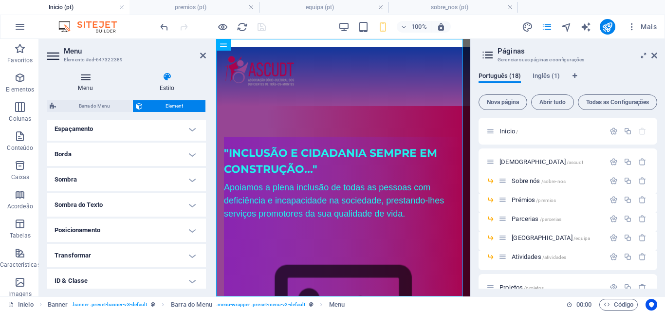
click at [80, 81] on icon at bounding box center [85, 77] width 77 height 10
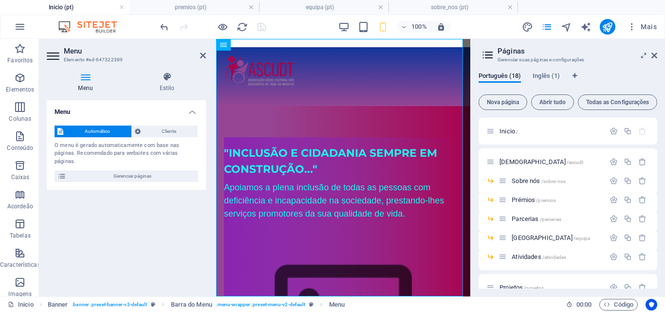
click at [88, 134] on span "Automático" at bounding box center [97, 132] width 62 height 12
click at [63, 170] on icon at bounding box center [61, 176] width 9 height 12
click at [614, 130] on icon "button" at bounding box center [614, 131] width 8 height 8
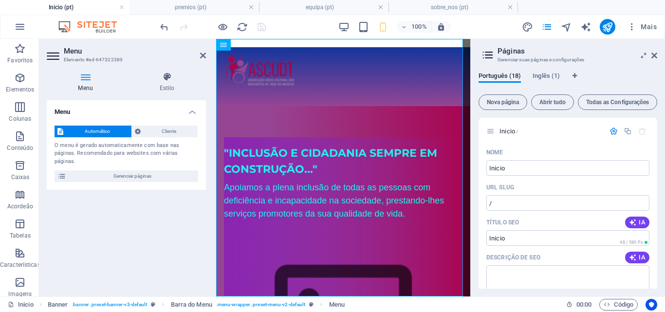
drag, startPoint x: 655, startPoint y: 140, endPoint x: 661, endPoint y: 168, distance: 28.5
click at [661, 168] on div "Português (18) Inglês (1) Nova página Abrir tudo Todas as Configurações Inicio …" at bounding box center [568, 180] width 194 height 232
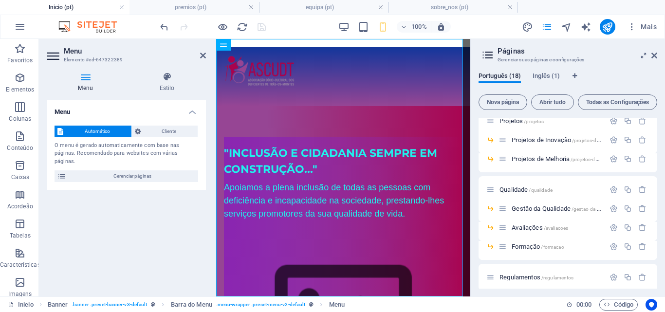
scroll to position [532, 0]
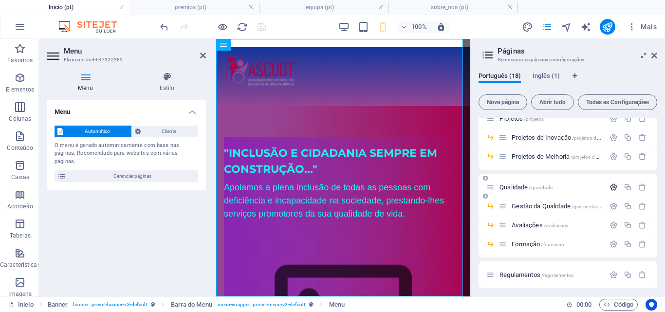
click at [611, 187] on icon "button" at bounding box center [614, 187] width 8 height 8
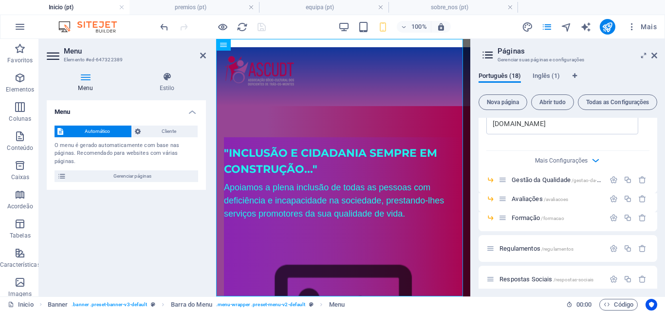
scroll to position [931, 0]
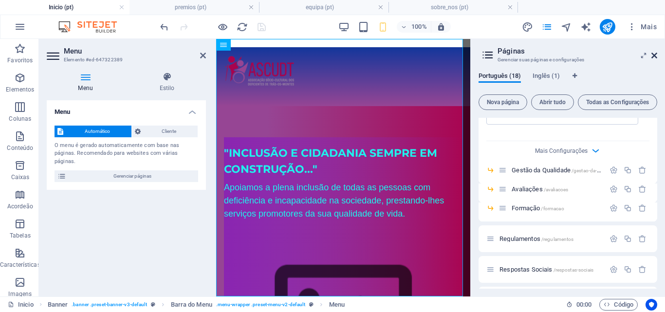
click at [656, 54] on icon at bounding box center [655, 56] width 6 height 8
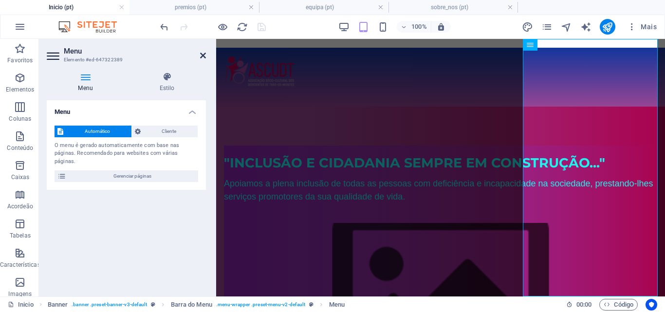
click at [203, 56] on icon at bounding box center [203, 56] width 6 height 8
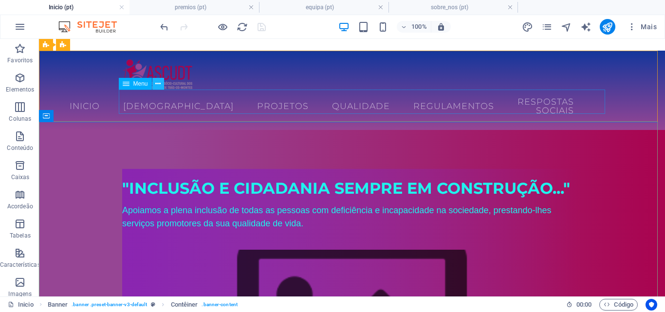
click at [157, 84] on icon at bounding box center [157, 84] width 5 height 10
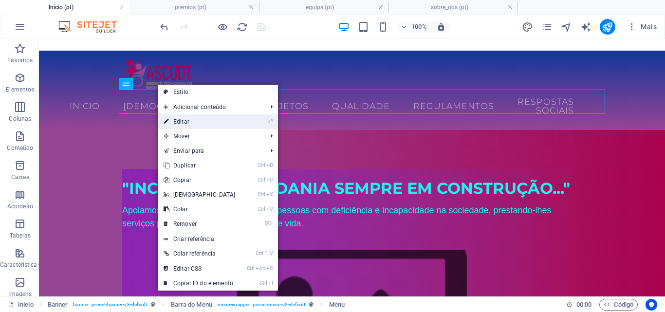
click at [169, 119] on link "⏎ Editar" at bounding box center [200, 121] width 84 height 15
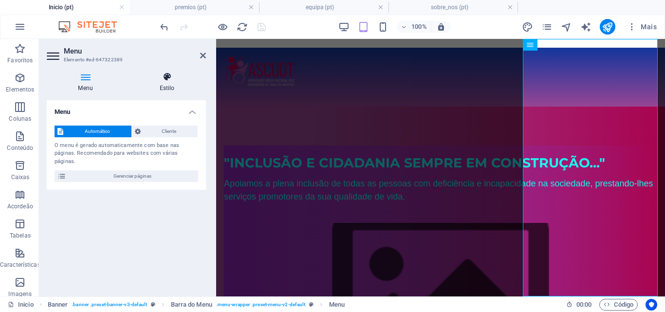
click at [171, 88] on h4 "Estilo" at bounding box center [167, 82] width 78 height 20
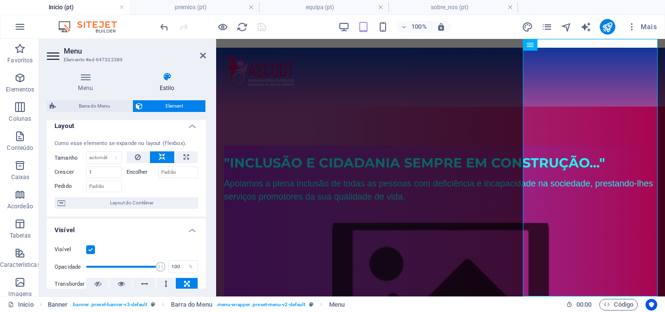
scroll to position [0, 0]
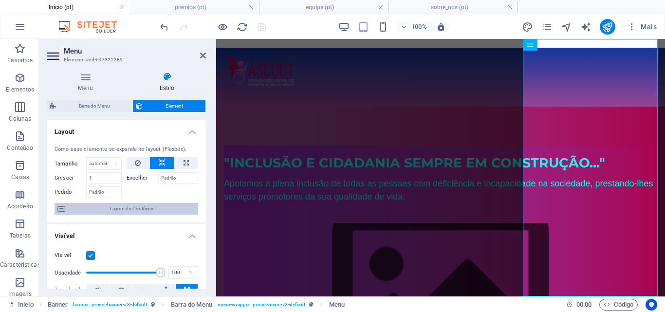
click at [123, 212] on span "Layout do Contêiner" at bounding box center [131, 209] width 127 height 12
select select "rem"
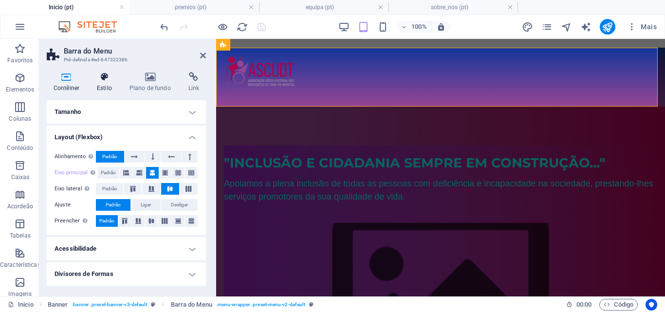
click at [107, 86] on h4 "Estilo" at bounding box center [106, 82] width 33 height 20
click at [103, 73] on icon at bounding box center [104, 77] width 29 height 10
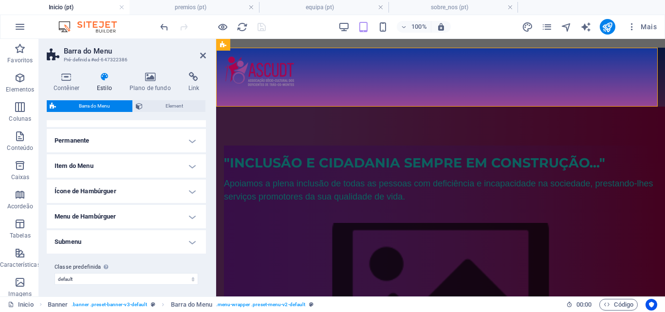
scroll to position [261, 0]
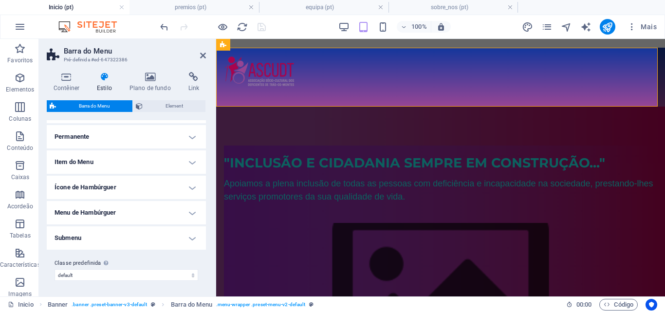
click at [188, 136] on h4 "Permanente" at bounding box center [126, 136] width 159 height 23
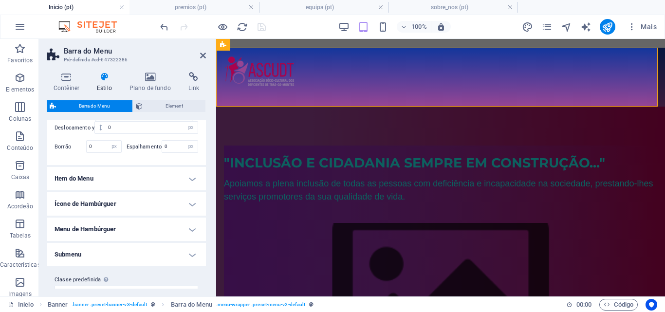
scroll to position [420, 0]
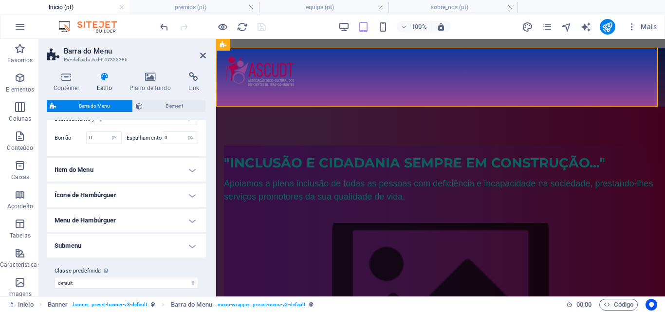
click at [189, 169] on h4 "Item do Menu" at bounding box center [126, 169] width 159 height 23
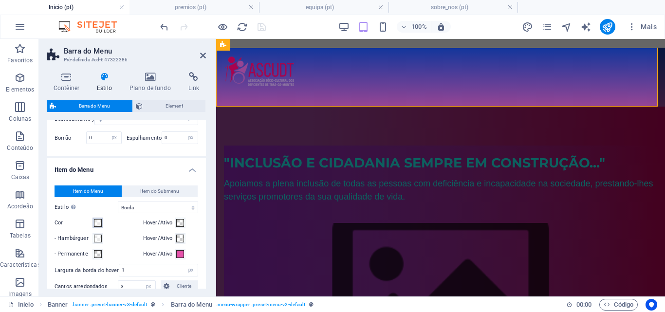
click at [99, 222] on span at bounding box center [98, 223] width 8 height 8
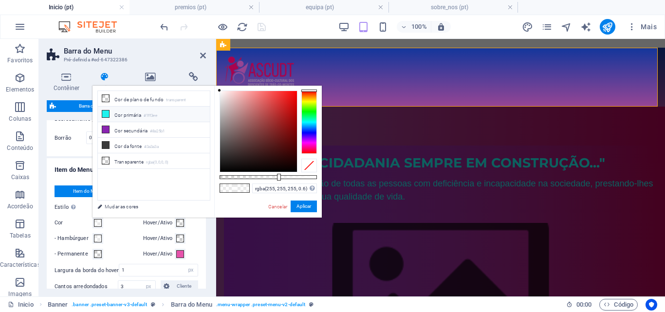
click at [123, 112] on li "Cor primária #1ff3ee" at bounding box center [154, 115] width 112 height 16
type input "rgba(31, 243, 238, 0.6)"
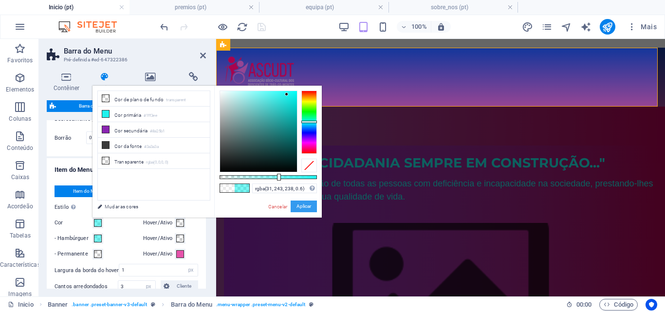
click at [299, 205] on button "Aplicar" at bounding box center [304, 207] width 26 height 12
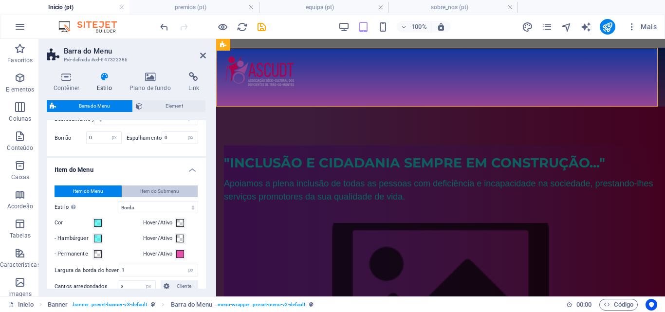
click at [171, 189] on span "Item do Submenu" at bounding box center [159, 192] width 39 height 12
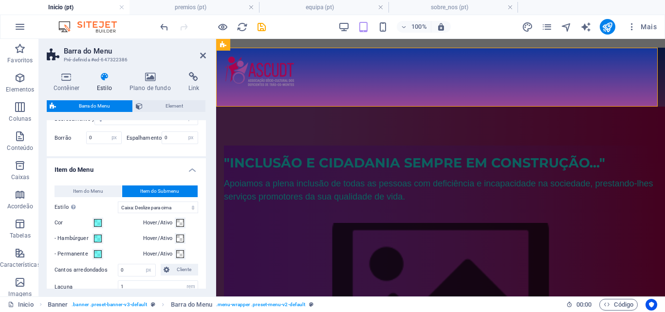
select select
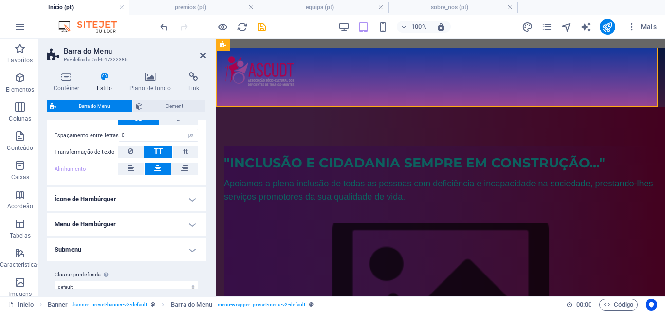
scroll to position [681, 0]
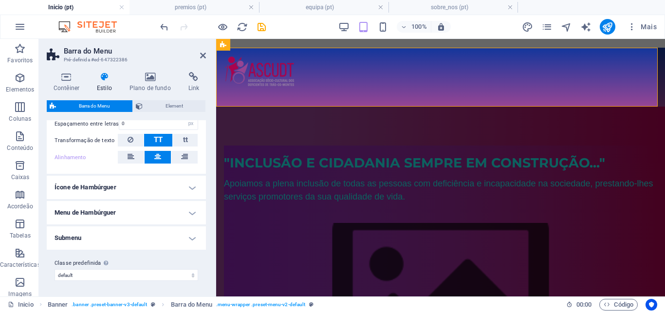
click at [189, 186] on h4 "Ícone de Hambúrguer" at bounding box center [126, 187] width 159 height 23
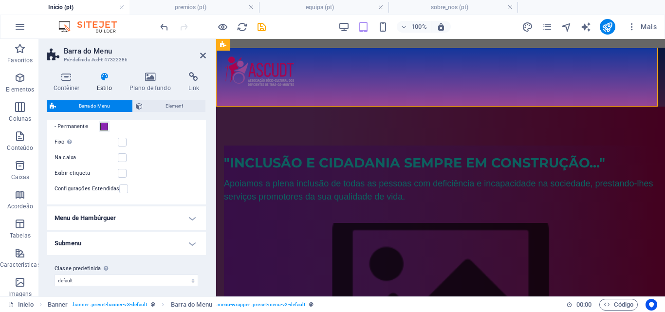
scroll to position [837, 0]
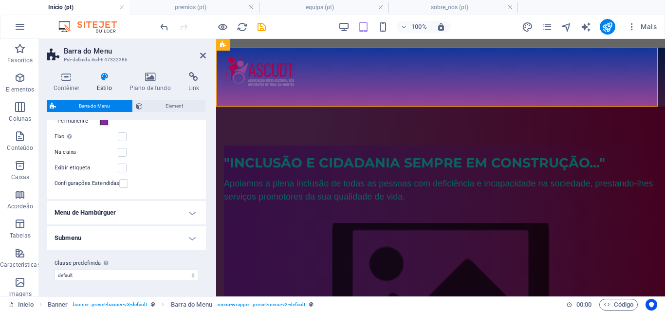
click at [189, 211] on h4 "Menu de Hambúrguer" at bounding box center [126, 212] width 159 height 23
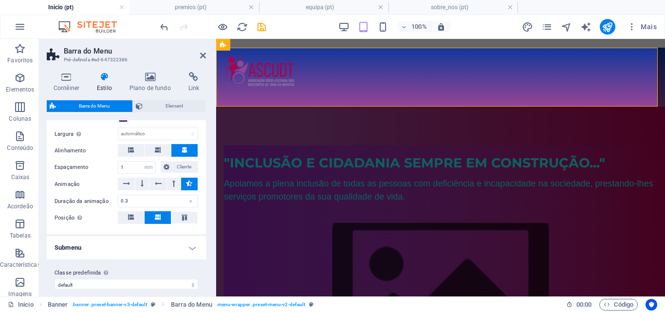
scroll to position [983, 0]
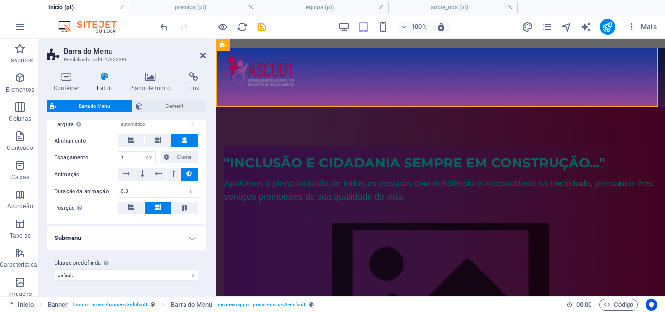
click at [191, 239] on h4 "Submenu" at bounding box center [126, 237] width 159 height 23
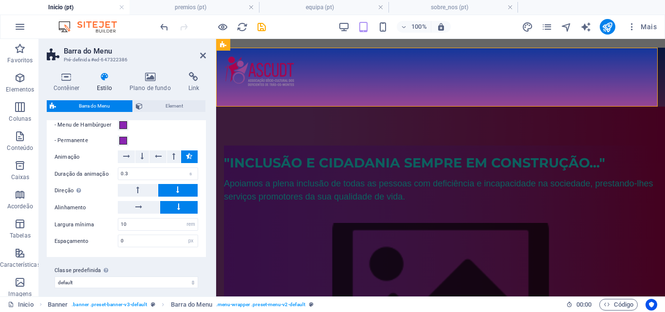
scroll to position [1160, 0]
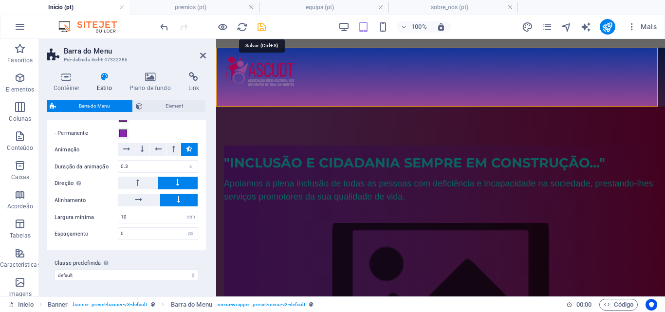
click at [259, 28] on icon "save" at bounding box center [261, 26] width 11 height 11
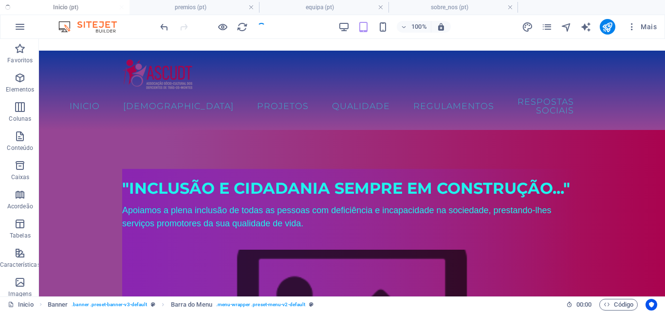
checkbox input "false"
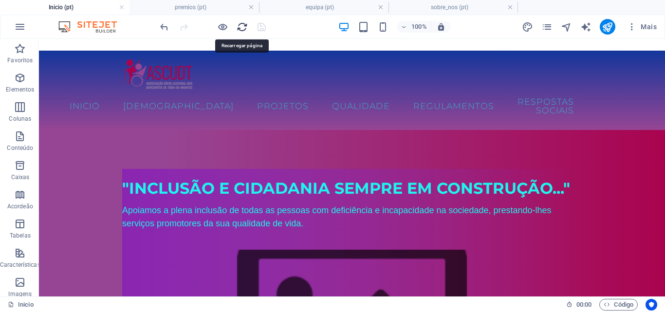
click at [242, 26] on icon "reload" at bounding box center [242, 26] width 11 height 11
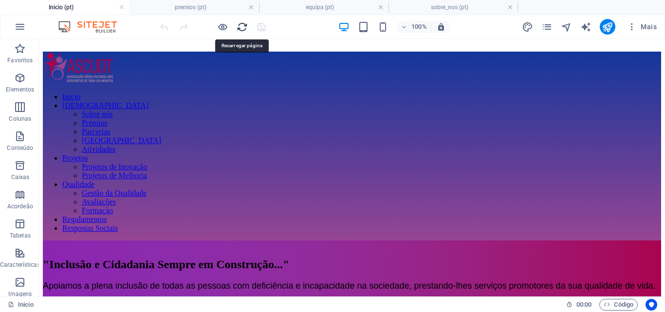
scroll to position [0, 0]
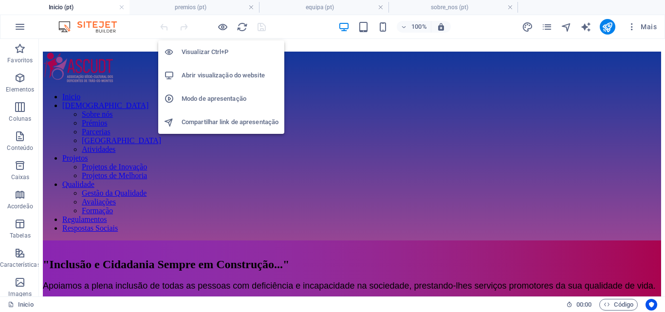
click at [216, 73] on h6 "Abrir visualização do website" at bounding box center [230, 76] width 97 height 12
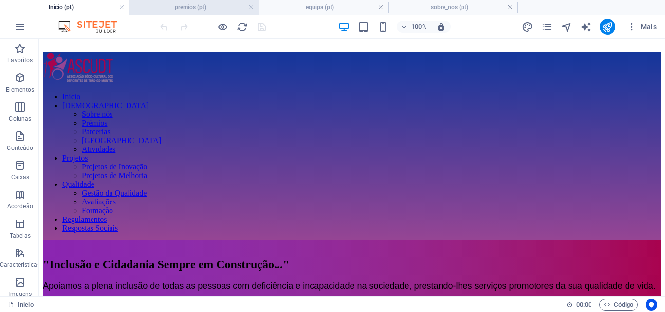
click at [190, 4] on h4 "premios (pt)" at bounding box center [195, 7] width 130 height 11
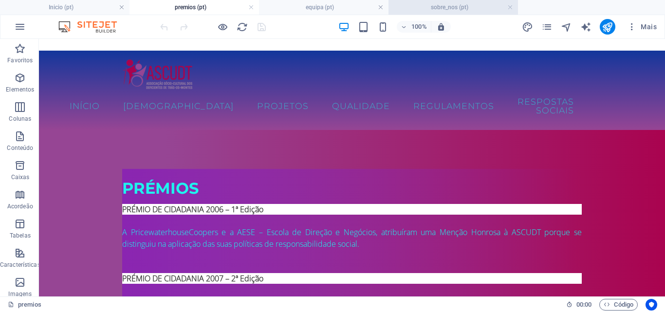
click at [459, 8] on h4 "sobre_nos (pt)" at bounding box center [454, 7] width 130 height 11
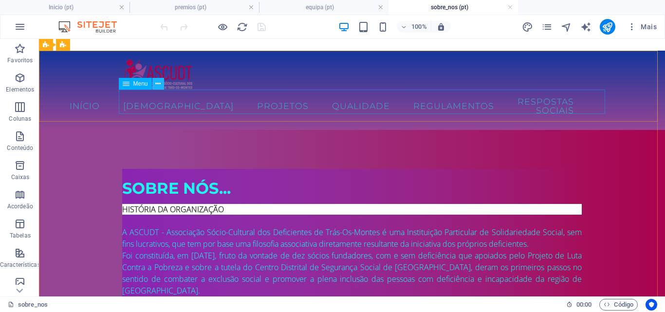
click at [159, 84] on icon at bounding box center [157, 84] width 5 height 10
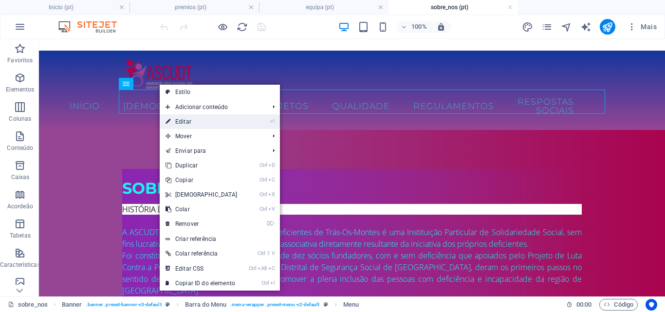
click at [185, 119] on link "⏎ Editar" at bounding box center [202, 121] width 84 height 15
select select
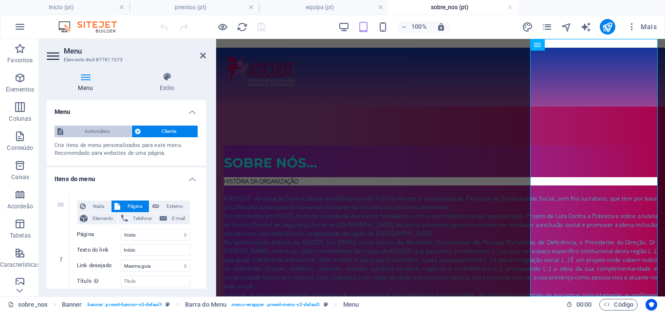
click at [112, 129] on span "Automático" at bounding box center [97, 132] width 62 height 12
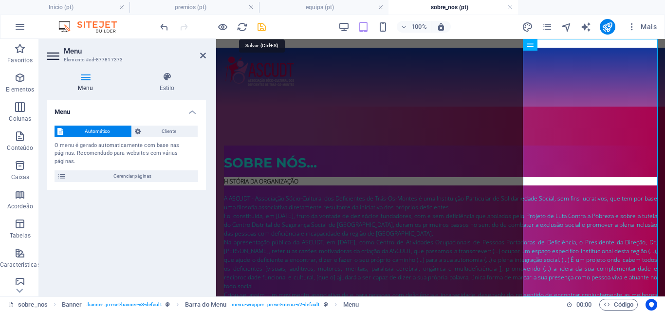
click at [262, 27] on icon "save" at bounding box center [261, 26] width 11 height 11
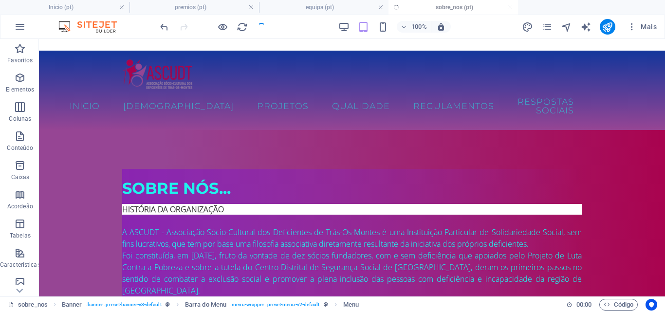
checkbox input "false"
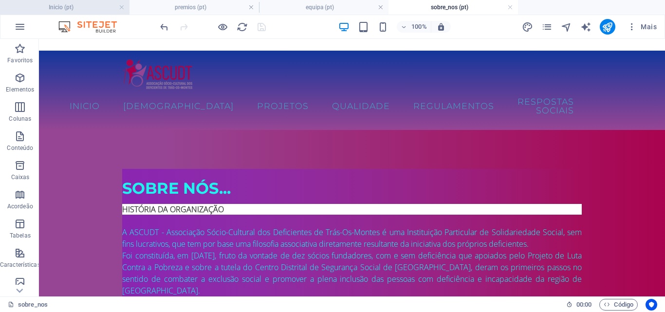
click at [105, 10] on h4 "Inicio (pt)" at bounding box center [65, 7] width 130 height 11
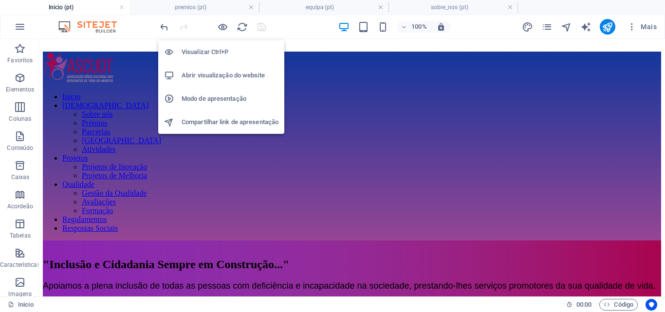
click at [212, 76] on h6 "Abrir visualização do website" at bounding box center [230, 76] width 97 height 12
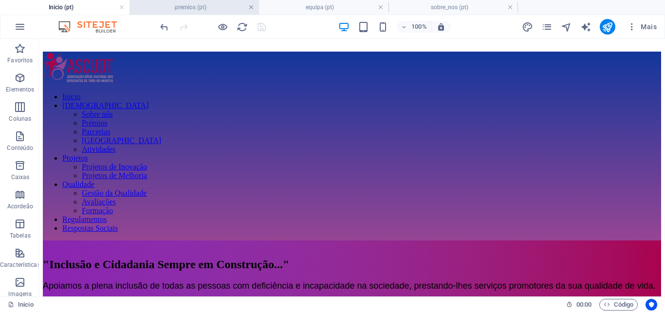
click at [252, 6] on link at bounding box center [251, 7] width 6 height 9
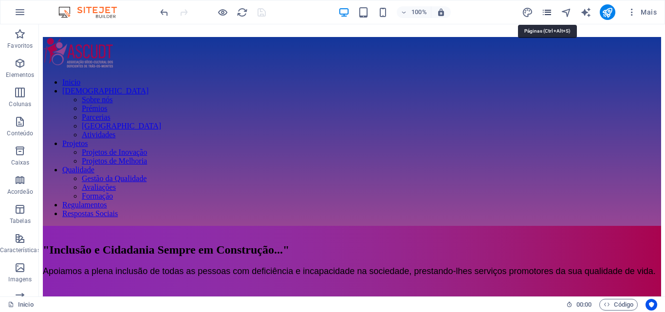
click at [547, 11] on icon "pages" at bounding box center [546, 12] width 11 height 11
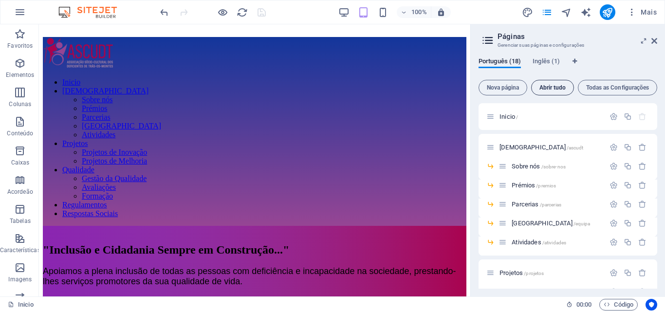
click at [557, 87] on span "Abrir tudo" at bounding box center [553, 88] width 34 height 6
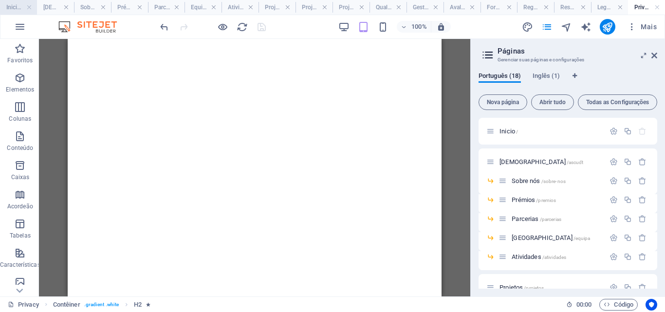
click at [7, 5] on h4 "Inicio (pt)" at bounding box center [18, 7] width 37 height 11
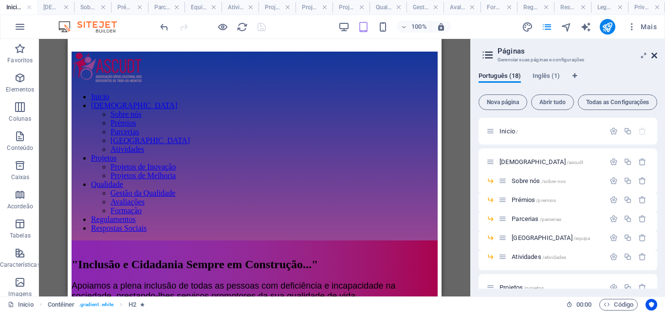
click at [654, 57] on icon at bounding box center [655, 56] width 6 height 8
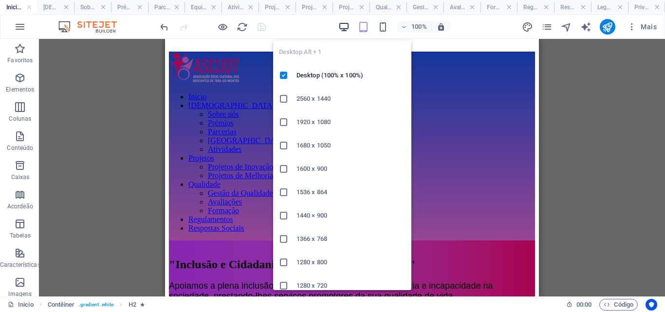
click at [343, 24] on icon "button" at bounding box center [343, 26] width 11 height 11
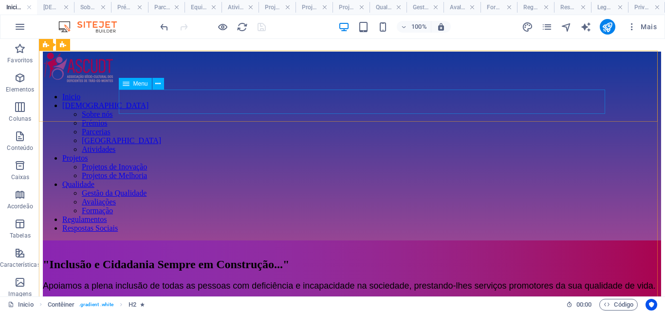
click at [126, 86] on icon at bounding box center [126, 84] width 7 height 12
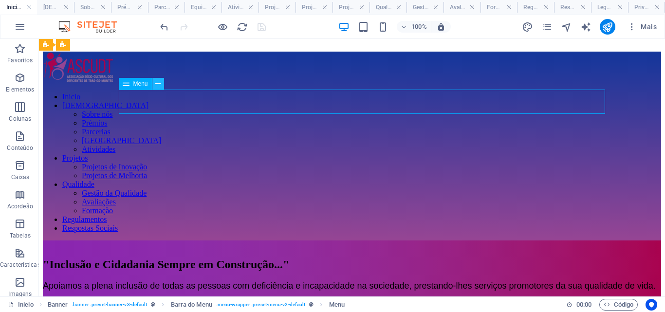
click at [155, 85] on icon at bounding box center [157, 84] width 5 height 10
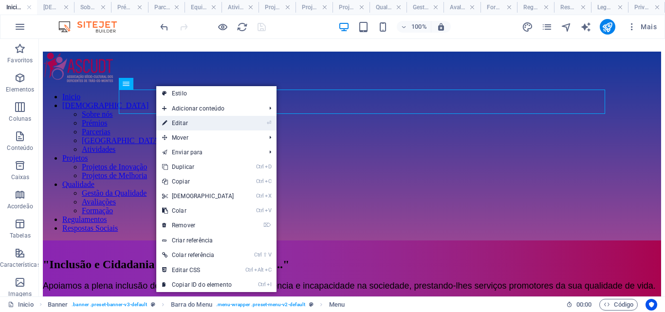
click at [181, 126] on link "⏎ Editar" at bounding box center [198, 123] width 84 height 15
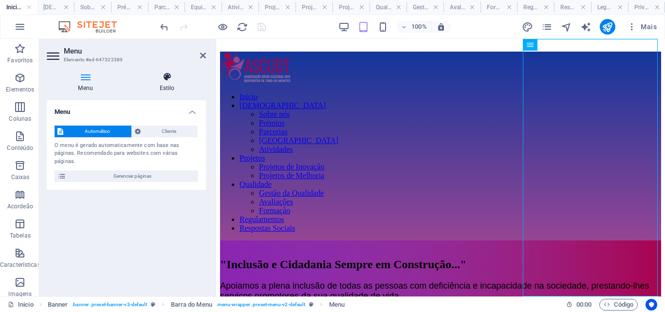
click at [166, 75] on icon at bounding box center [167, 77] width 78 height 10
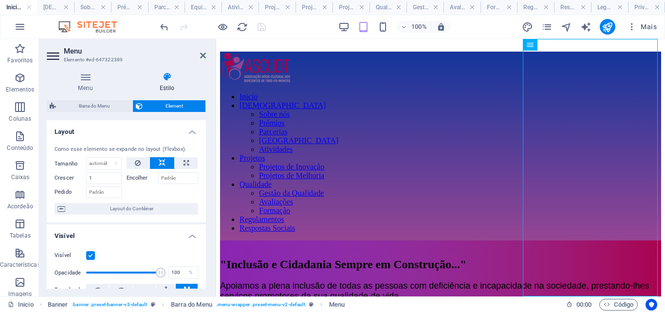
drag, startPoint x: 204, startPoint y: 139, endPoint x: 205, endPoint y: 156, distance: 17.1
click at [205, 156] on div "Layout Como esse elemento se expande no layout (Flexbox). Tamanho Padrão automá…" at bounding box center [126, 204] width 159 height 168
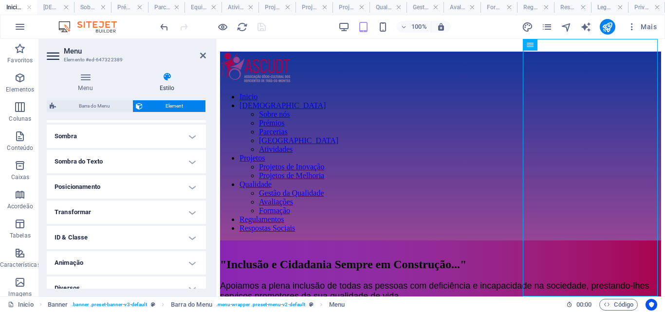
scroll to position [243, 0]
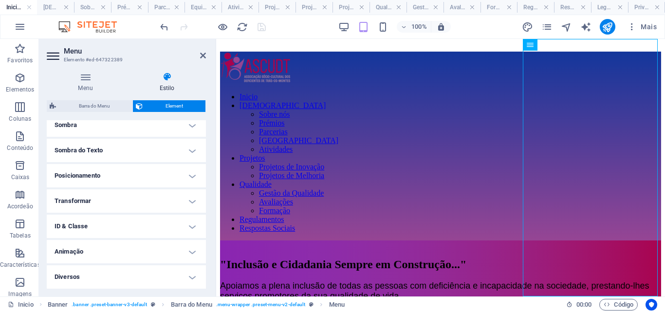
click at [190, 275] on h4 "Diversos" at bounding box center [126, 276] width 159 height 23
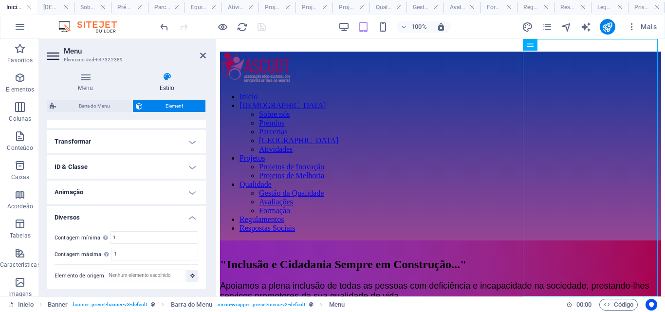
scroll to position [303, 0]
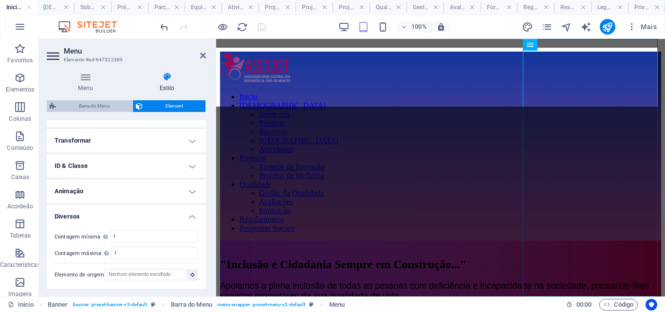
click at [85, 108] on span "Barra do Menu" at bounding box center [94, 106] width 71 height 12
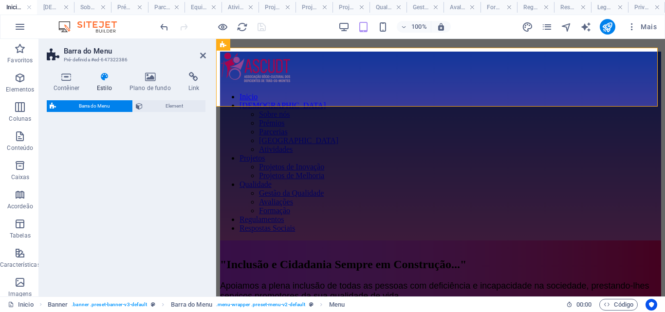
select select "rem"
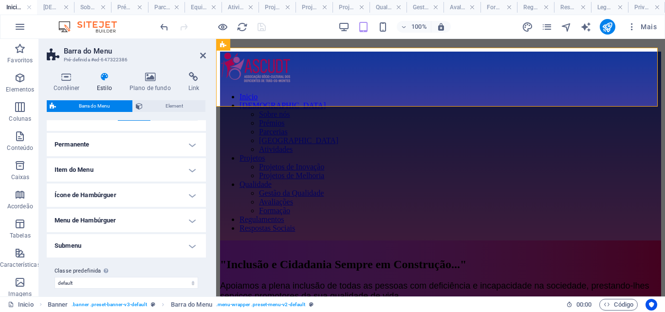
scroll to position [261, 0]
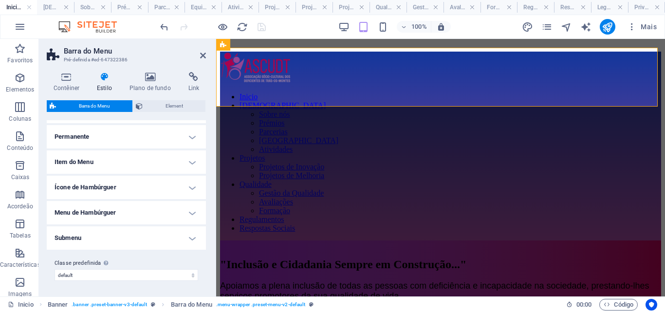
click at [188, 161] on h4 "Item do Menu" at bounding box center [126, 161] width 159 height 23
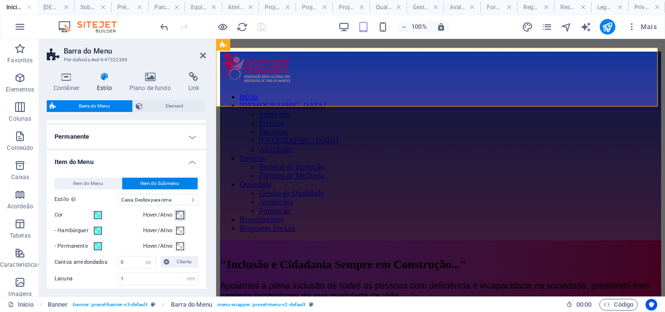
click at [177, 217] on span at bounding box center [180, 215] width 8 height 8
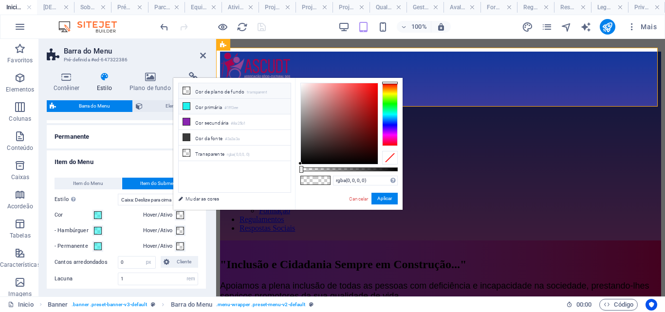
click at [207, 109] on li "Cor primária #1ff3ee" at bounding box center [235, 107] width 112 height 16
type input "#1ff3ee"
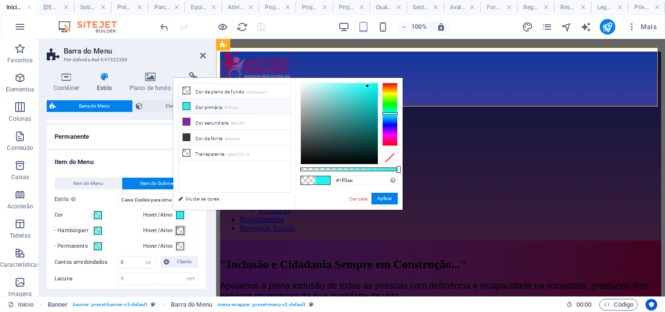
click at [175, 232] on button "Hover/Ativo" at bounding box center [180, 230] width 11 height 11
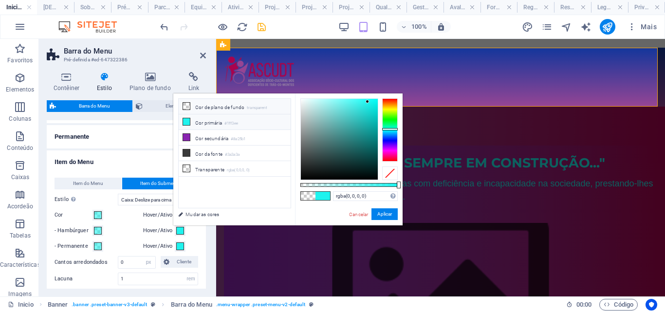
type input "#1ff3ee"
click at [200, 121] on li "Cor primária #1ff3ee" at bounding box center [235, 122] width 112 height 16
drag, startPoint x: 195, startPoint y: 237, endPoint x: 164, endPoint y: 174, distance: 69.9
click at [195, 237] on div "Item do Menu Item do Submenu Estilo Alterne para o modo de visualização e mova …" at bounding box center [126, 297] width 163 height 259
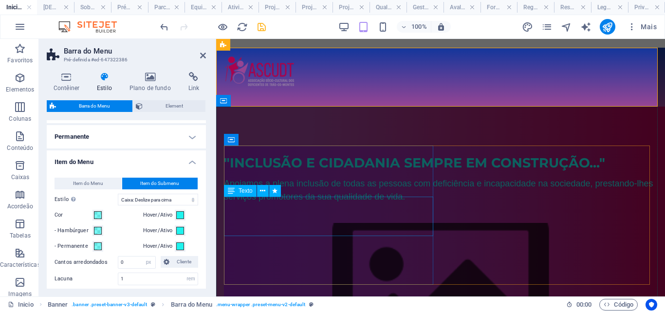
select select
click at [381, 204] on div "Apoiamos a plena inclusão de todas as pessoas com deficiência e incapacidade na…" at bounding box center [440, 190] width 433 height 26
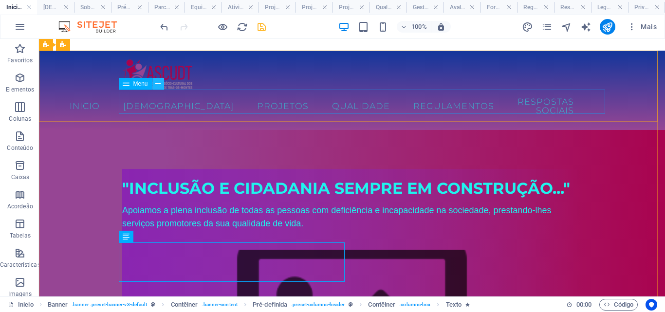
click at [158, 83] on icon at bounding box center [157, 84] width 5 height 10
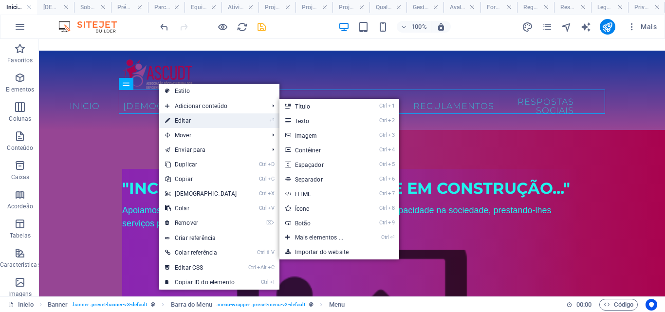
click at [170, 119] on icon at bounding box center [167, 120] width 5 height 15
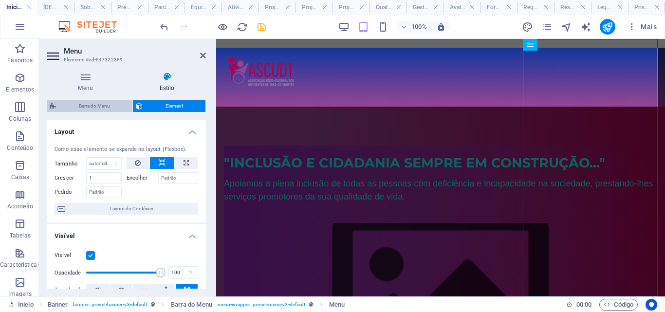
click at [82, 105] on span "Barra do Menu" at bounding box center [94, 106] width 71 height 12
select select "rem"
select select "hover_box_bottom"
select select "px"
select select "rem"
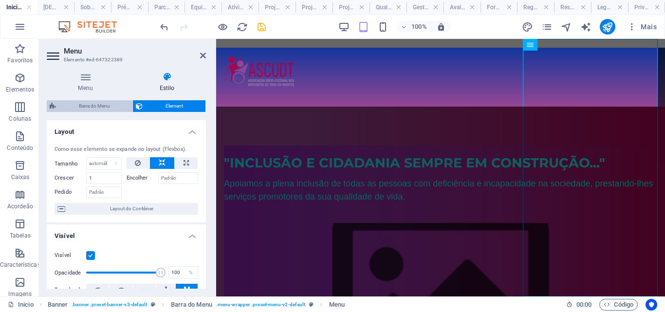
select select "rem"
select select
select select "px"
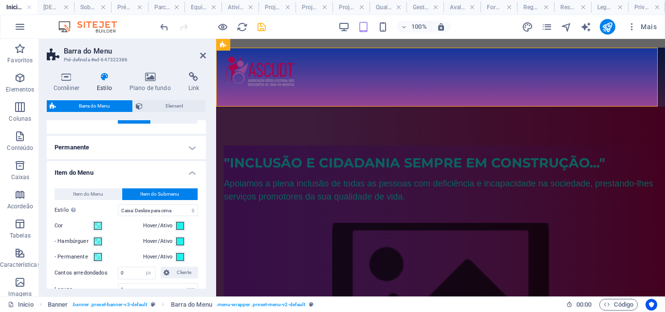
scroll to position [252, 0]
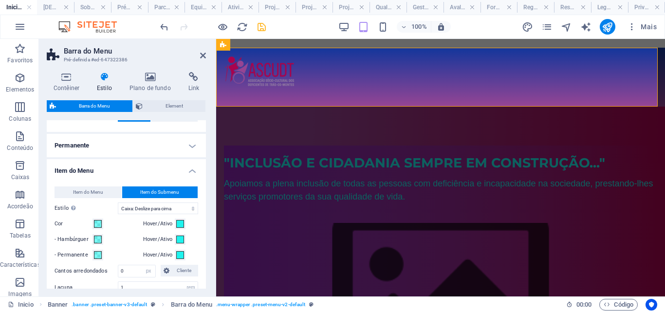
click at [189, 147] on h4 "Permanente" at bounding box center [126, 145] width 159 height 23
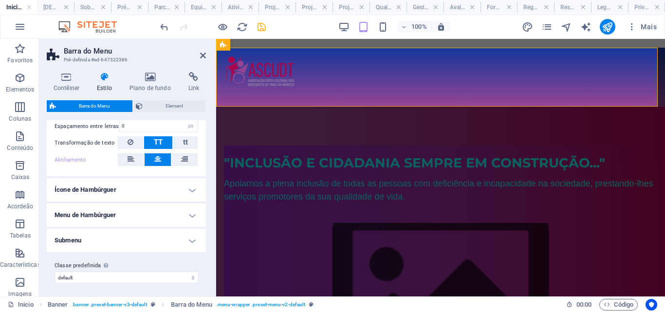
scroll to position [681, 0]
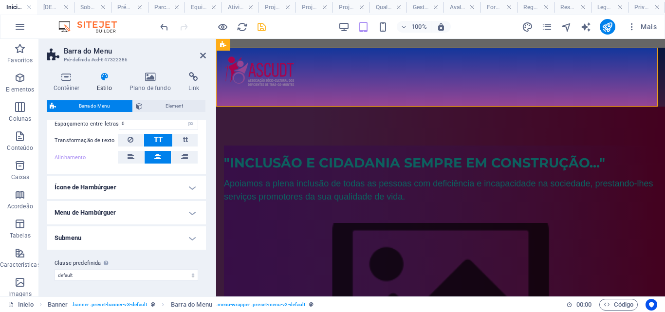
click at [191, 214] on h4 "Menu de Hambúrguer" at bounding box center [126, 212] width 159 height 23
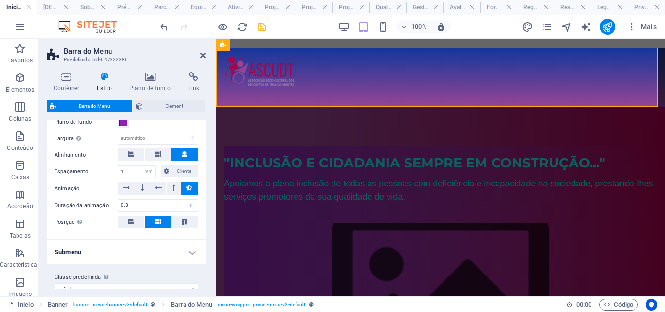
scroll to position [827, 0]
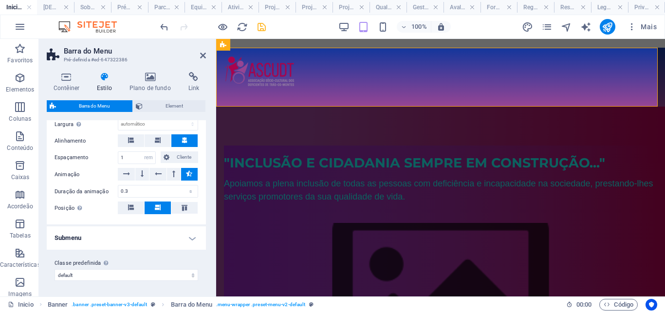
click at [190, 240] on h4 "Submenu" at bounding box center [126, 237] width 159 height 23
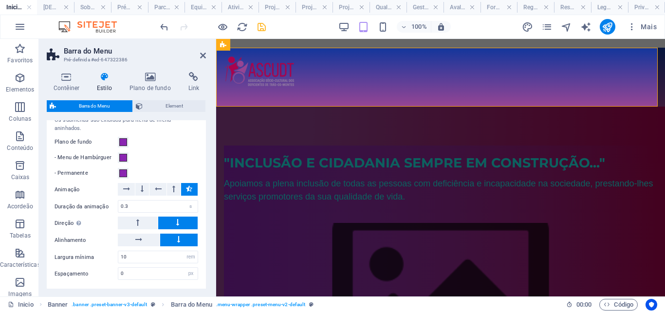
scroll to position [961, 0]
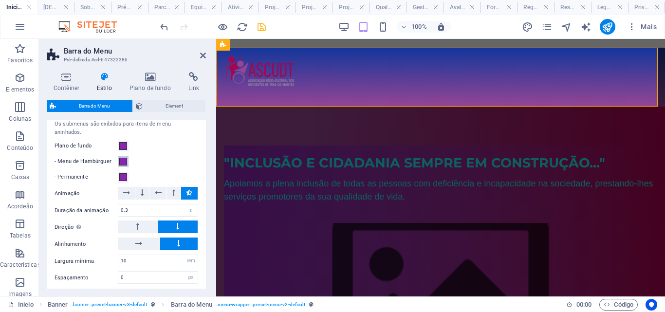
click at [124, 160] on span at bounding box center [123, 162] width 8 height 8
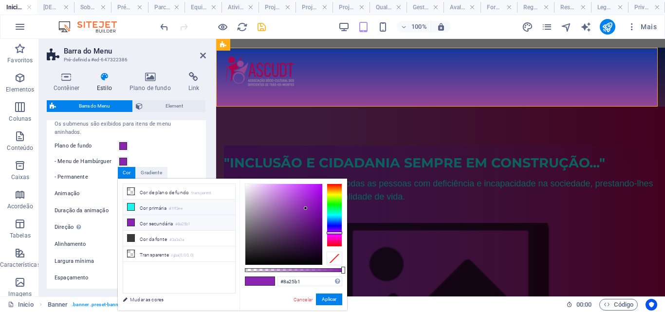
click at [131, 205] on icon at bounding box center [131, 207] width 7 height 7
type input "#1ff3ee"
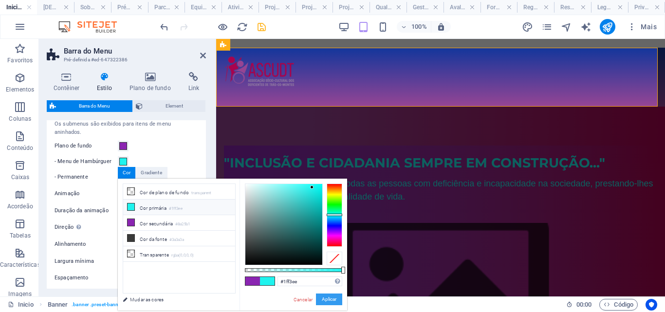
click at [328, 304] on button "Aplicar" at bounding box center [329, 300] width 26 height 12
click at [329, 302] on div "Inicio Banner . banner .preset-banner-v3-default Barra do Menu . menu-wrapper .…" at bounding box center [283, 305] width 551 height 12
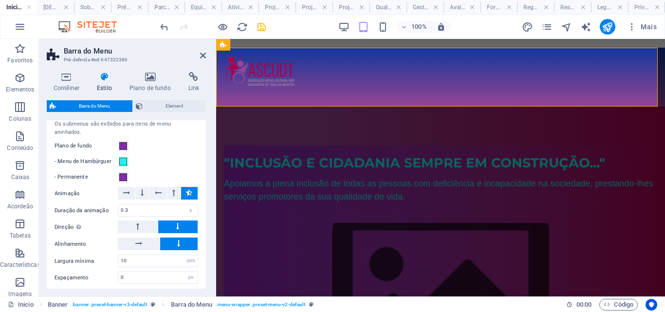
select select
click at [123, 178] on span at bounding box center [123, 177] width 8 height 8
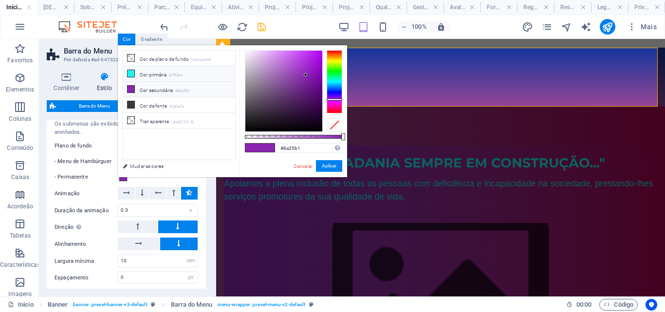
click at [134, 75] on icon at bounding box center [131, 73] width 7 height 7
type input "#1ff3ee"
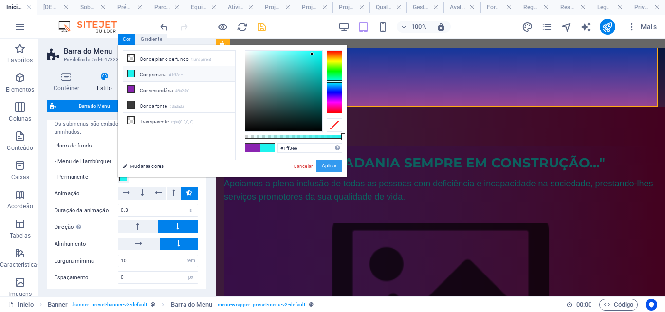
click at [326, 168] on button "Aplicar" at bounding box center [329, 166] width 26 height 12
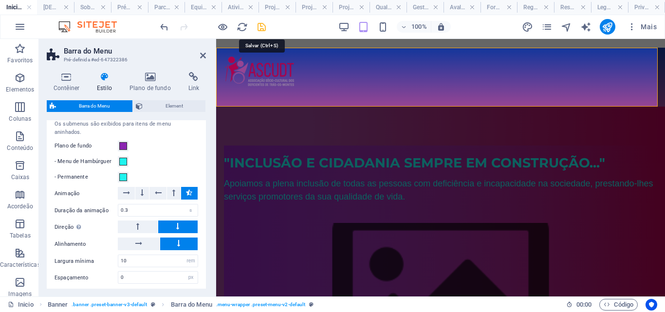
click at [261, 25] on icon "save" at bounding box center [261, 26] width 11 height 11
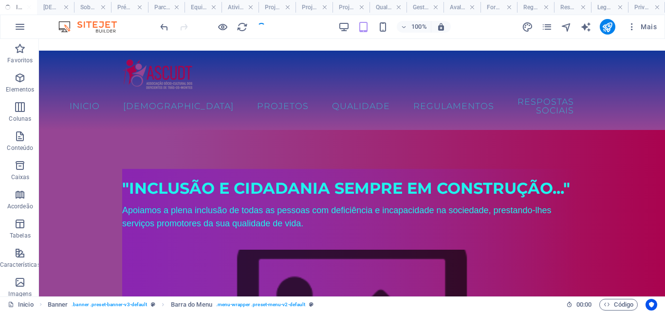
checkbox input "false"
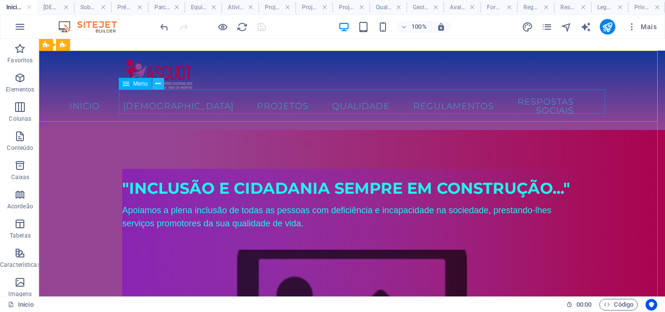
click at [157, 85] on icon at bounding box center [157, 84] width 5 height 10
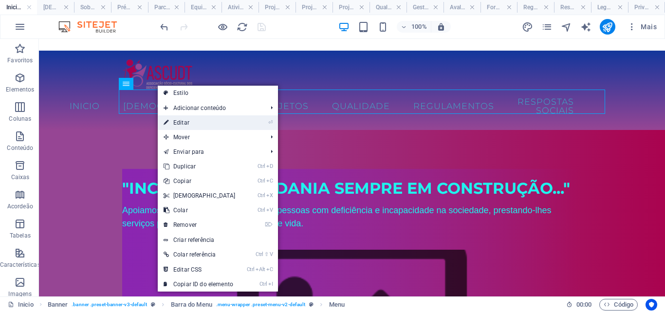
click at [196, 120] on link "⏎ Editar" at bounding box center [200, 122] width 84 height 15
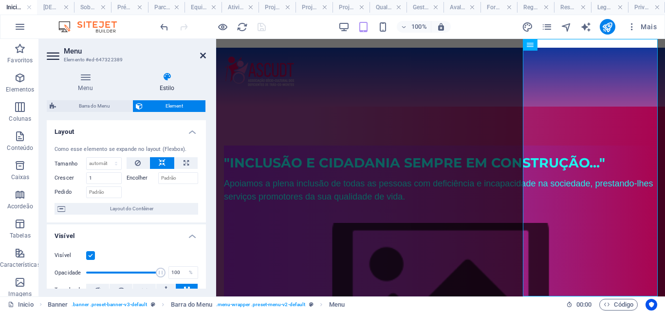
click at [204, 54] on icon at bounding box center [203, 56] width 6 height 8
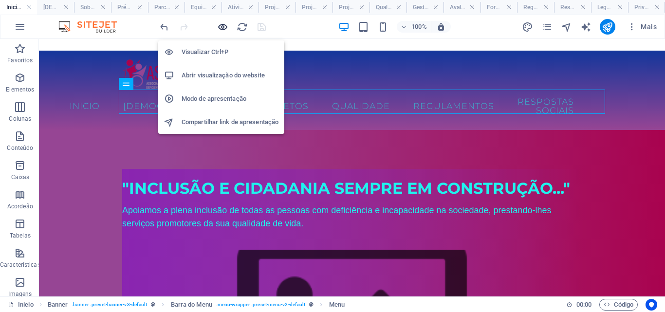
click at [222, 30] on icon "button" at bounding box center [222, 26] width 11 height 11
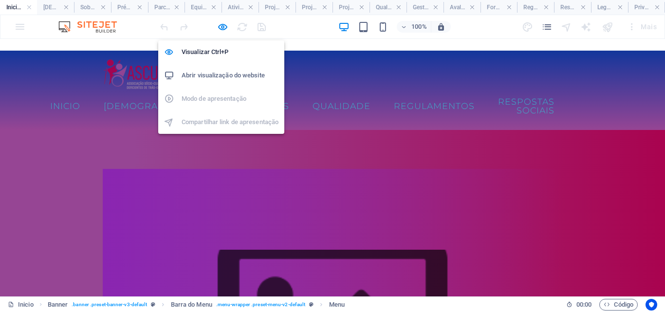
click at [213, 76] on h6 "Abrir visualização do website" at bounding box center [230, 76] width 97 height 12
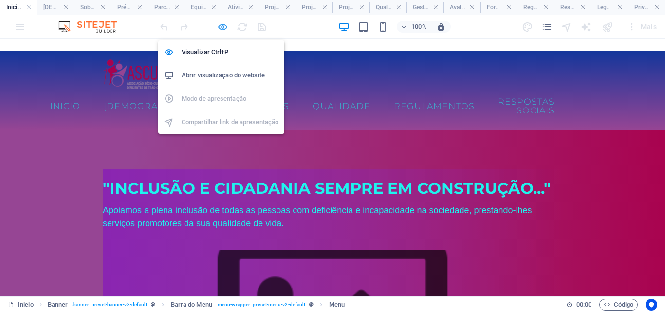
click at [224, 25] on icon "button" at bounding box center [222, 26] width 11 height 11
click at [224, 27] on icon "button" at bounding box center [222, 26] width 11 height 11
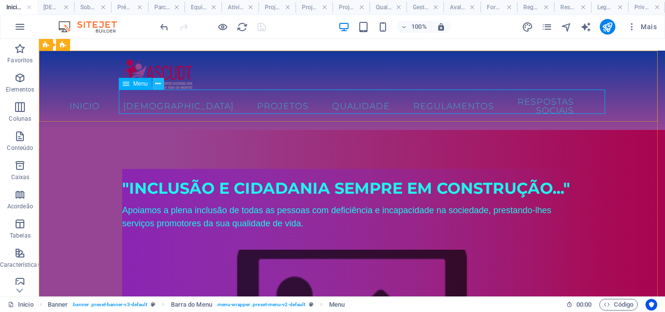
click at [157, 85] on icon at bounding box center [157, 84] width 5 height 10
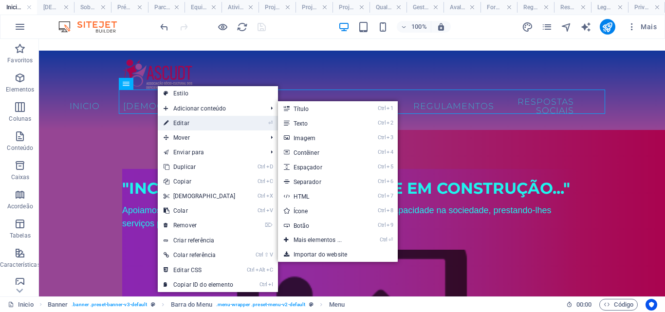
click at [177, 123] on link "⏎ Editar" at bounding box center [200, 123] width 84 height 15
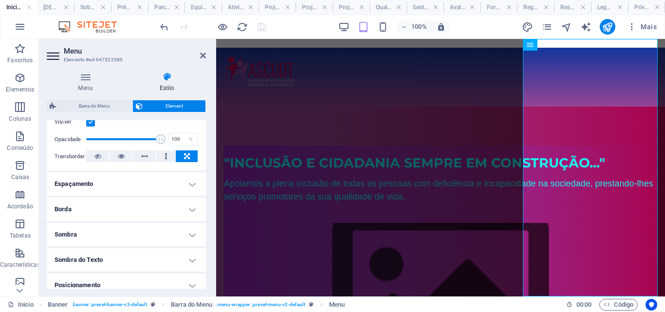
scroll to position [109, 0]
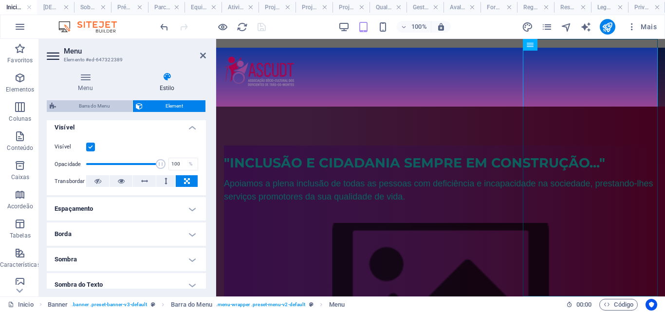
click at [111, 102] on span "Barra do Menu" at bounding box center [94, 106] width 71 height 12
select select "rem"
select select "sticky_reverse"
select select "px"
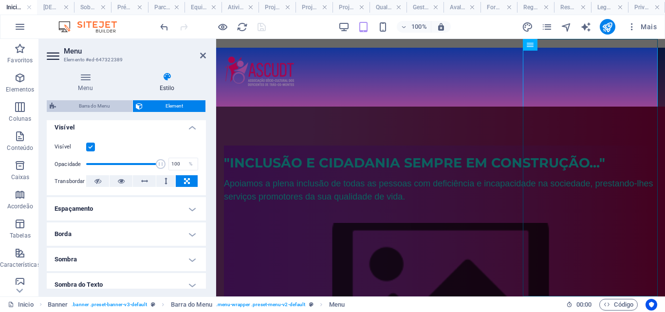
select select "px"
select select "hover_box_bottom"
select select "px"
select select "rem"
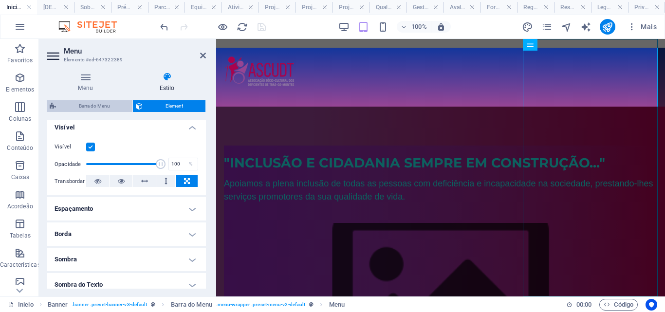
select select "rem"
select select
select select "px"
select select "rem"
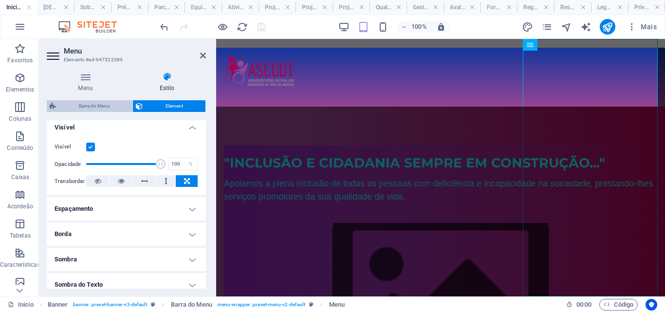
select select "rem"
select select "px"
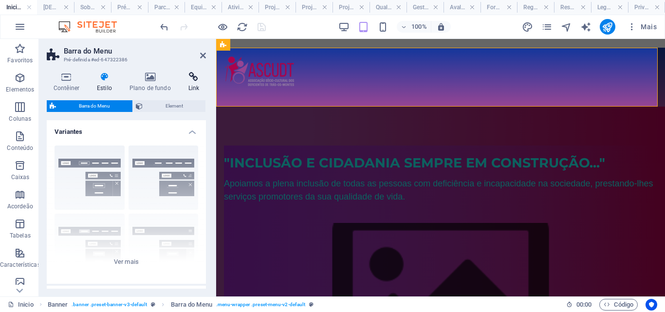
click at [188, 89] on h4 "Link" at bounding box center [194, 82] width 24 height 20
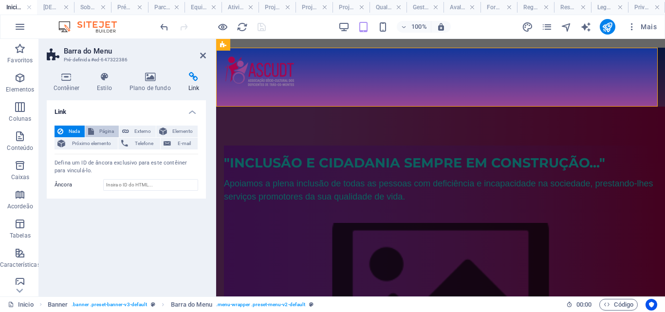
click at [109, 130] on span "Página" at bounding box center [106, 132] width 19 height 12
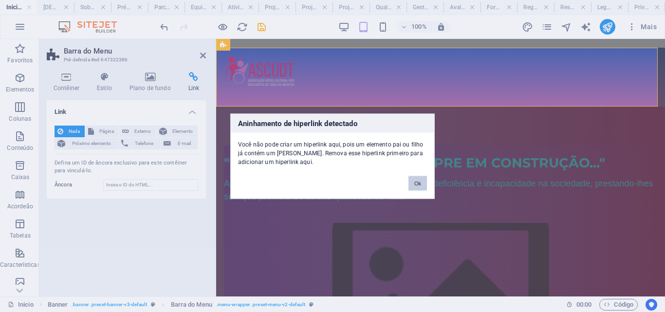
click at [419, 184] on button "Ok" at bounding box center [418, 183] width 19 height 15
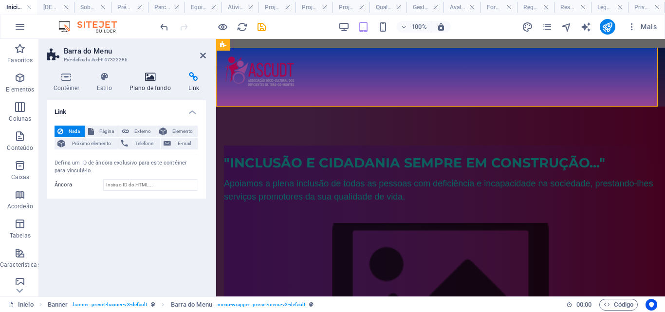
click at [157, 82] on h4 "Plano de fundo" at bounding box center [152, 82] width 59 height 20
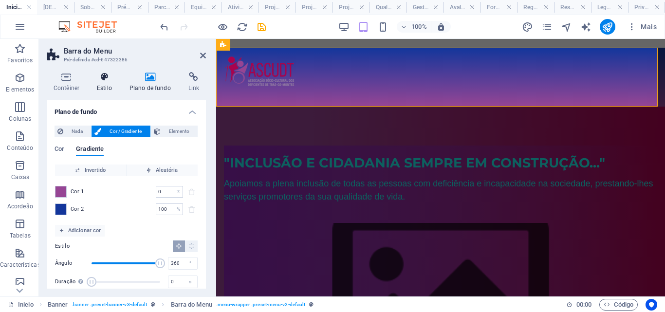
click at [107, 86] on h4 "Estilo" at bounding box center [106, 82] width 33 height 20
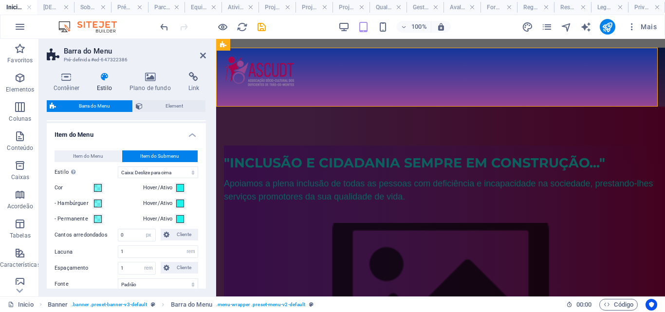
scroll to position [458, 0]
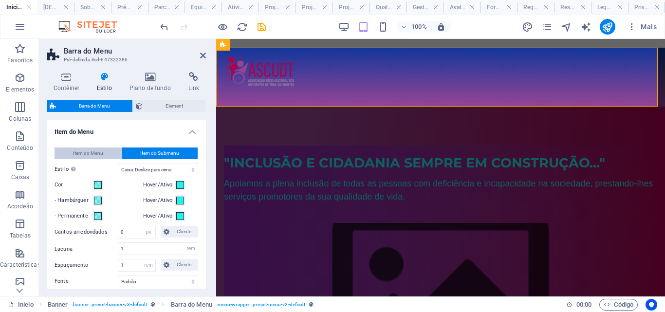
click at [99, 152] on span "Item do Menu" at bounding box center [88, 154] width 30 height 12
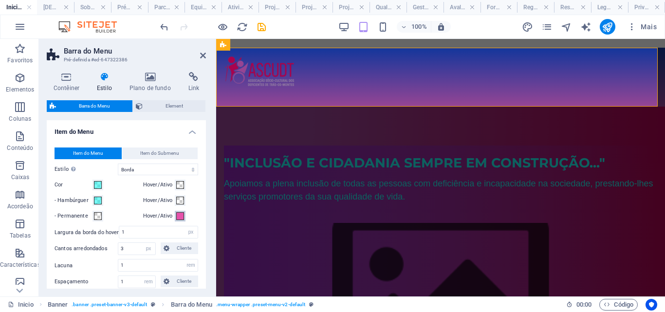
click at [179, 217] on span at bounding box center [180, 216] width 8 height 8
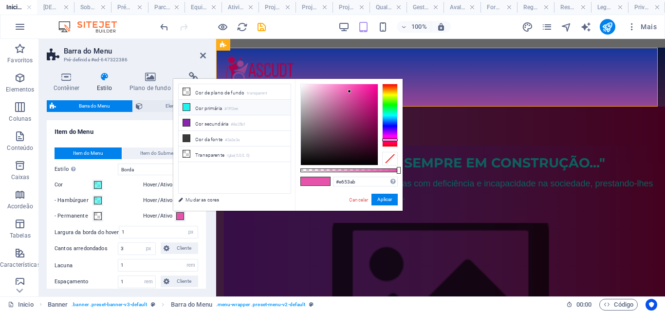
click at [186, 104] on icon at bounding box center [186, 107] width 7 height 7
type input "#1ff3ee"
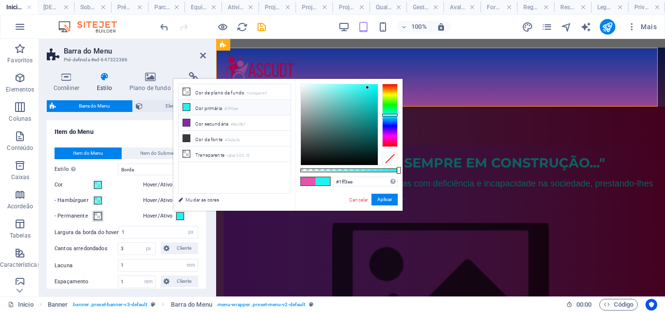
click at [97, 214] on span at bounding box center [98, 216] width 8 height 8
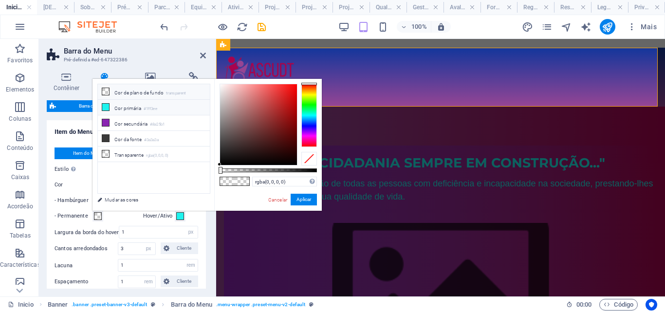
click at [146, 110] on li "Cor primária #1ff3ee" at bounding box center [154, 108] width 112 height 16
type input "#1ff3ee"
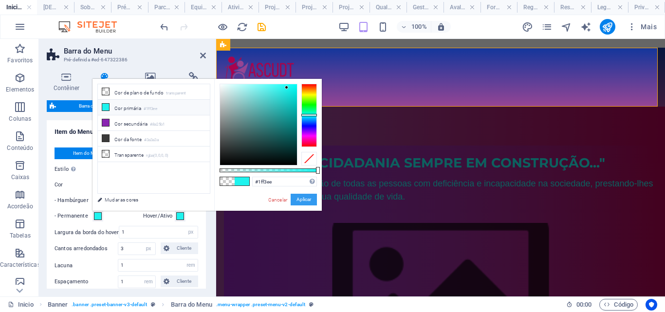
click at [298, 203] on button "Aplicar" at bounding box center [304, 200] width 26 height 12
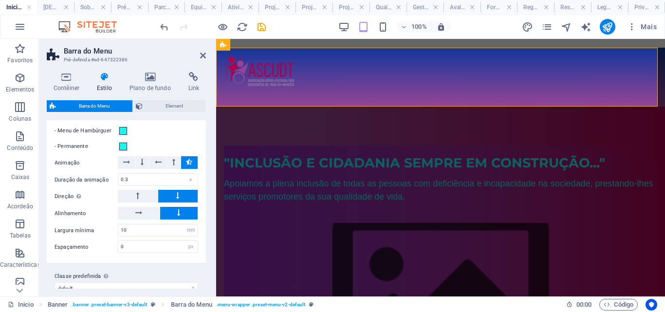
scroll to position [1004, 0]
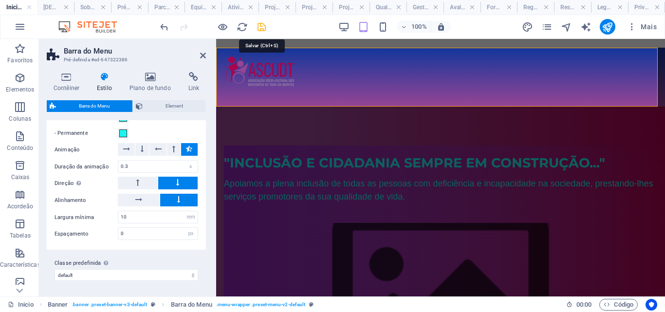
click at [261, 27] on icon "save" at bounding box center [261, 26] width 11 height 11
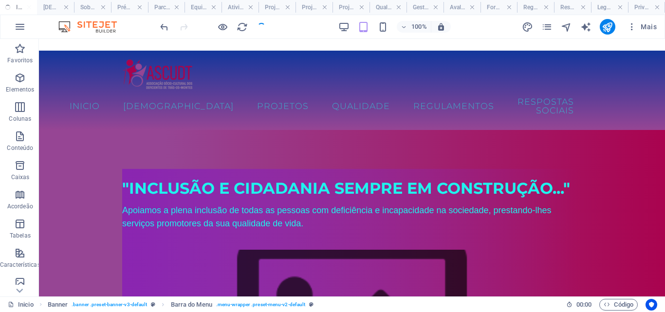
checkbox input "false"
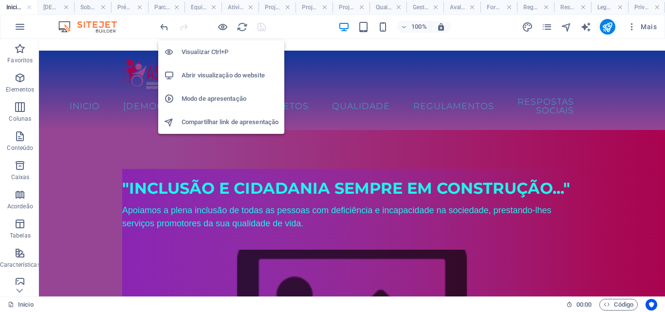
click at [217, 75] on h6 "Abrir visualização do website" at bounding box center [230, 76] width 97 height 12
click at [223, 26] on icon "button" at bounding box center [222, 26] width 11 height 11
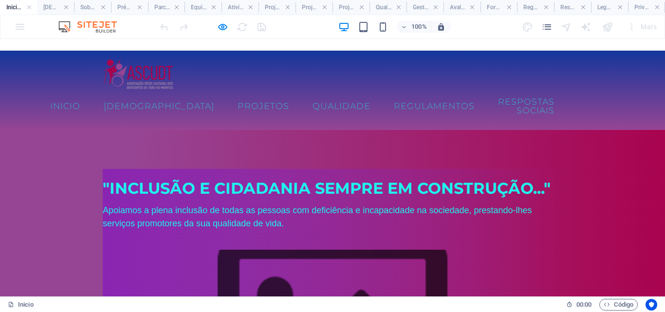
click at [88, 102] on link "Inicio" at bounding box center [65, 106] width 46 height 24
click at [88, 101] on link "Inicio" at bounding box center [65, 106] width 46 height 24
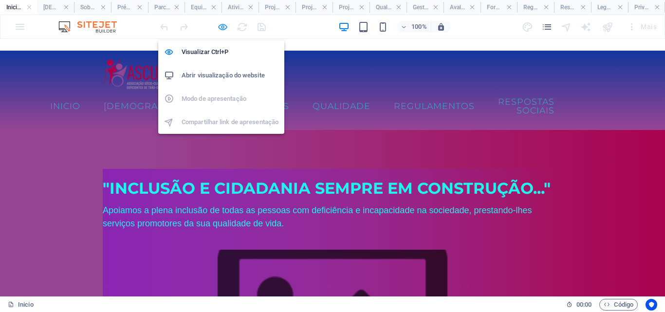
click at [222, 26] on icon "button" at bounding box center [222, 26] width 11 height 11
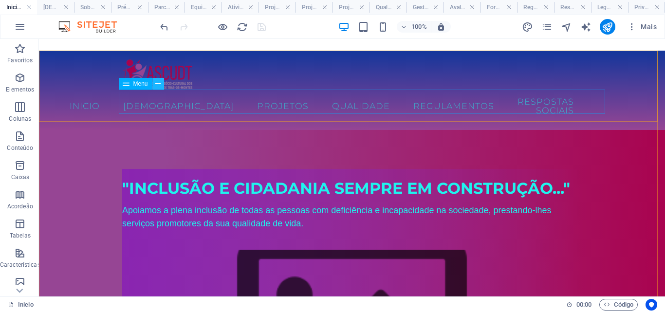
click at [158, 87] on icon at bounding box center [157, 84] width 5 height 10
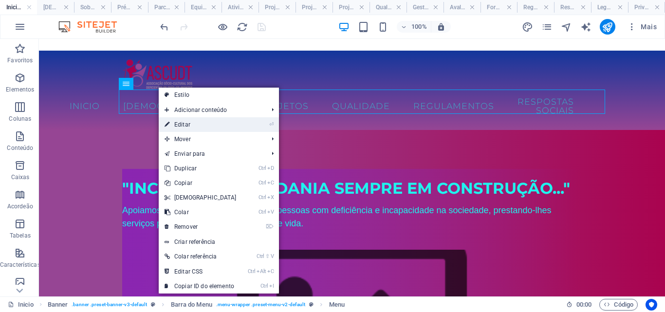
click at [187, 125] on link "⏎ Editar" at bounding box center [201, 124] width 84 height 15
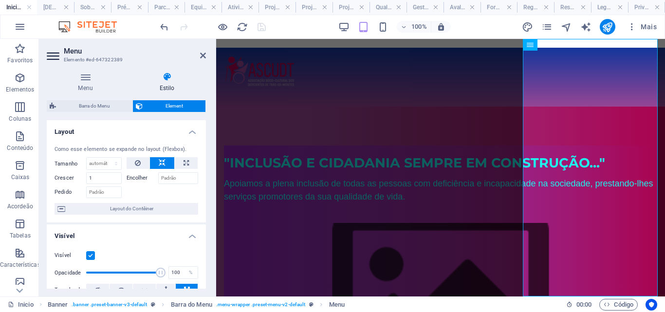
drag, startPoint x: 204, startPoint y: 140, endPoint x: 204, endPoint y: 171, distance: 31.2
click at [204, 171] on div "Como esse elemento se expande no layout (Flexbox). Tamanho Padrão automático px…" at bounding box center [126, 180] width 159 height 85
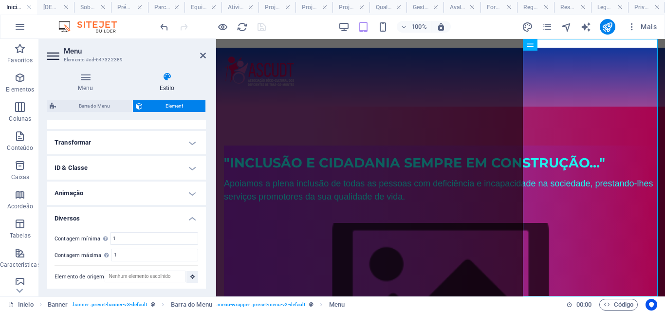
scroll to position [303, 0]
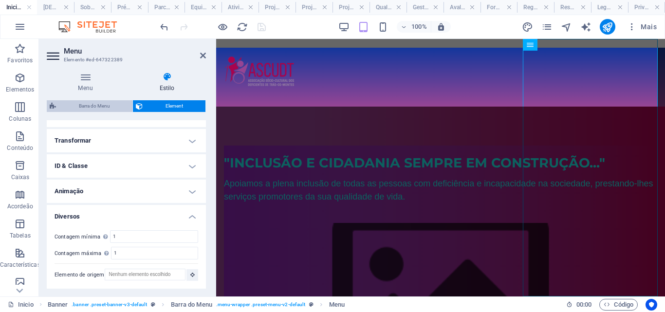
click at [104, 109] on span "Barra do Menu" at bounding box center [94, 106] width 71 height 12
select select "rem"
select select "sticky_reverse"
select select "px"
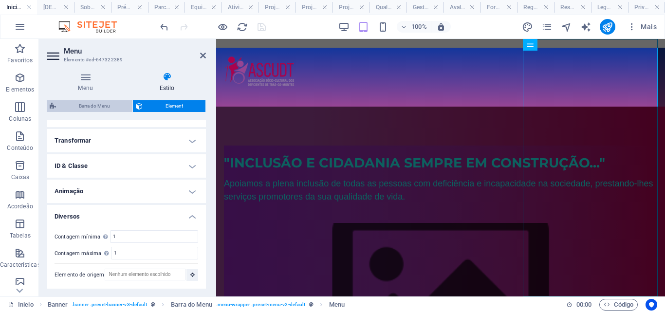
select select "px"
select select "hover_border"
select select "px"
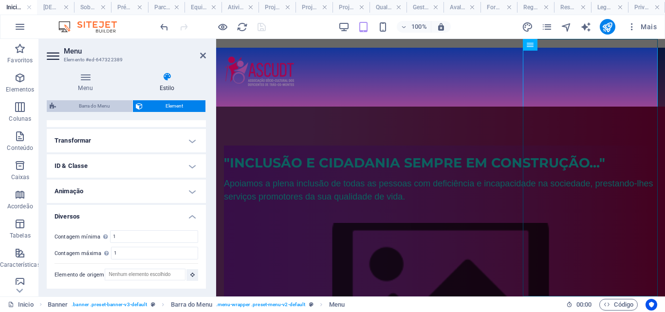
select select "rem"
select select "link-special-font"
select select "rem"
select select "400"
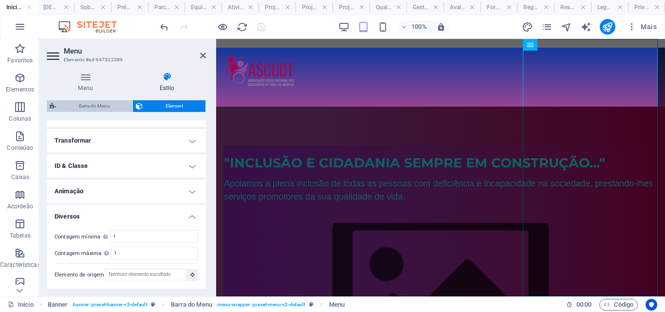
select select "px"
select select "rem"
select select "px"
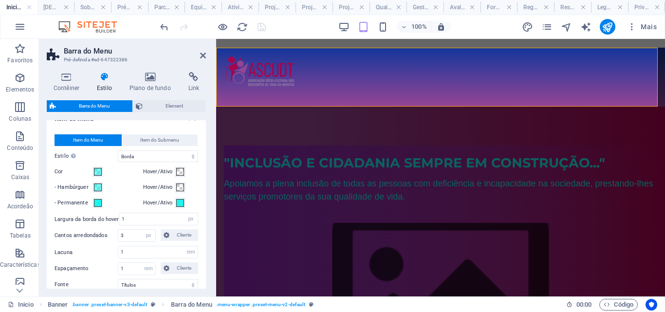
scroll to position [475, 0]
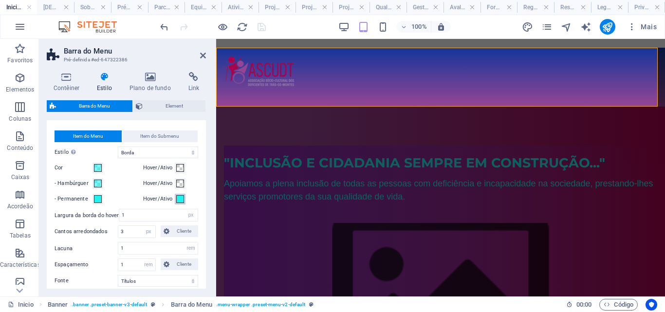
click at [181, 200] on span at bounding box center [180, 199] width 8 height 8
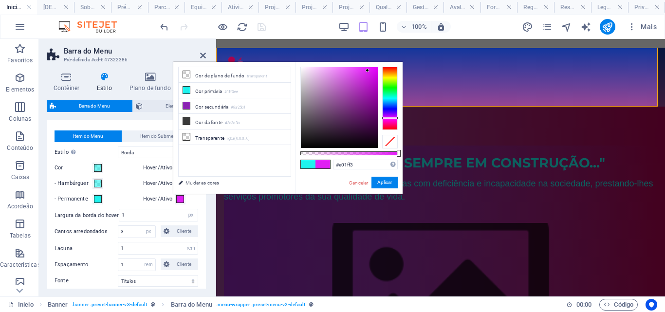
click at [388, 118] on div at bounding box center [390, 98] width 16 height 63
click at [216, 105] on li "Cor secundária #8a25b1" at bounding box center [235, 106] width 112 height 16
type input "#8a25b1"
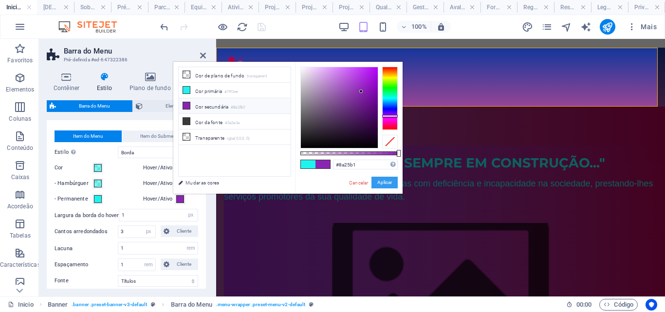
click at [383, 183] on button "Aplicar" at bounding box center [385, 183] width 26 height 12
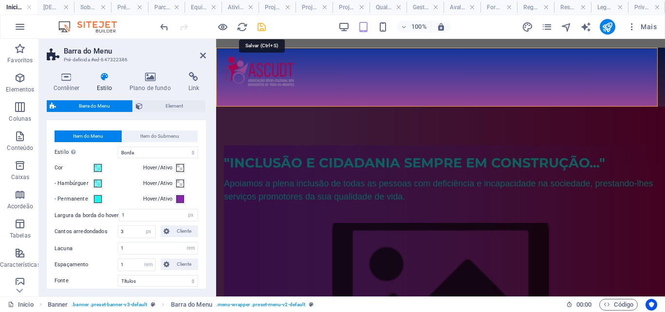
click at [262, 27] on icon "save" at bounding box center [261, 26] width 11 height 11
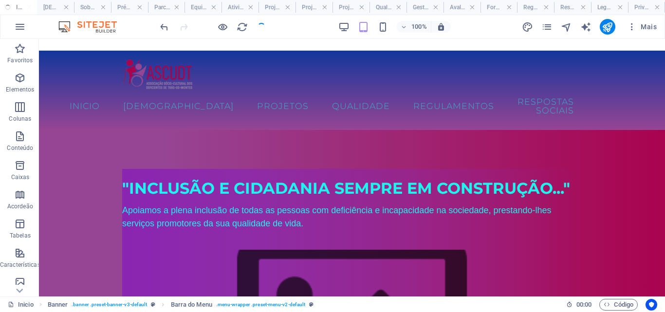
checkbox input "false"
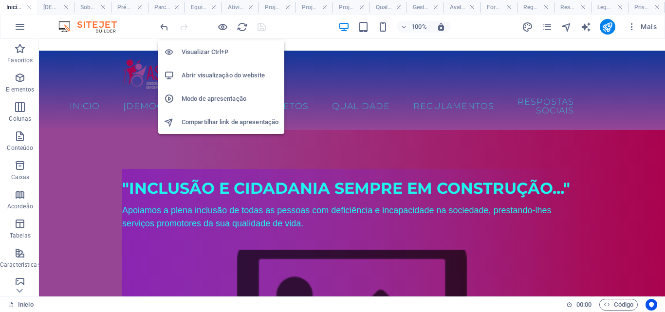
click at [215, 76] on h6 "Abrir visualização do website" at bounding box center [230, 76] width 97 height 12
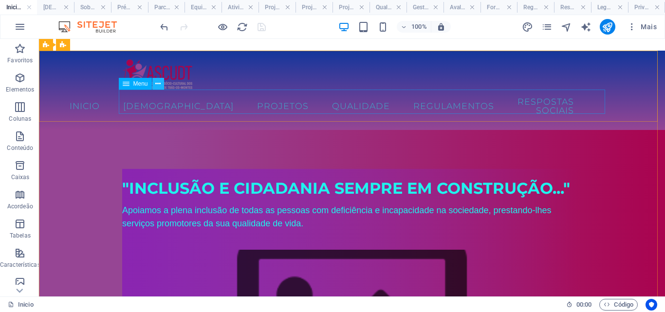
click at [159, 83] on icon at bounding box center [157, 84] width 5 height 10
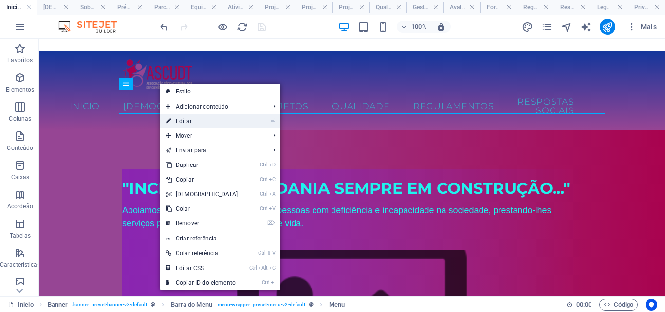
click at [221, 117] on link "⏎ Editar" at bounding box center [202, 121] width 84 height 15
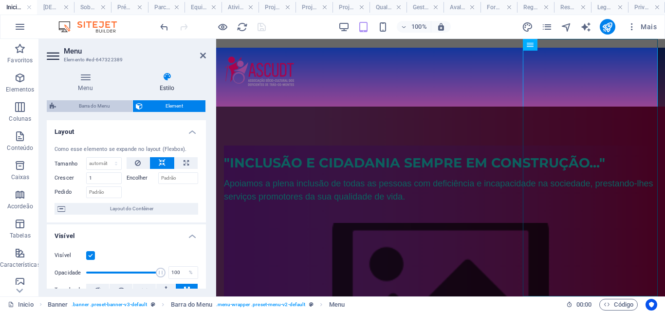
click at [117, 108] on span "Barra do Menu" at bounding box center [94, 106] width 71 height 12
select select "rem"
select select "sticky_reverse"
select select "px"
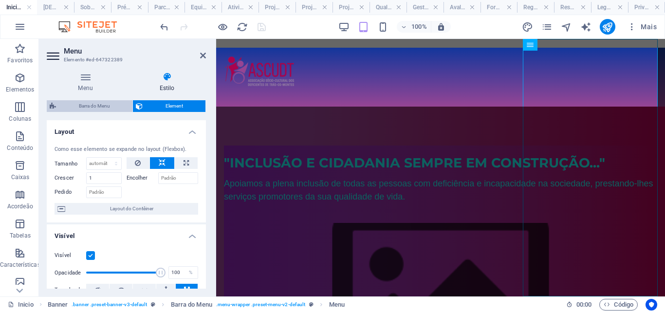
select select "px"
select select "hover_border"
select select "px"
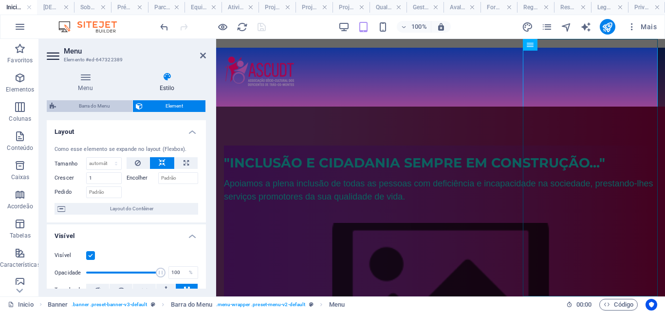
select select "rem"
select select "link-special-font"
select select "rem"
select select "400"
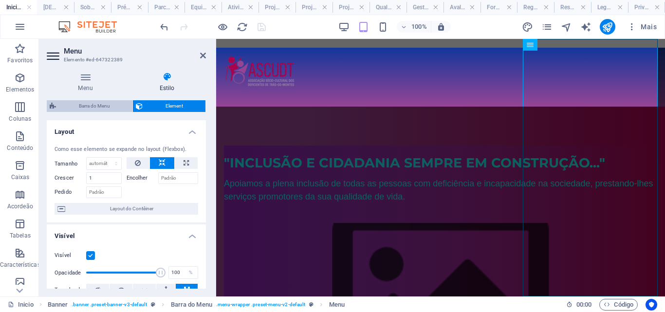
select select "px"
select select "rem"
select select "px"
